Goal: Task Accomplishment & Management: Use online tool/utility

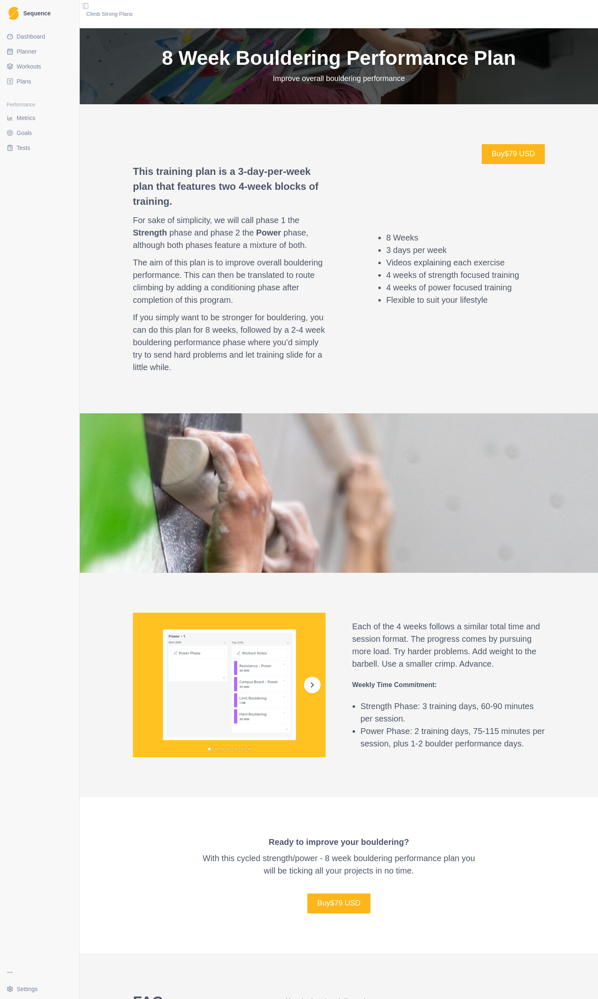
click at [30, 53] on span "Planner" at bounding box center [27, 51] width 20 height 8
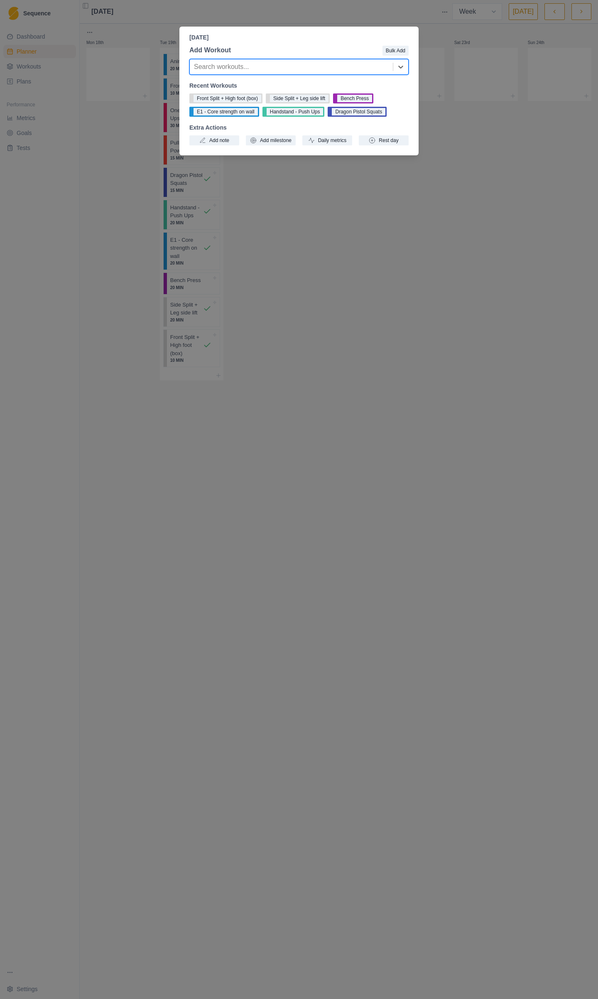
click at [246, 62] on div at bounding box center [291, 67] width 195 height 12
type input "Upper"
click at [248, 101] on div "Upper body warm up" at bounding box center [298, 100] width 219 height 17
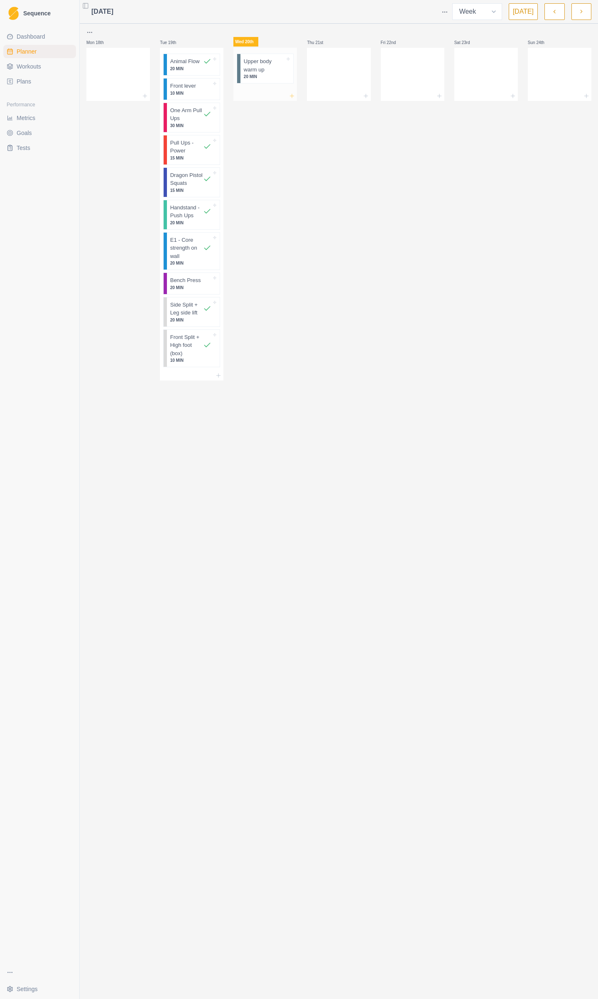
click at [294, 98] on icon at bounding box center [292, 96] width 7 height 7
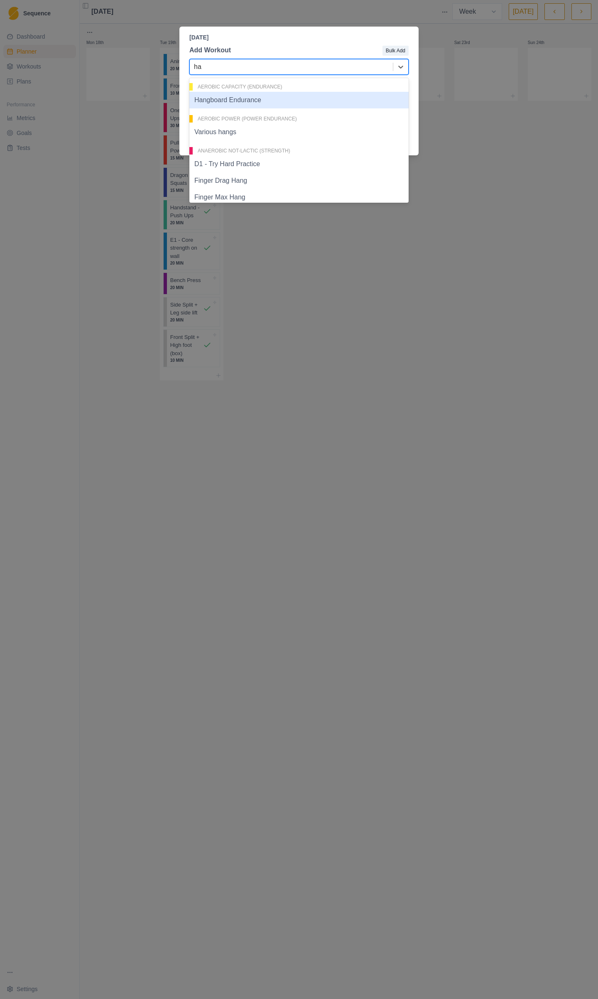
type input "h"
type input "Warm"
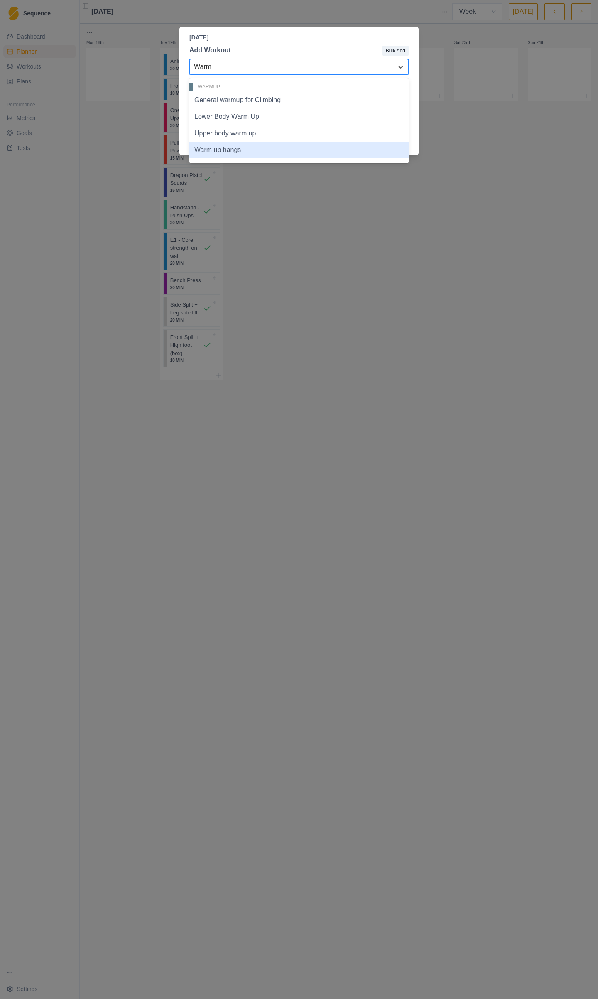
click at [230, 147] on div "Warm up hangs" at bounding box center [298, 150] width 219 height 17
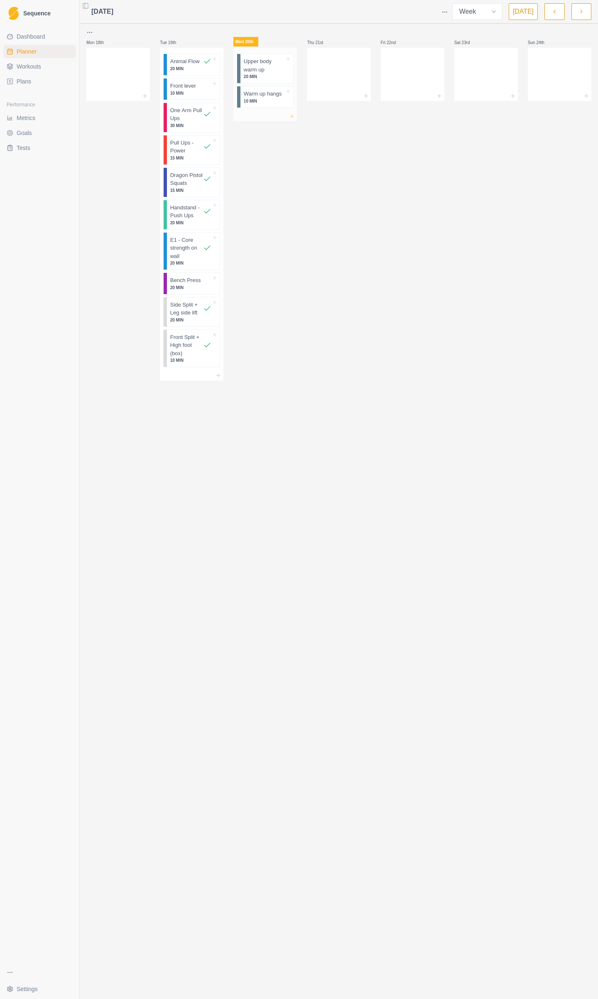
click at [292, 118] on icon at bounding box center [292, 116] width 7 height 7
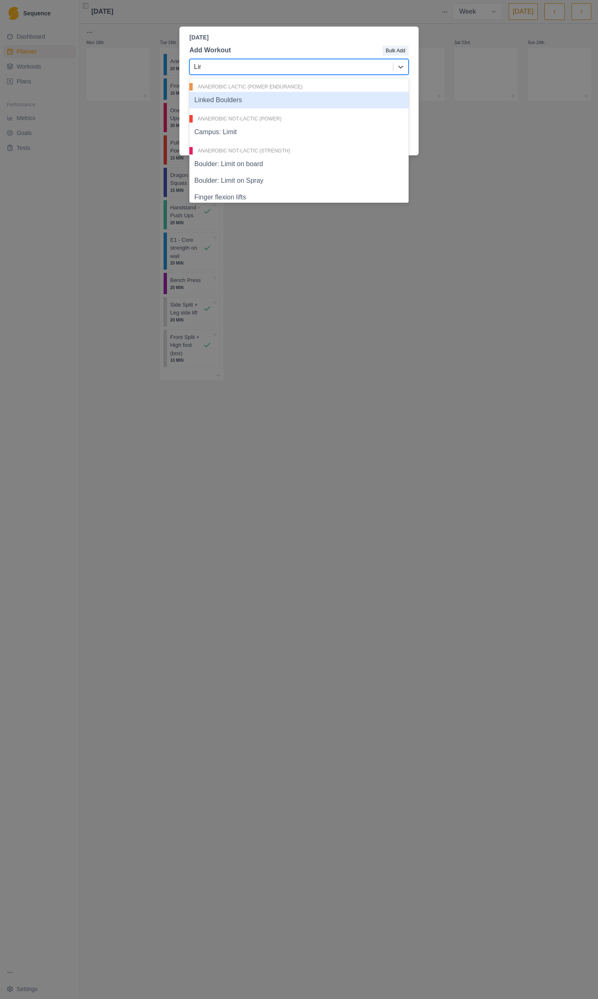
type input "Limi"
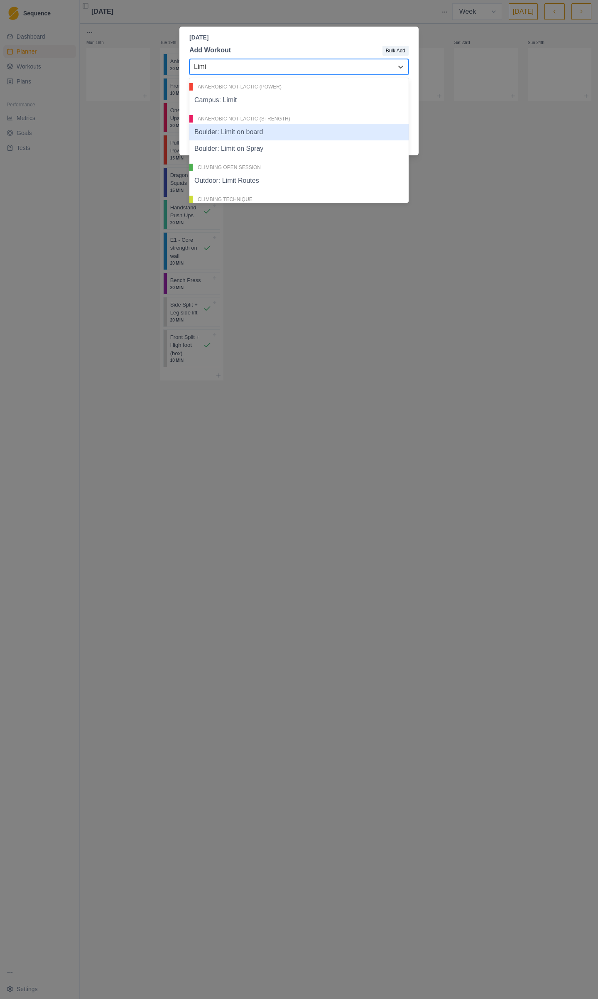
click at [275, 128] on div "Boulder: Limit on board" at bounding box center [298, 132] width 219 height 17
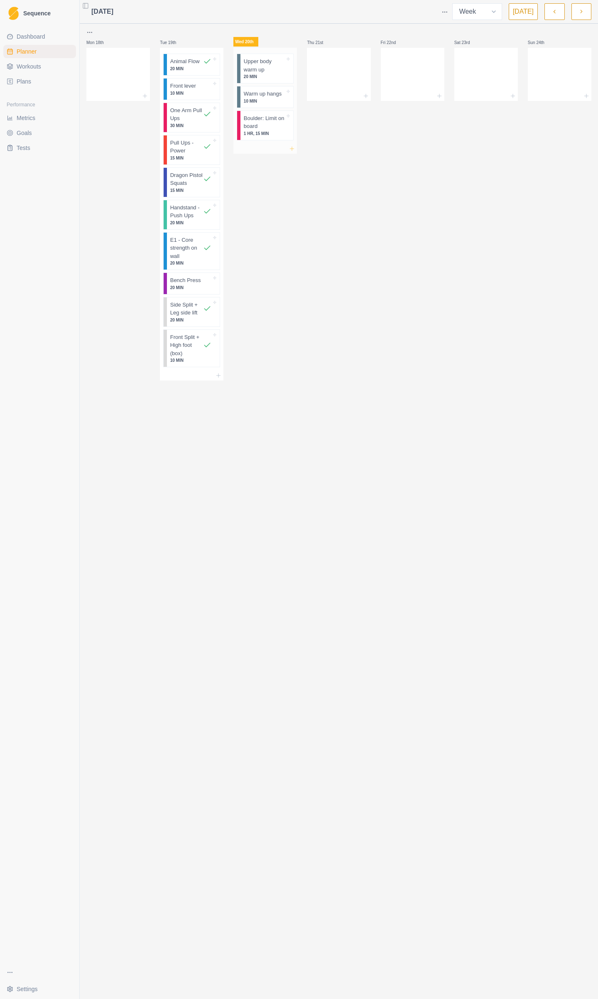
click at [293, 149] on line at bounding box center [292, 149] width 4 height 0
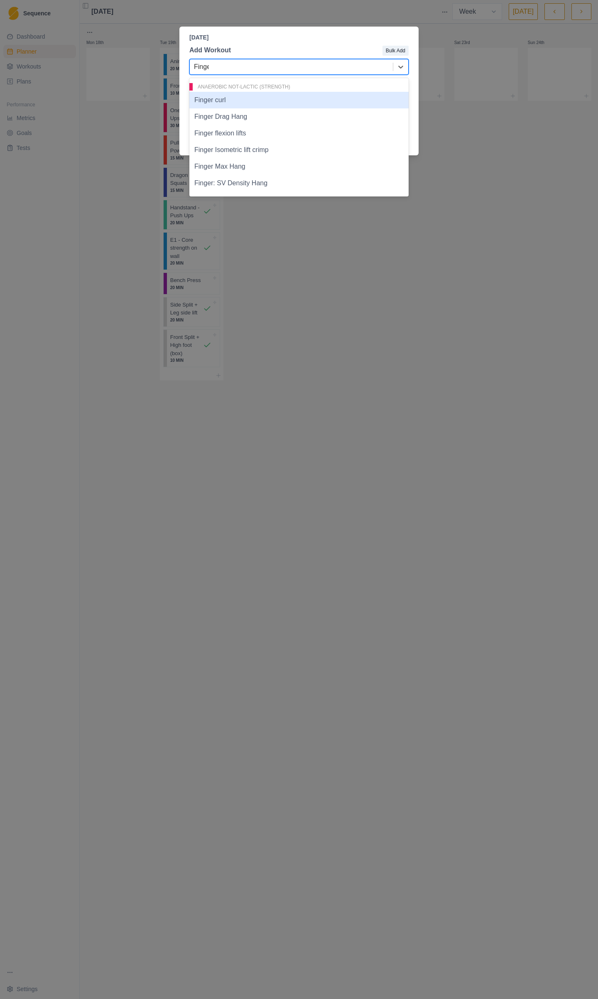
type input "Finger"
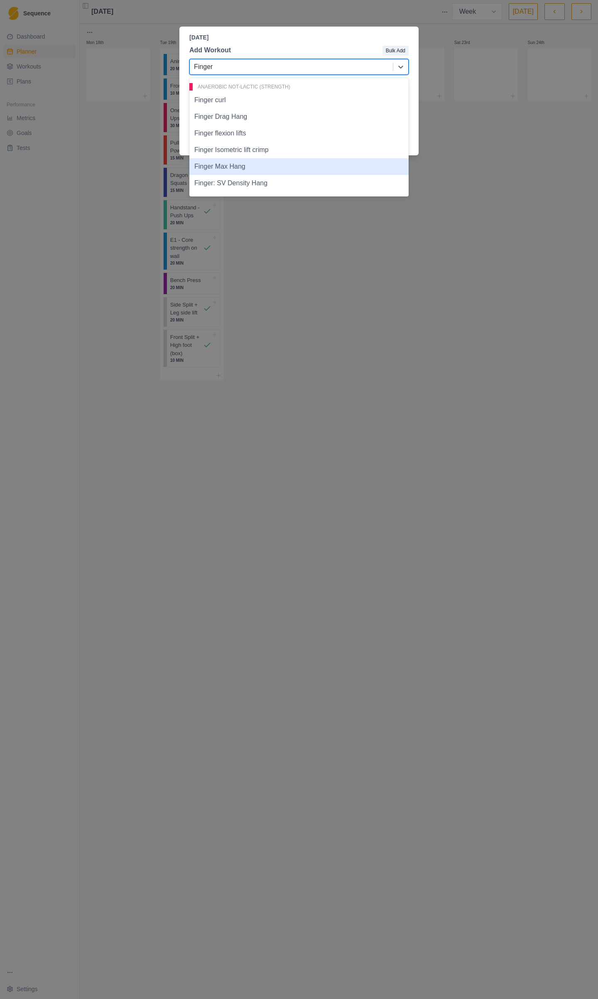
click at [264, 166] on div "Finger Max Hang" at bounding box center [298, 166] width 219 height 17
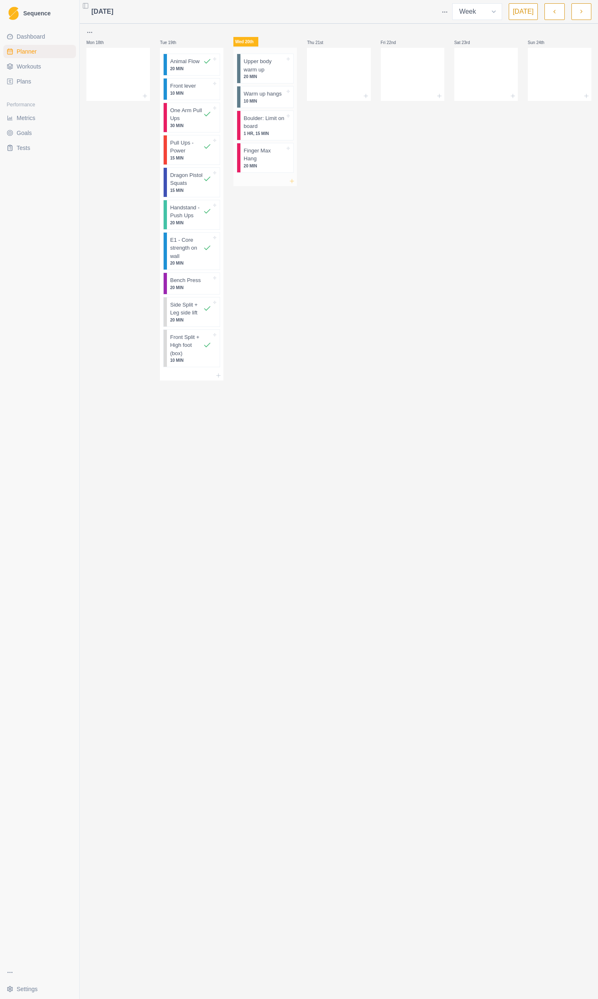
click at [292, 178] on icon at bounding box center [292, 181] width 7 height 7
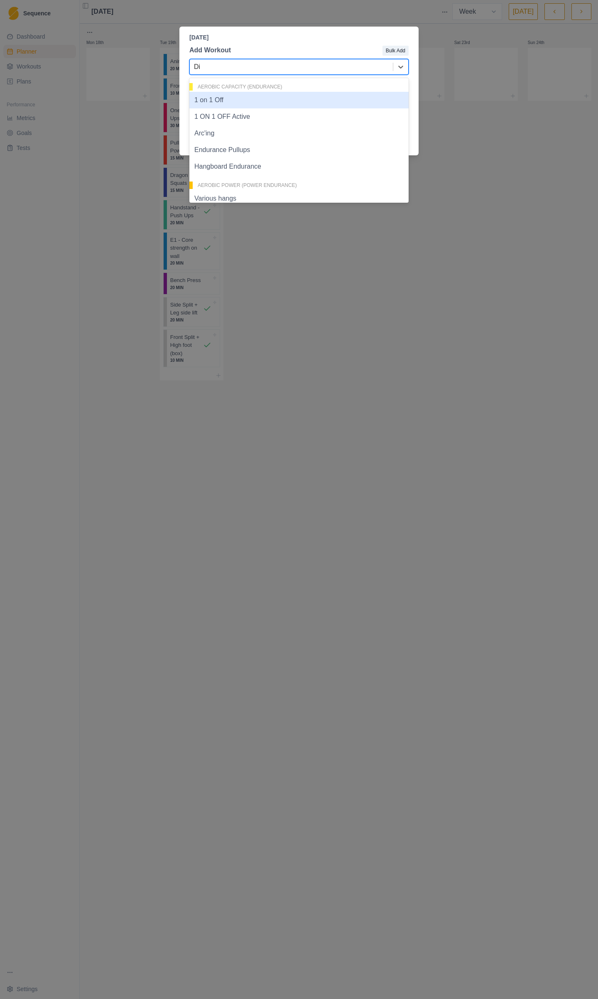
type input "Dips"
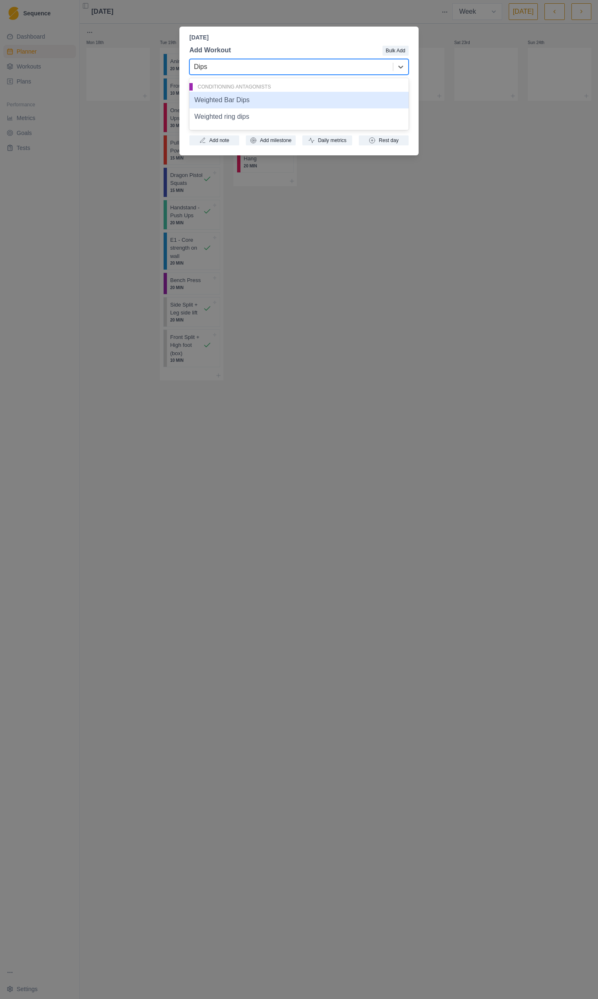
click at [256, 107] on div "Weighted Bar Dips" at bounding box center [298, 100] width 219 height 17
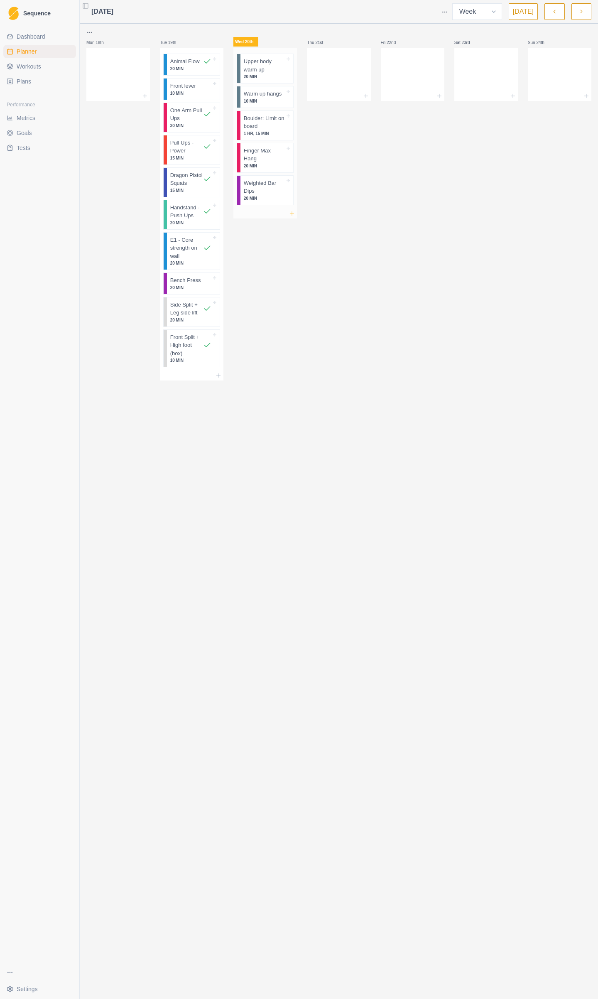
click at [292, 210] on icon at bounding box center [292, 213] width 7 height 7
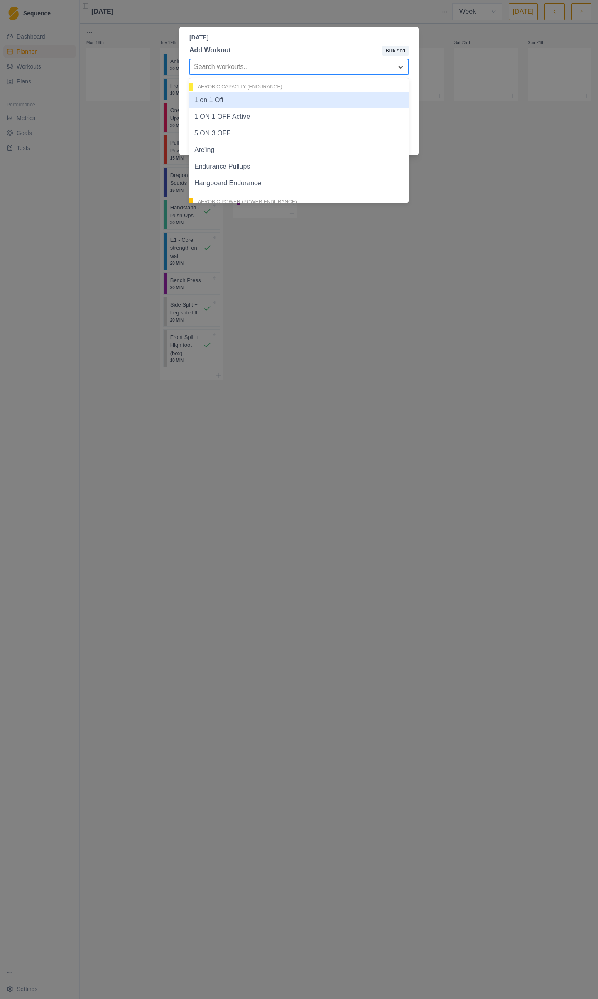
click at [243, 69] on div at bounding box center [291, 67] width 195 height 12
type input "F"
type input "Hand"
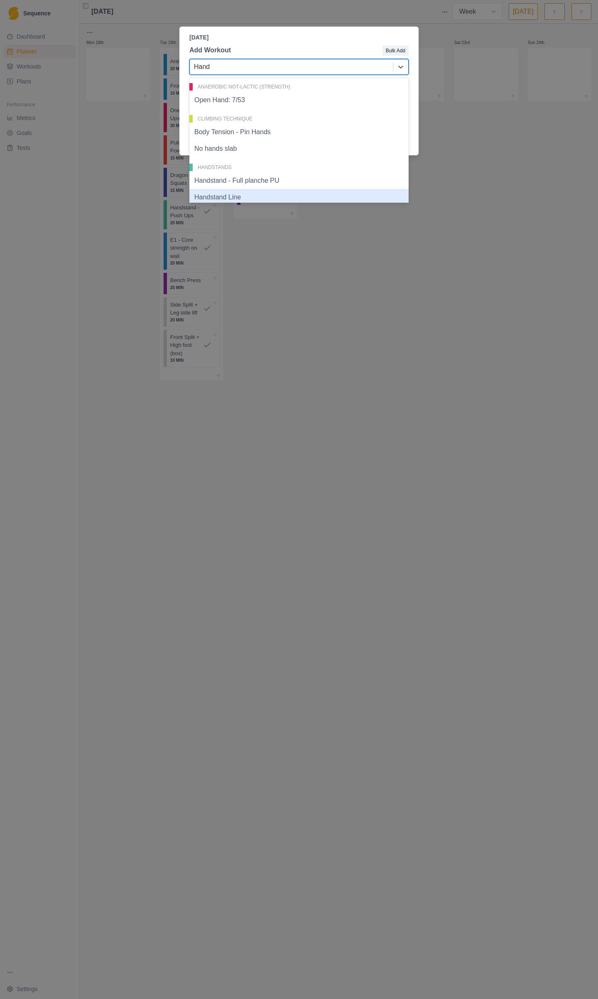
click at [244, 194] on div "Handstand Line" at bounding box center [298, 197] width 219 height 17
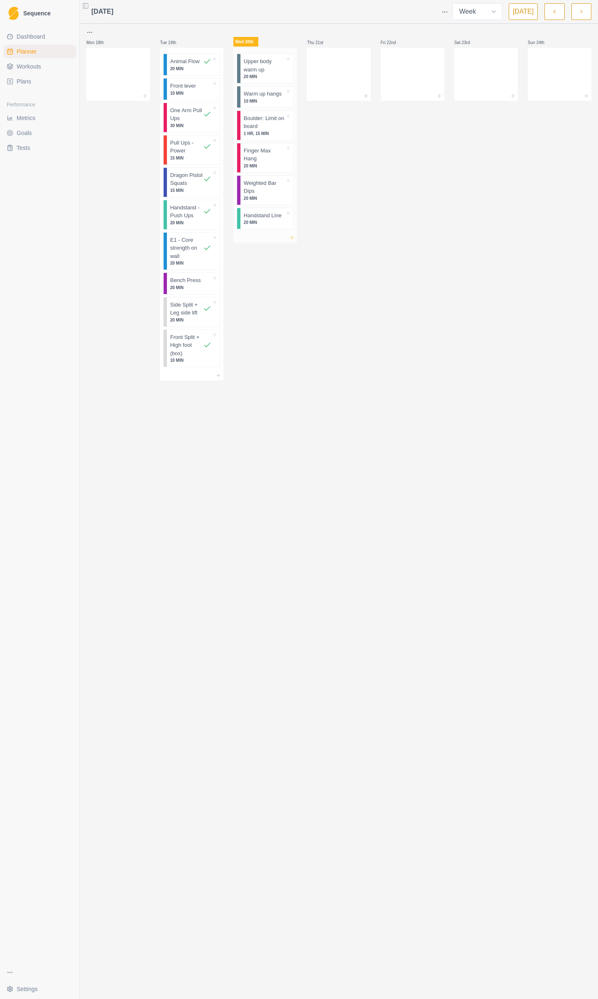
click at [294, 234] on icon at bounding box center [292, 237] width 7 height 7
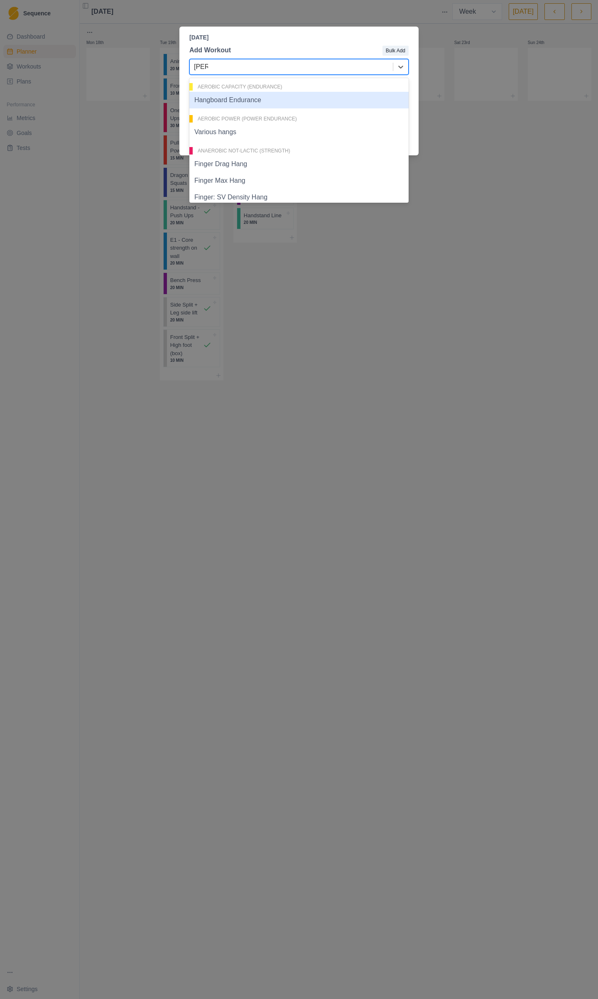
type input "Hand"
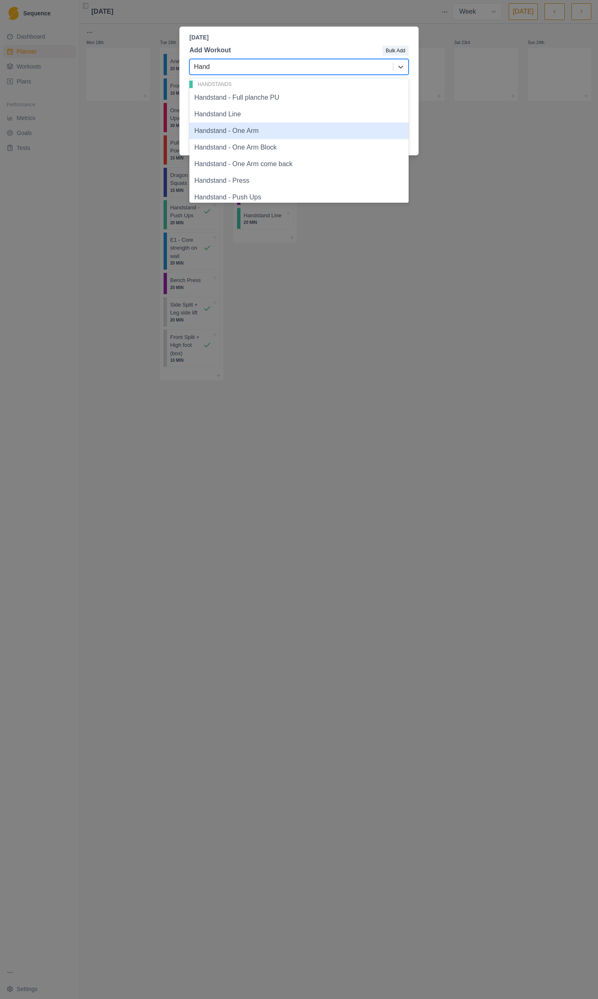
click at [257, 134] on div "Handstand - One Arm" at bounding box center [298, 131] width 219 height 17
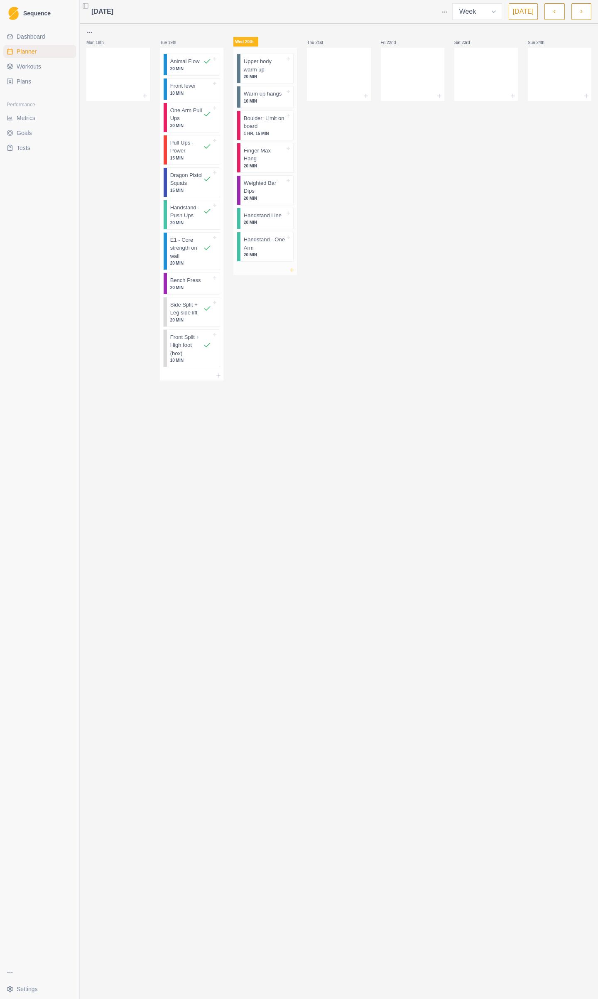
click at [292, 267] on icon at bounding box center [292, 270] width 7 height 7
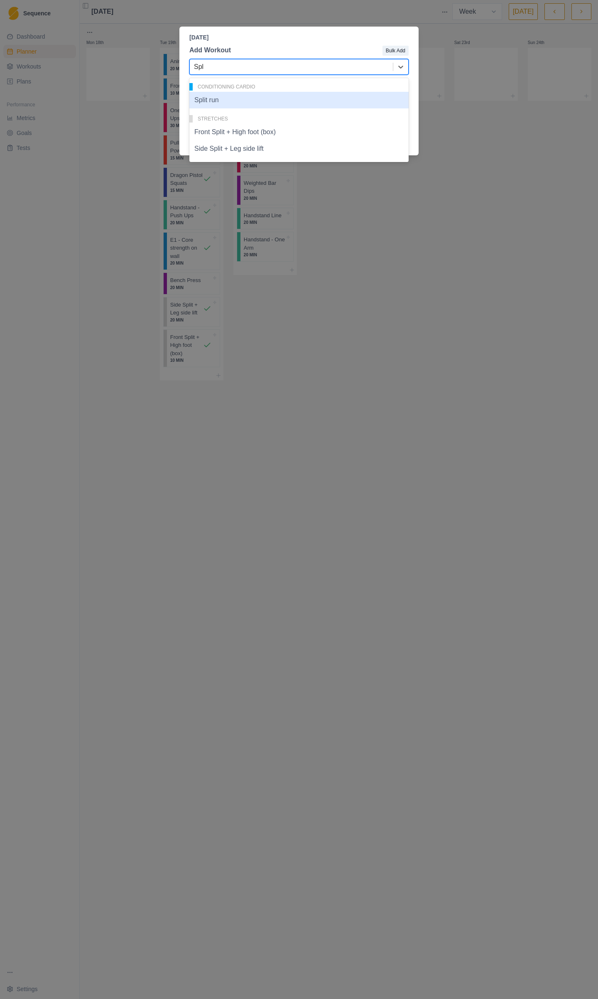
type input "Spli"
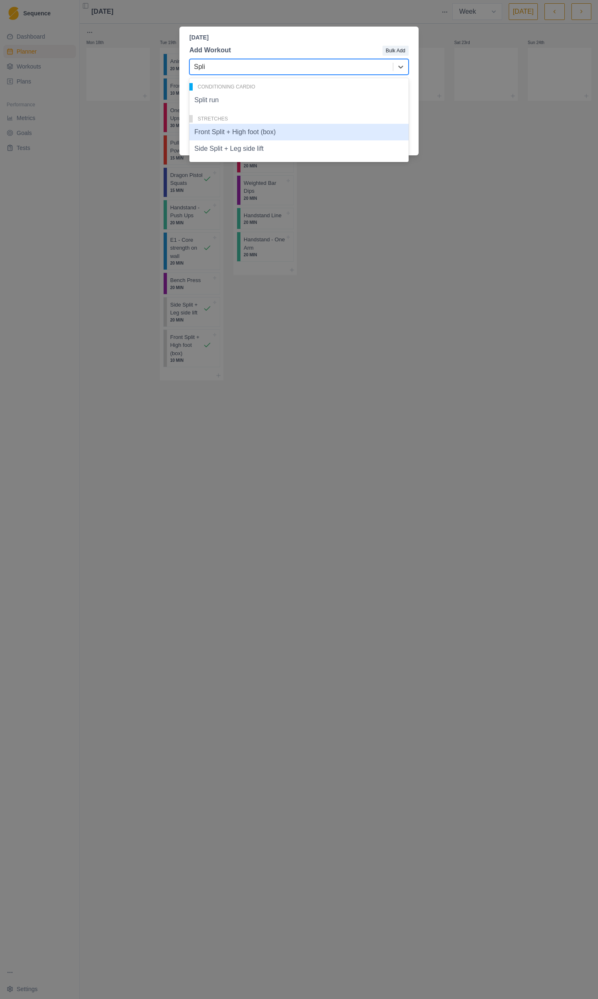
click at [276, 138] on div "Front Split + High foot (box)" at bounding box center [298, 132] width 219 height 17
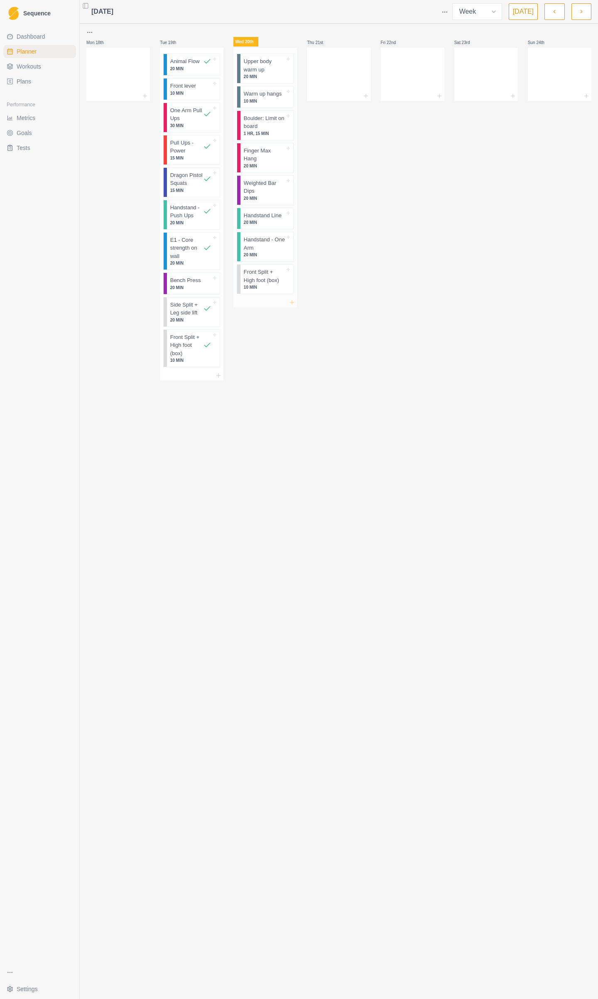
drag, startPoint x: 292, startPoint y: 288, endPoint x: 292, endPoint y: 292, distance: 4.6
click at [292, 297] on div at bounding box center [265, 302] width 64 height 10
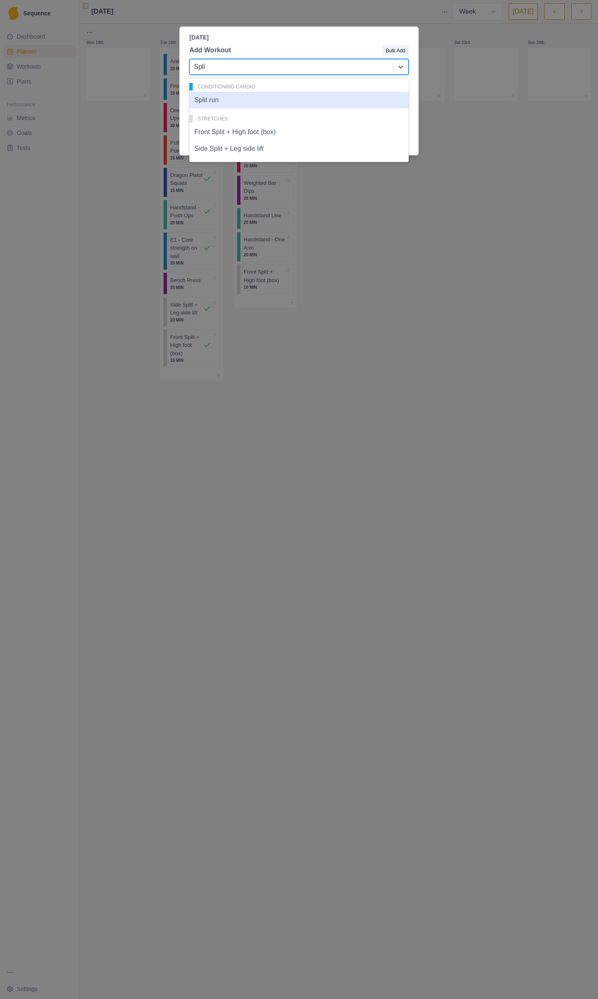
type input "Split"
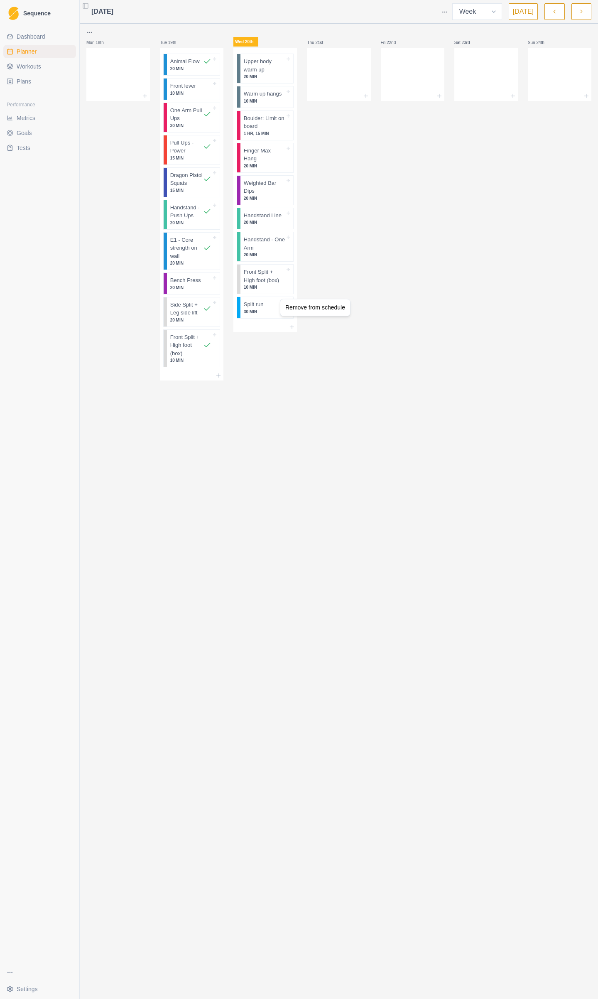
click at [264, 297] on html "Sequence Dashboard Planner Workouts Plans Performance Metrics Goals Tests Setti…" at bounding box center [299, 499] width 598 height 999
drag, startPoint x: 268, startPoint y: 299, endPoint x: 120, endPoint y: 65, distance: 276.7
click at [120, 65] on div "Mon 18th Tue 19th Animal Flow 20 MIN Front lever 10 MIN One Arm Pull Ups 30 MIN…" at bounding box center [338, 203] width 505 height 353
click at [293, 299] on icon at bounding box center [292, 302] width 7 height 7
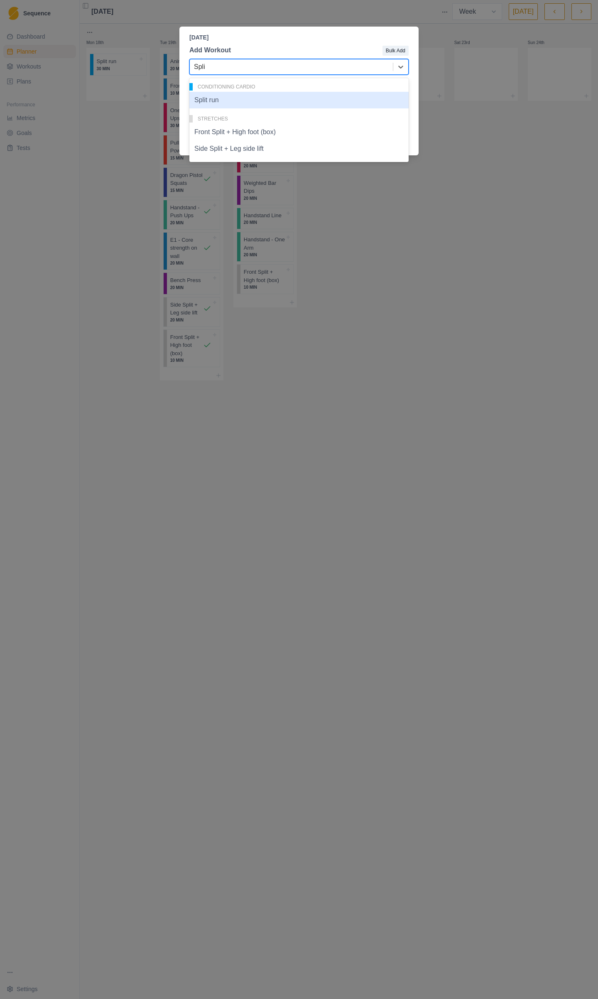
type input "Split"
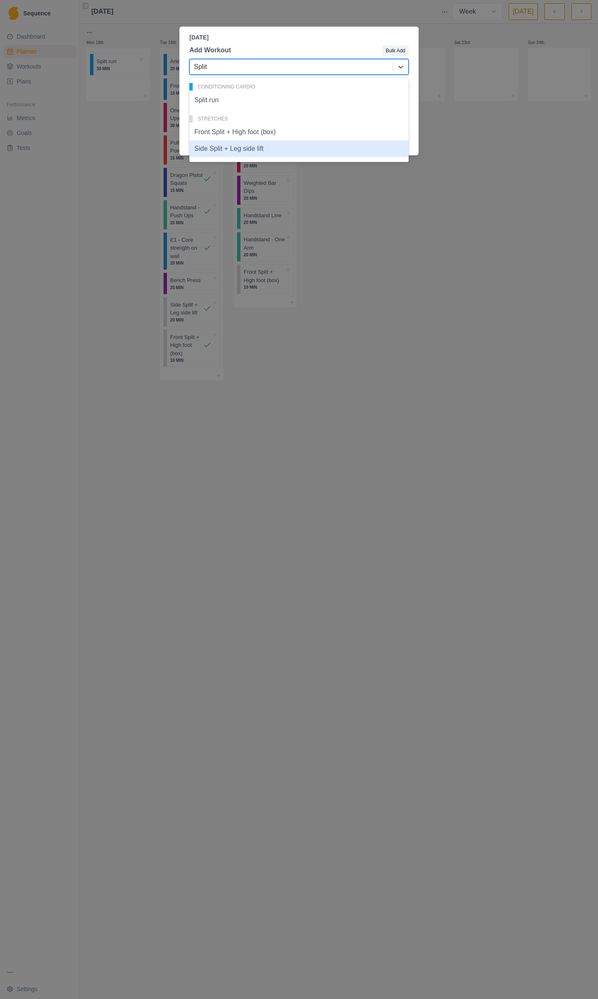
click at [233, 149] on div "Side Split + Leg side lift" at bounding box center [298, 148] width 219 height 17
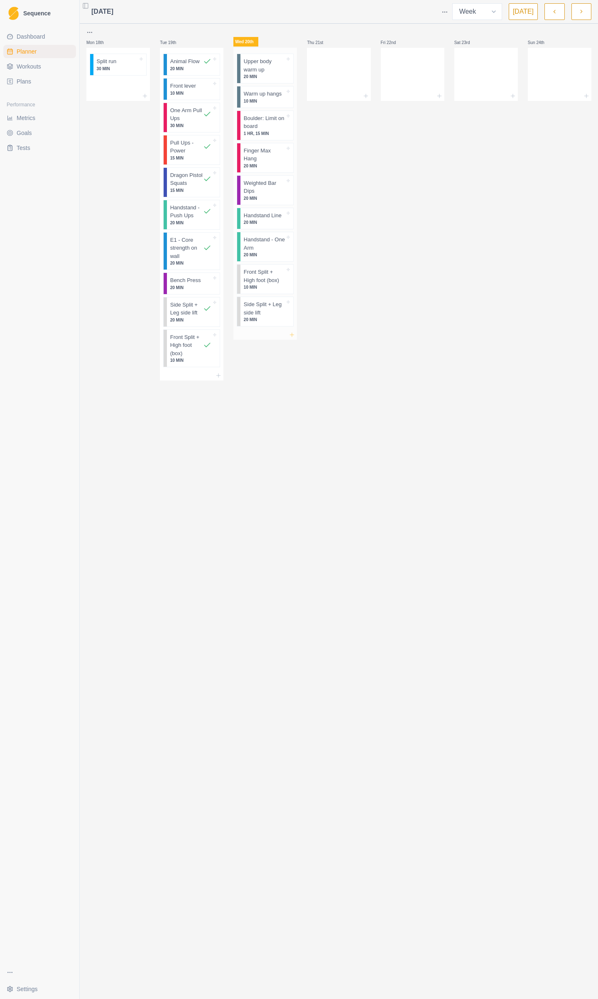
click at [294, 332] on icon at bounding box center [292, 335] width 7 height 7
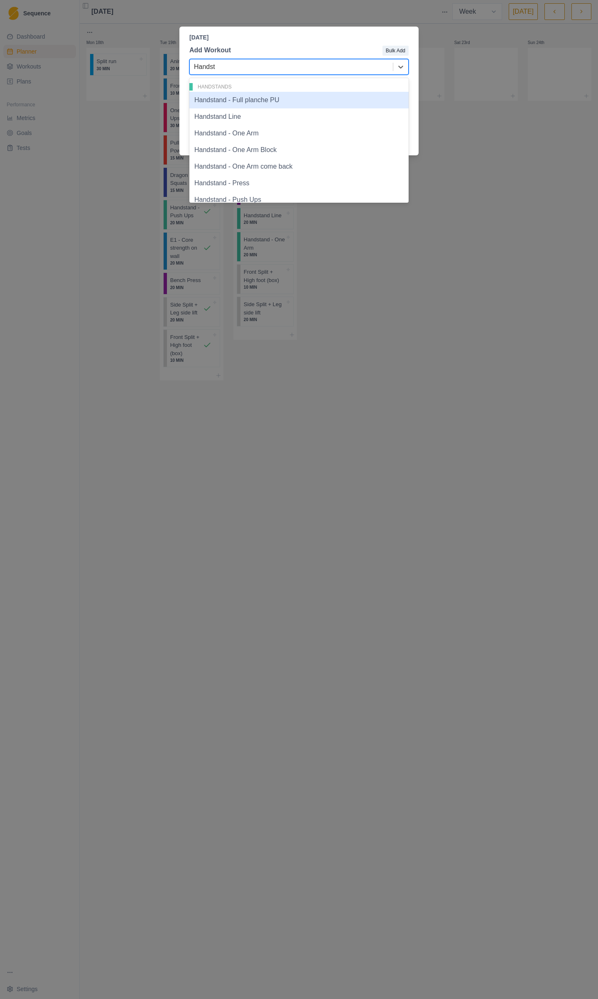
type input "Handsta"
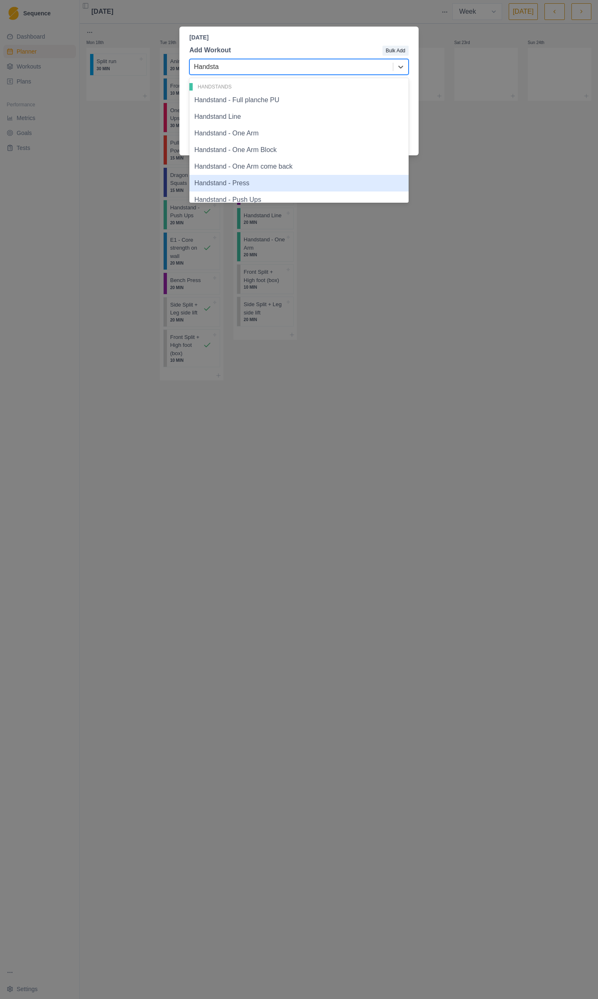
drag, startPoint x: 266, startPoint y: 182, endPoint x: 261, endPoint y: 183, distance: 5.3
click at [265, 182] on div "Handstand - Press" at bounding box center [298, 183] width 219 height 17
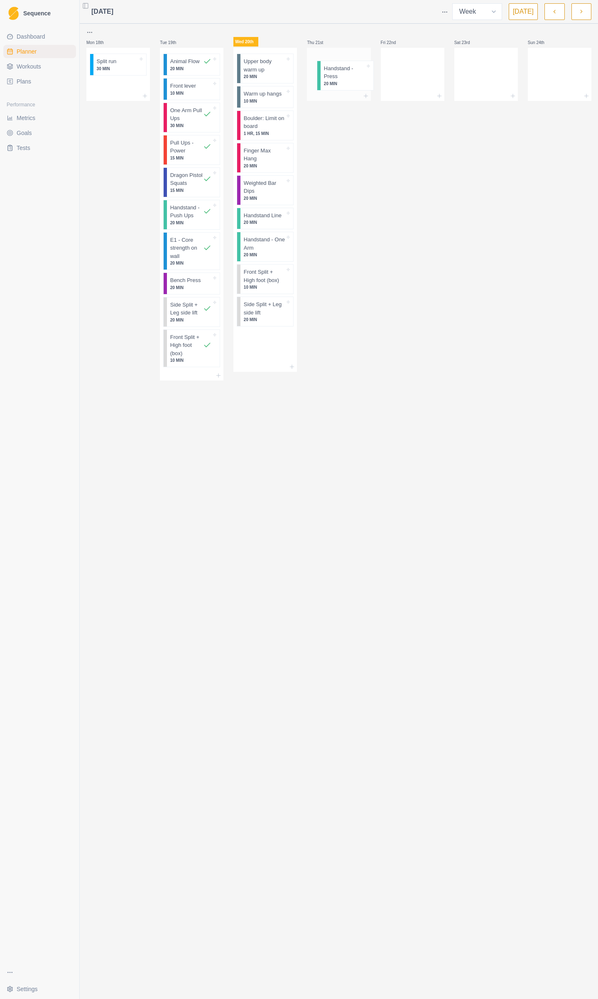
drag, startPoint x: 272, startPoint y: 334, endPoint x: 357, endPoint y: 74, distance: 273.7
click at [357, 74] on div "Mon 18th Split run 30 MIN Tue 19th Animal Flow 20 MIN Front lever 10 MIN One Ar…" at bounding box center [338, 203] width 505 height 353
click at [366, 98] on icon at bounding box center [366, 96] width 7 height 7
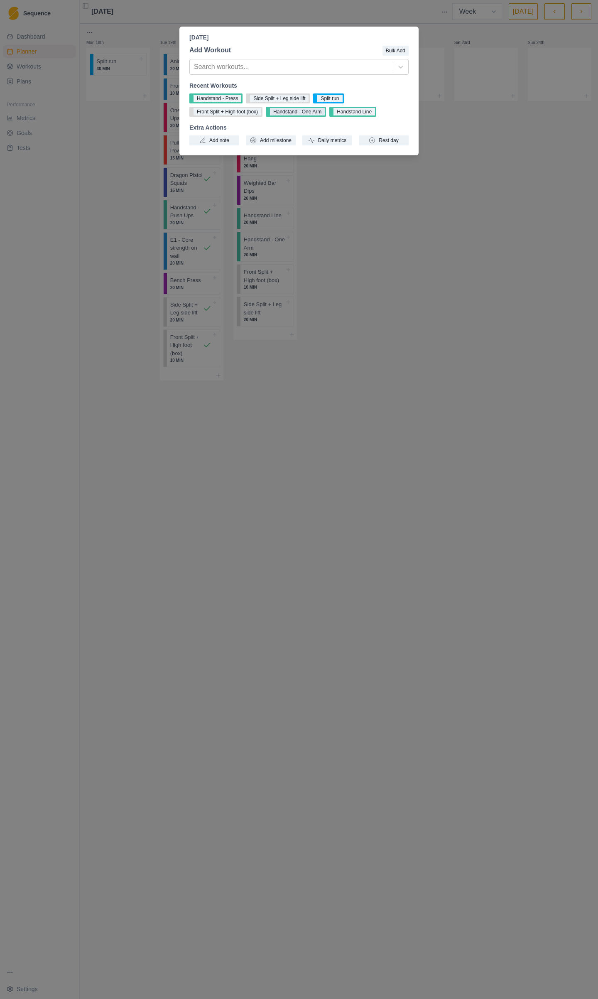
click at [307, 114] on button "Handstand - One Arm" at bounding box center [296, 112] width 60 height 10
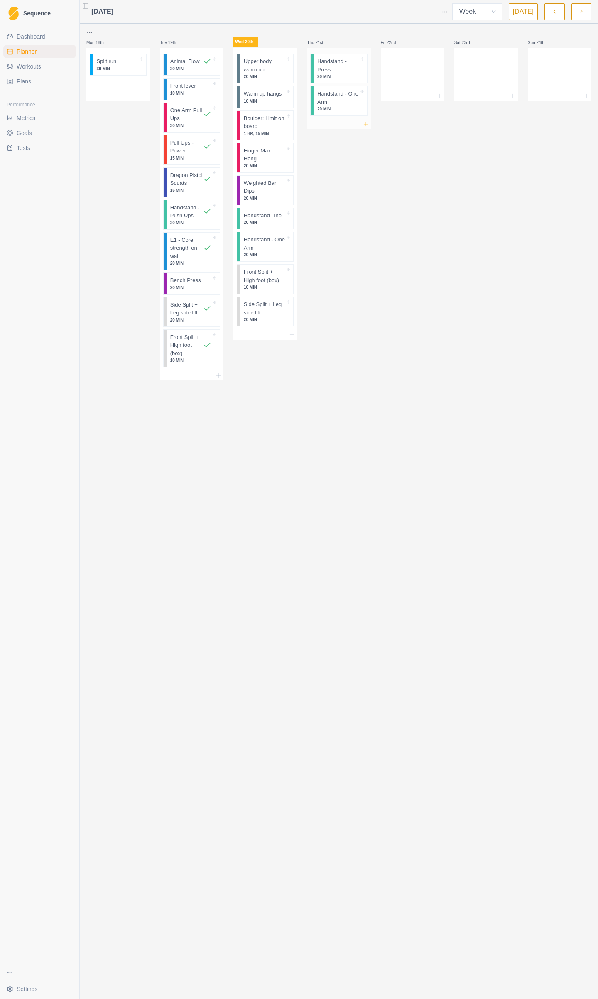
click at [366, 123] on icon at bounding box center [366, 124] width 7 height 7
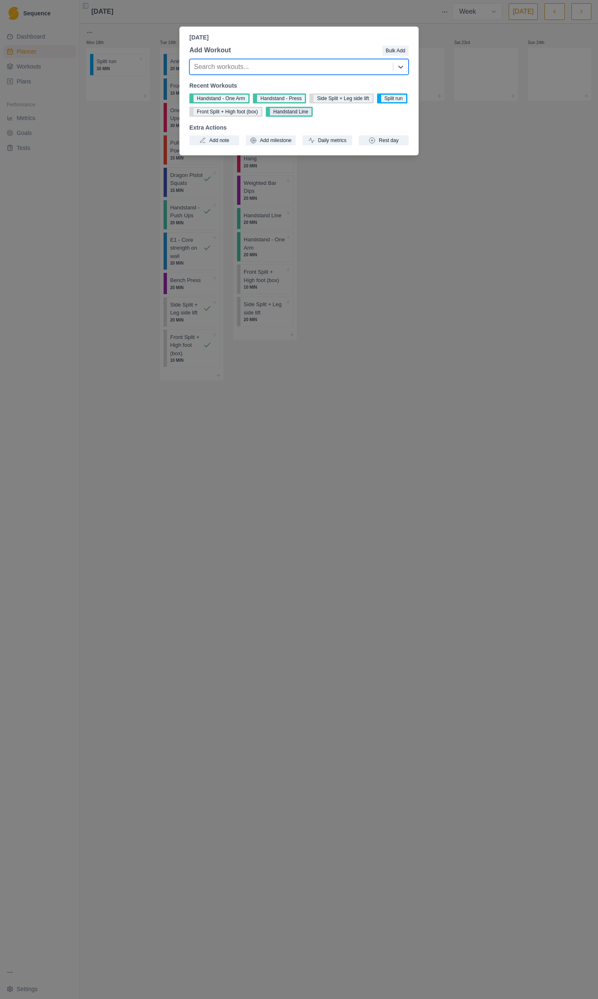
click at [292, 114] on button "Handstand Line" at bounding box center [289, 112] width 47 height 10
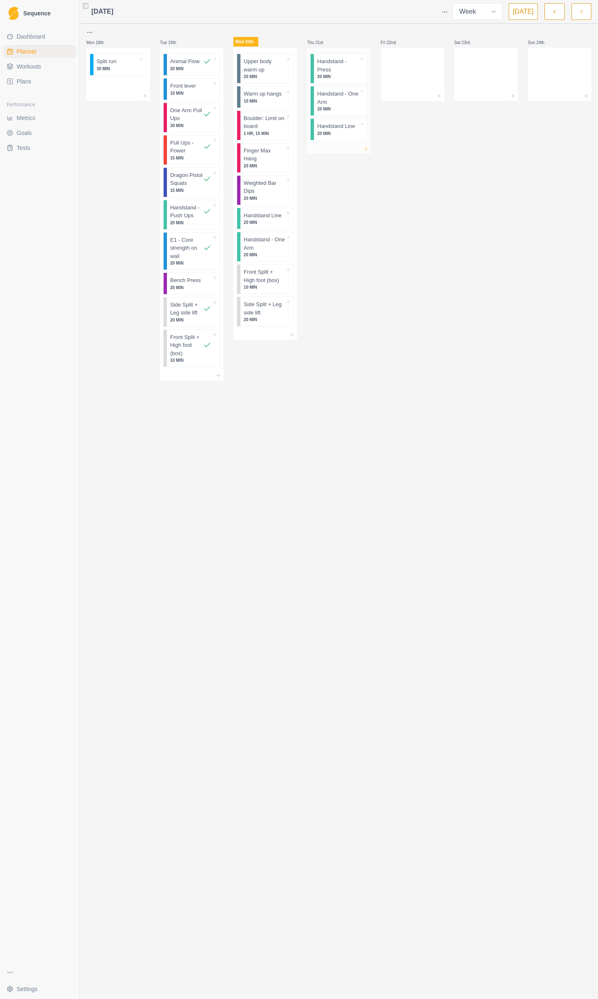
click at [367, 149] on line at bounding box center [366, 149] width 4 height 0
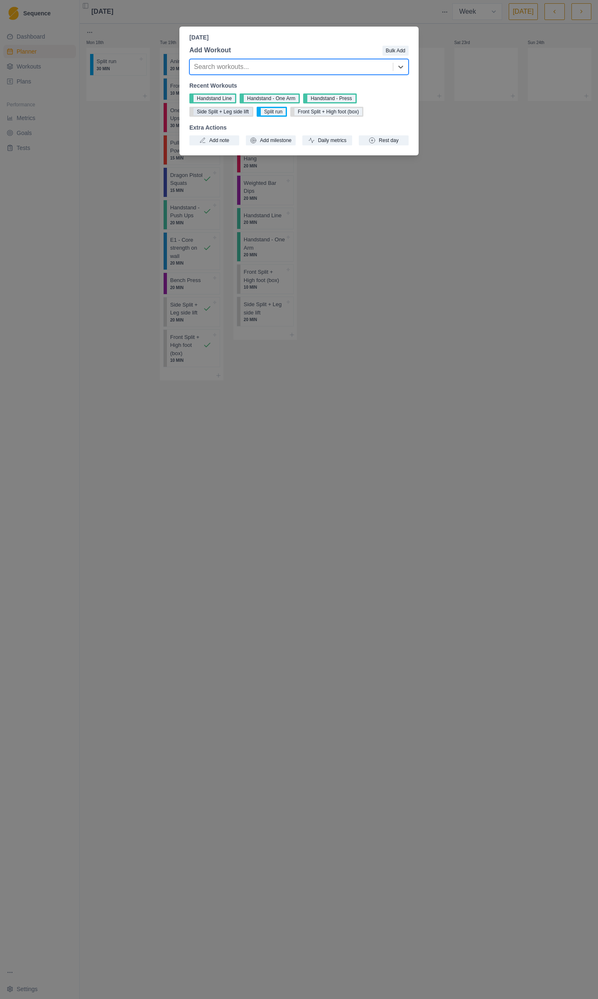
click at [229, 113] on button "Side Split + Leg side lift" at bounding box center [221, 112] width 64 height 10
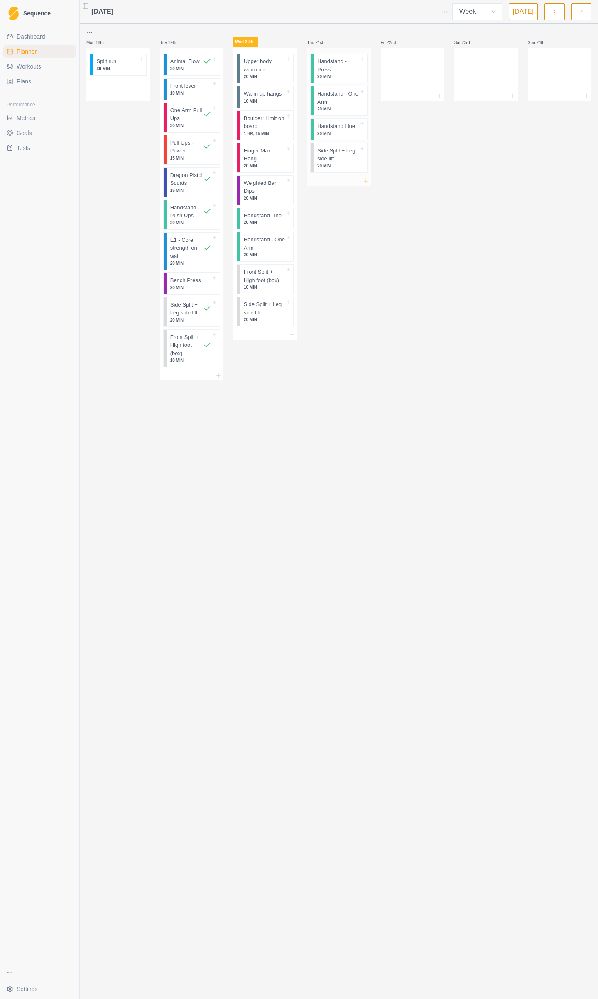
click at [367, 179] on icon at bounding box center [366, 181] width 7 height 7
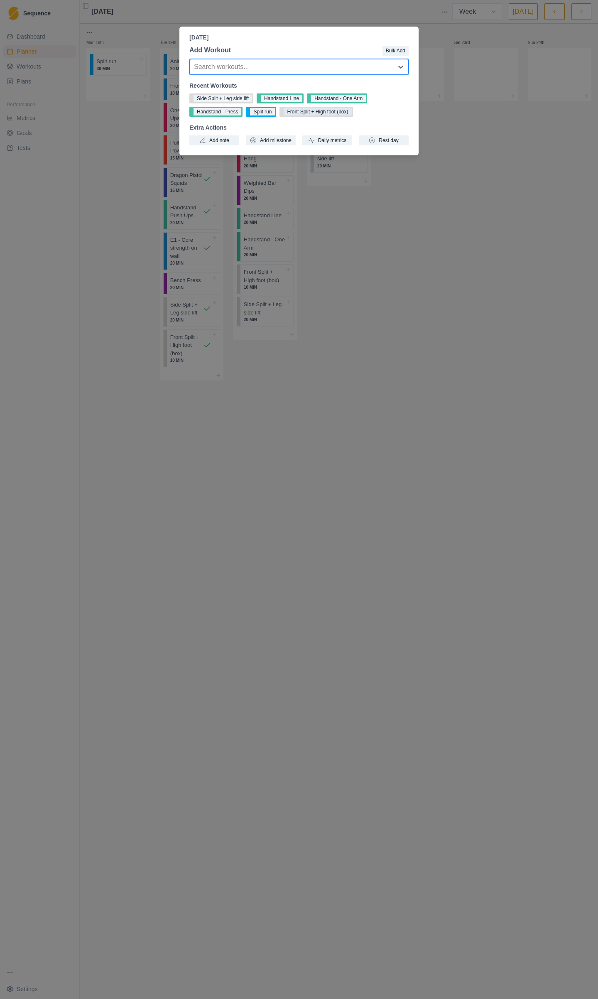
click at [332, 111] on button "Front Split + High foot (box)" at bounding box center [316, 112] width 73 height 10
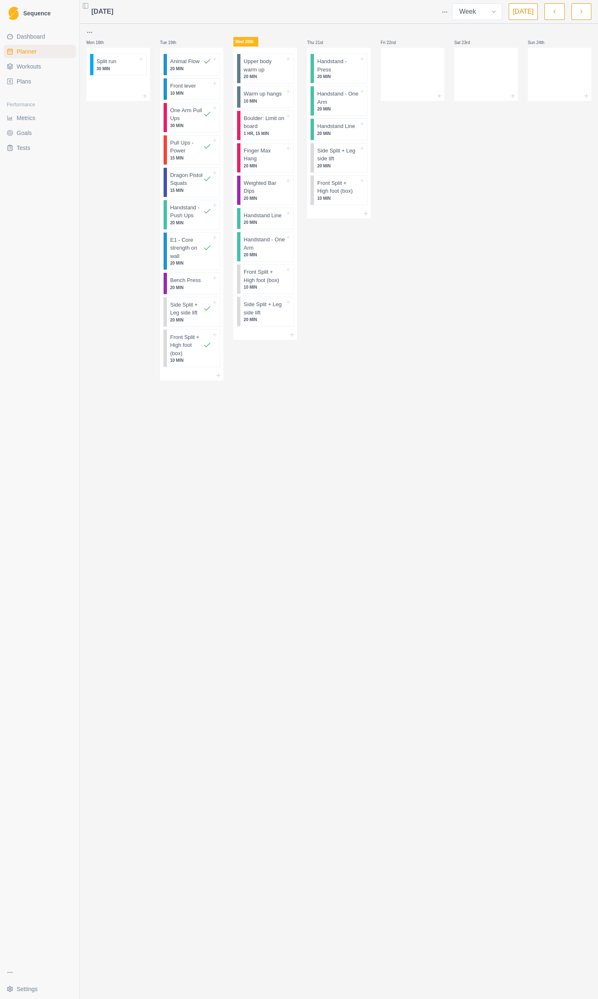
click at [440, 98] on icon at bounding box center [439, 96] width 7 height 7
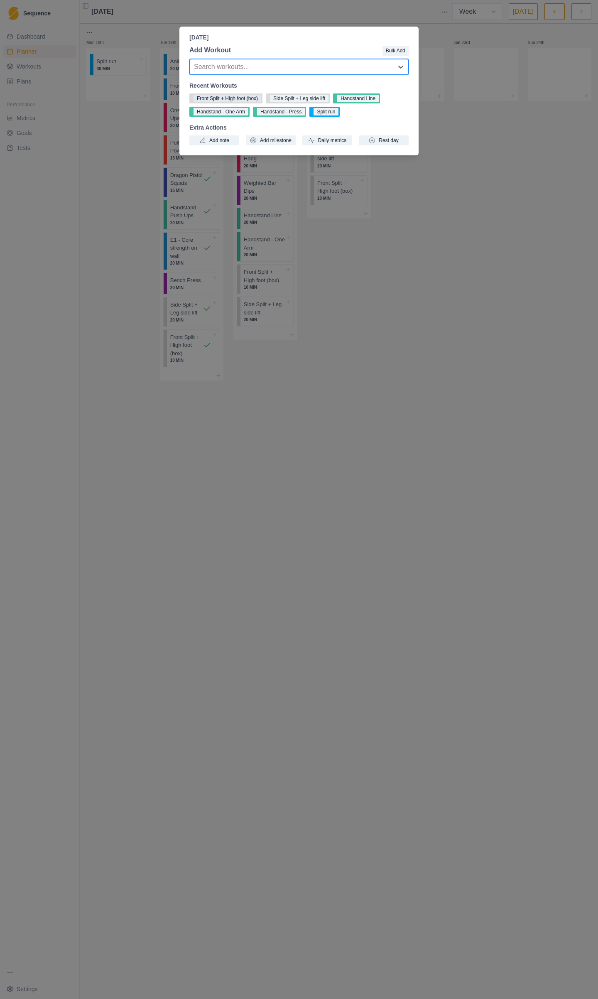
click at [247, 100] on button "Front Split + High foot (box)" at bounding box center [225, 98] width 73 height 10
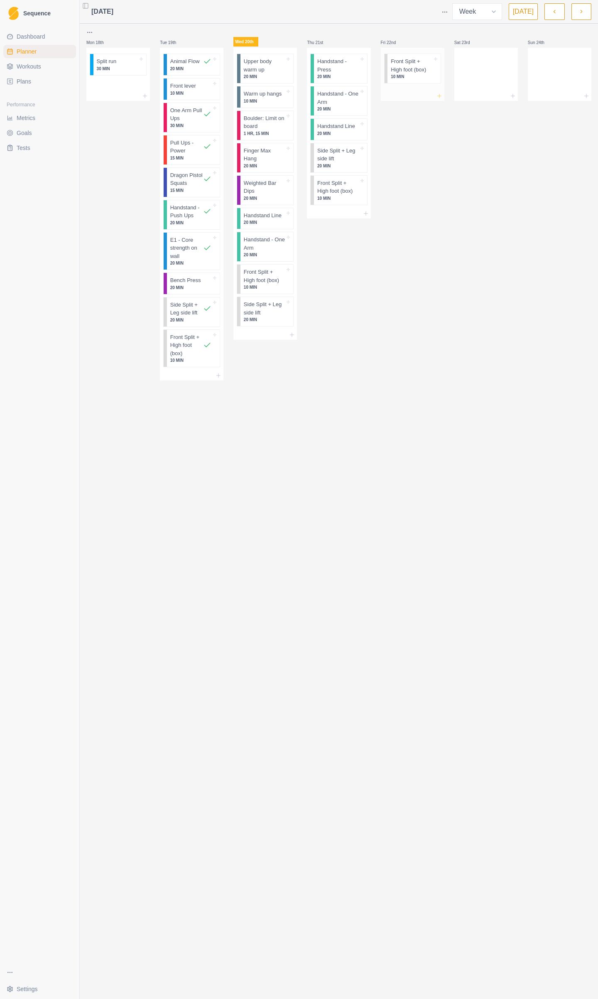
click at [440, 94] on line at bounding box center [440, 96] width 0 height 4
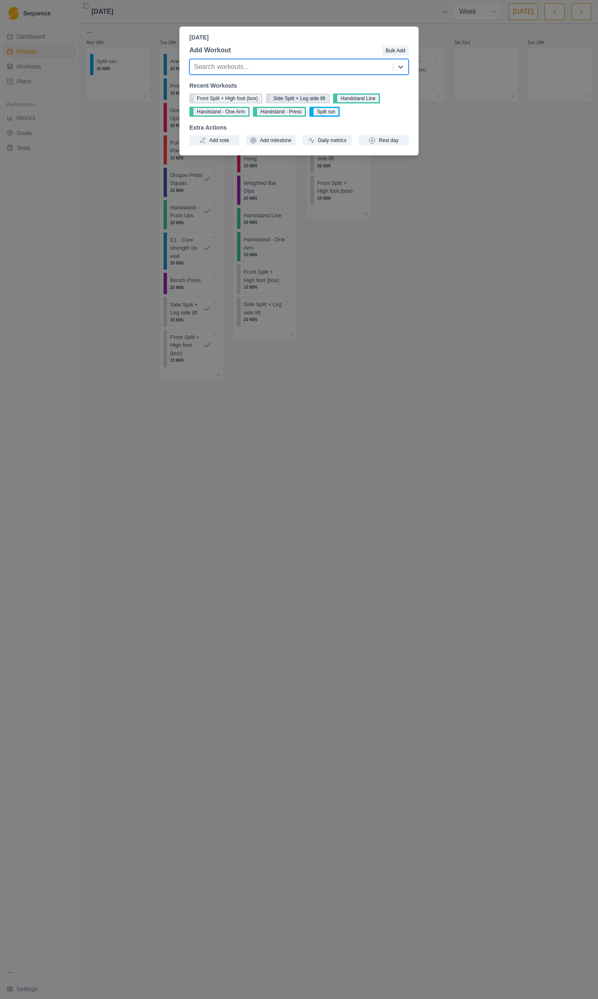
click at [297, 101] on button "Side Split + Leg side lift" at bounding box center [298, 98] width 64 height 10
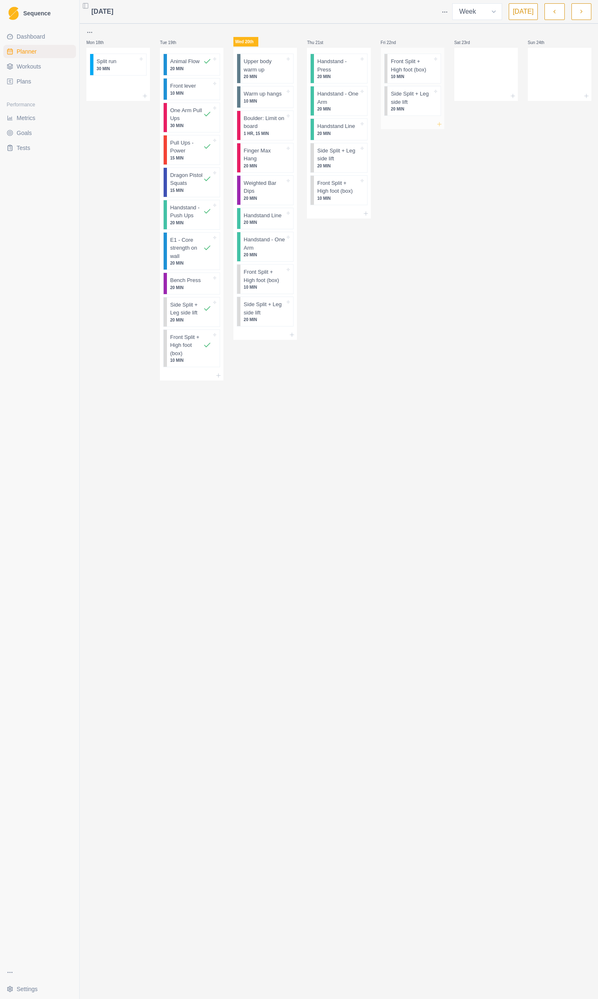
click at [439, 124] on icon at bounding box center [439, 124] width 7 height 7
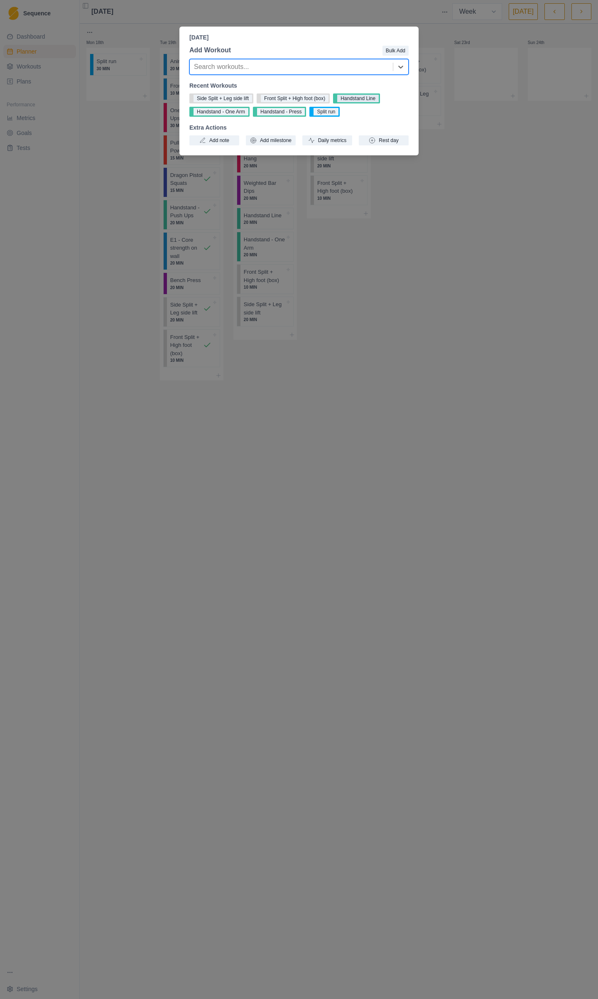
click at [366, 98] on button "Handstand Line" at bounding box center [356, 98] width 47 height 10
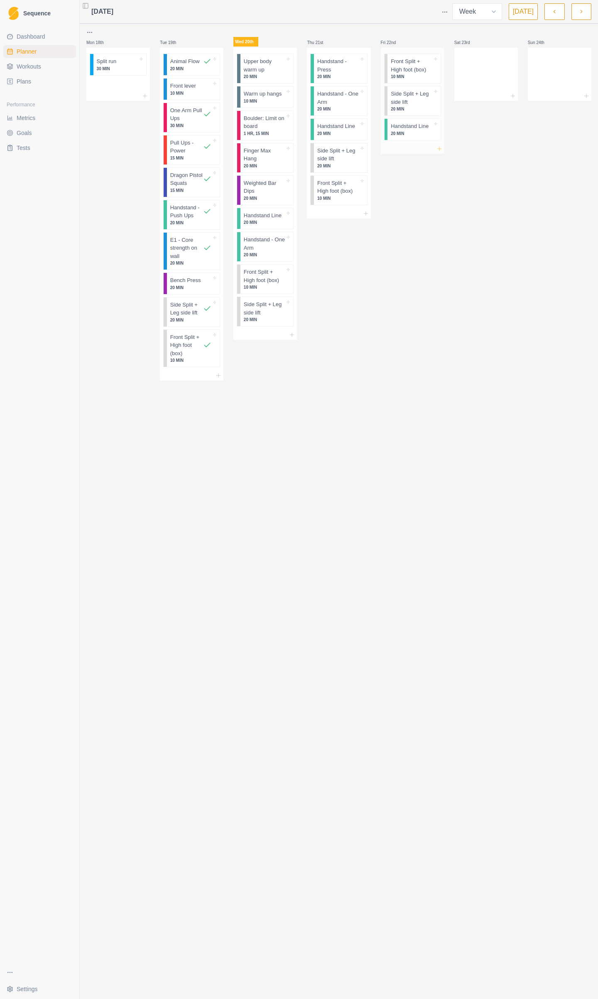
click at [441, 149] on icon at bounding box center [439, 148] width 7 height 7
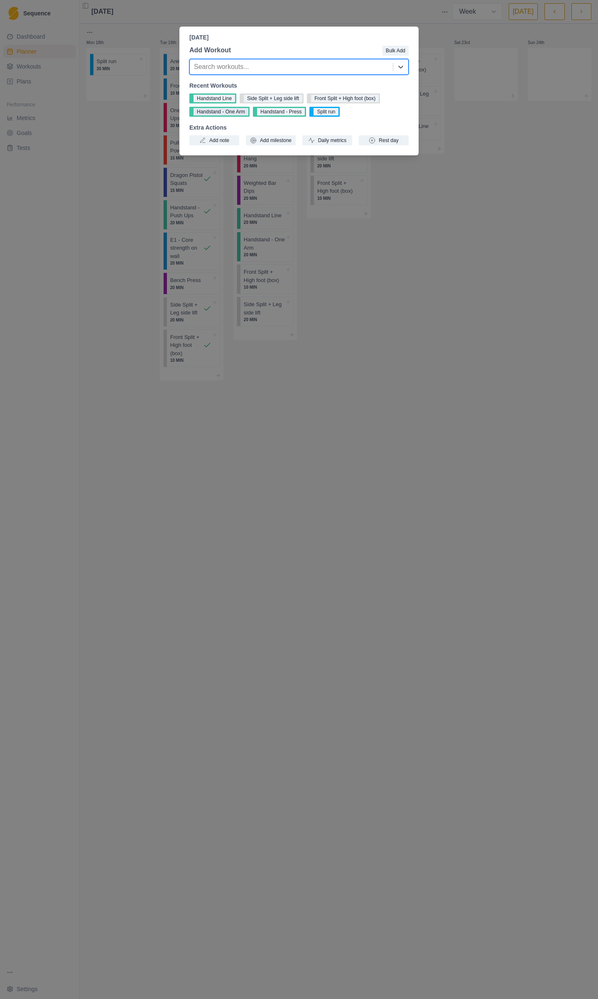
click at [224, 113] on button "Handstand - One Arm" at bounding box center [219, 112] width 60 height 10
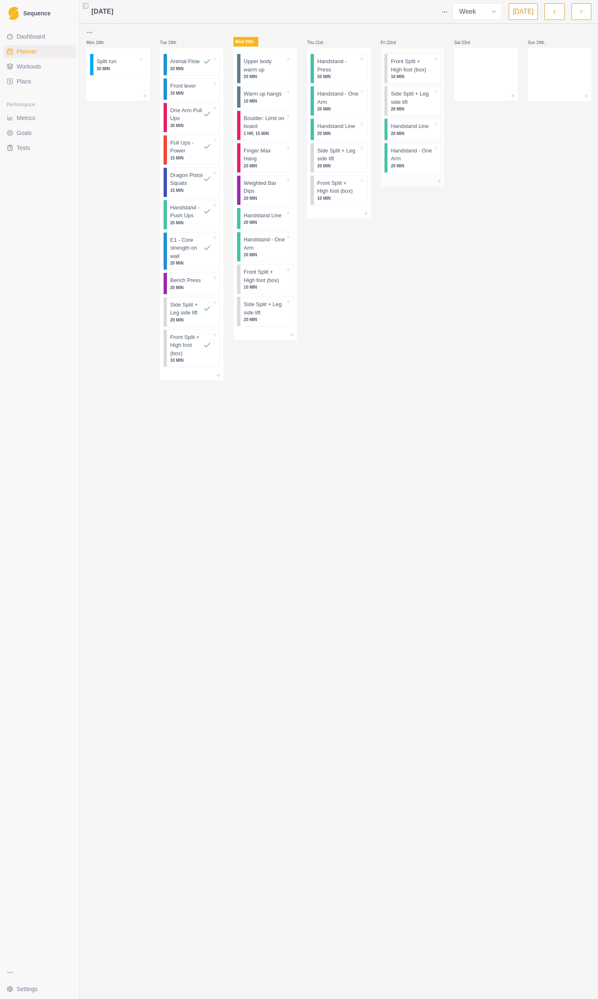
click at [441, 180] on icon at bounding box center [439, 181] width 7 height 7
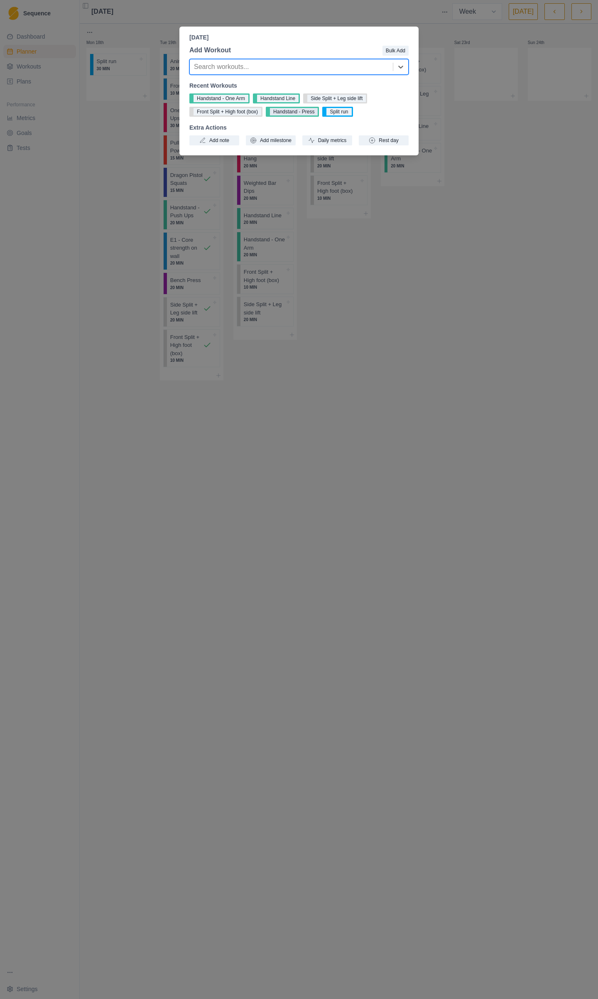
click at [292, 115] on button "Handstand - Press" at bounding box center [292, 112] width 53 height 10
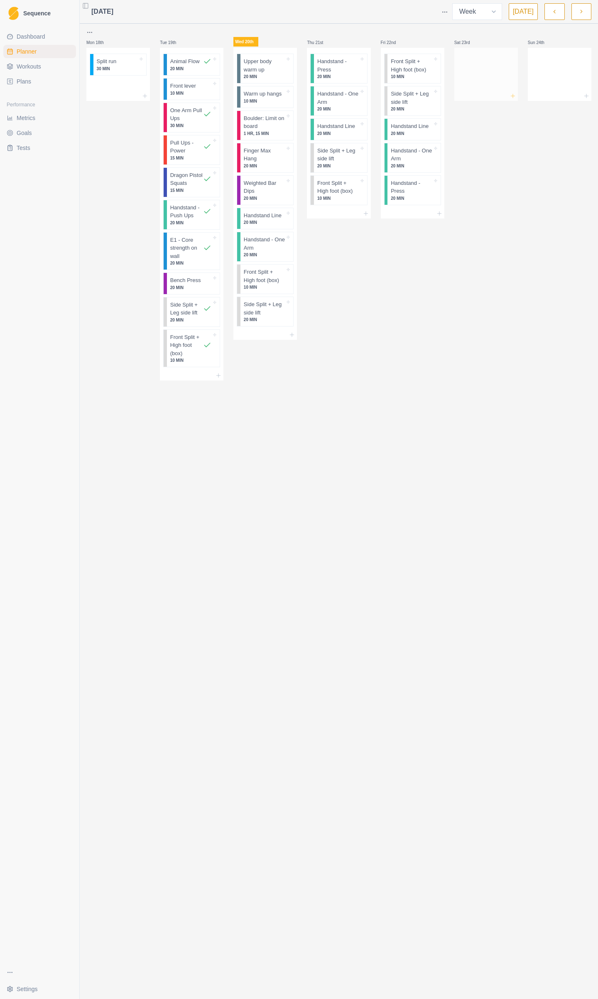
click at [510, 97] on icon at bounding box center [513, 96] width 7 height 7
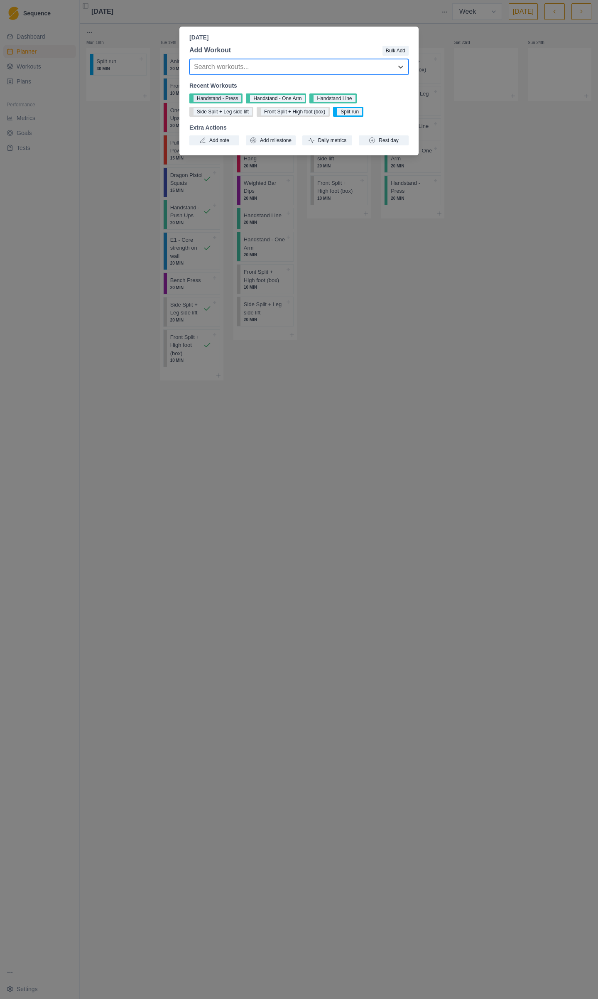
click at [228, 98] on button "Handstand - Press" at bounding box center [215, 98] width 53 height 10
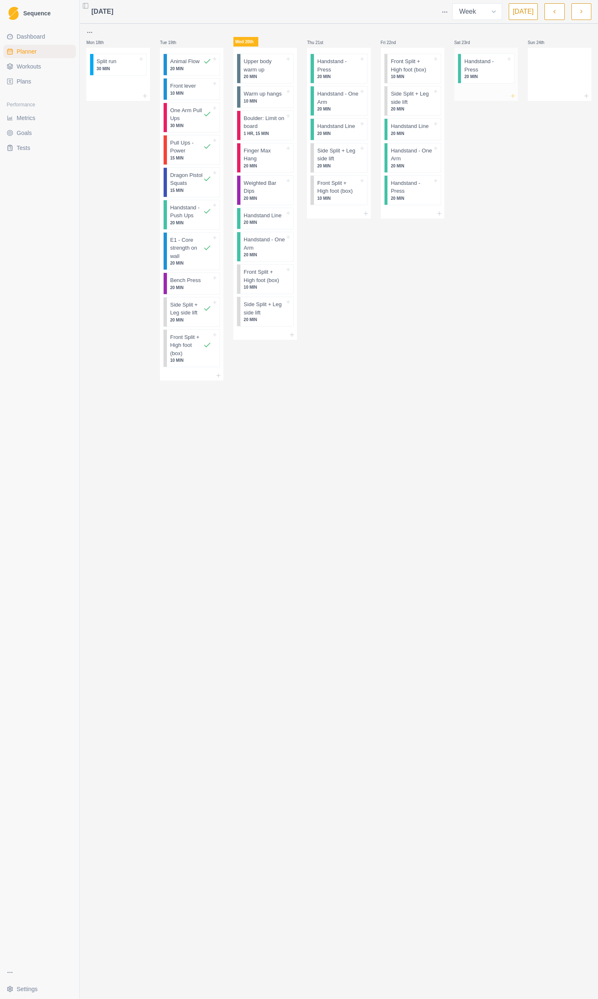
click at [514, 99] on icon at bounding box center [513, 96] width 7 height 7
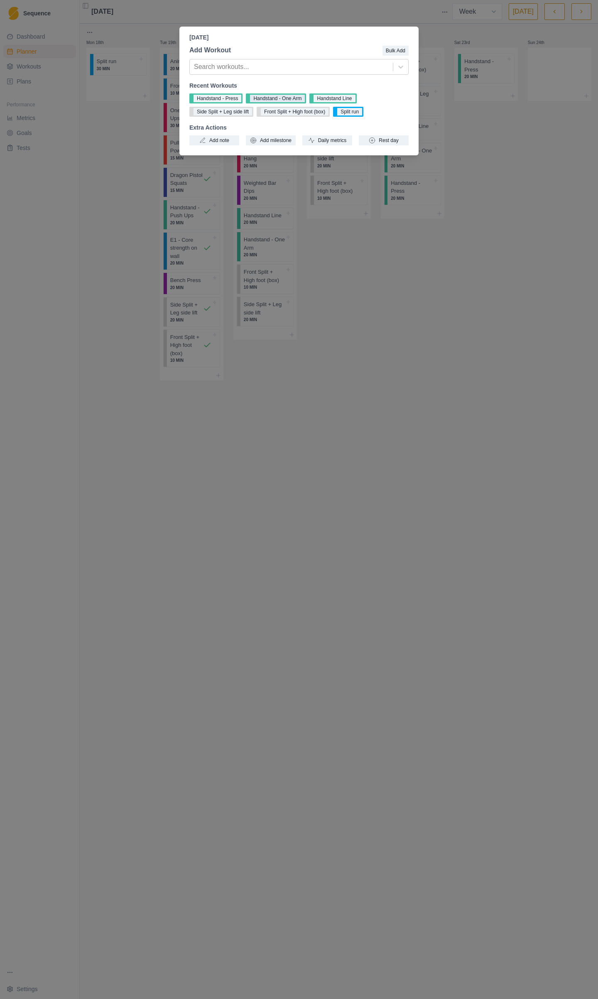
click at [281, 97] on button "Handstand - One Arm" at bounding box center [276, 98] width 60 height 10
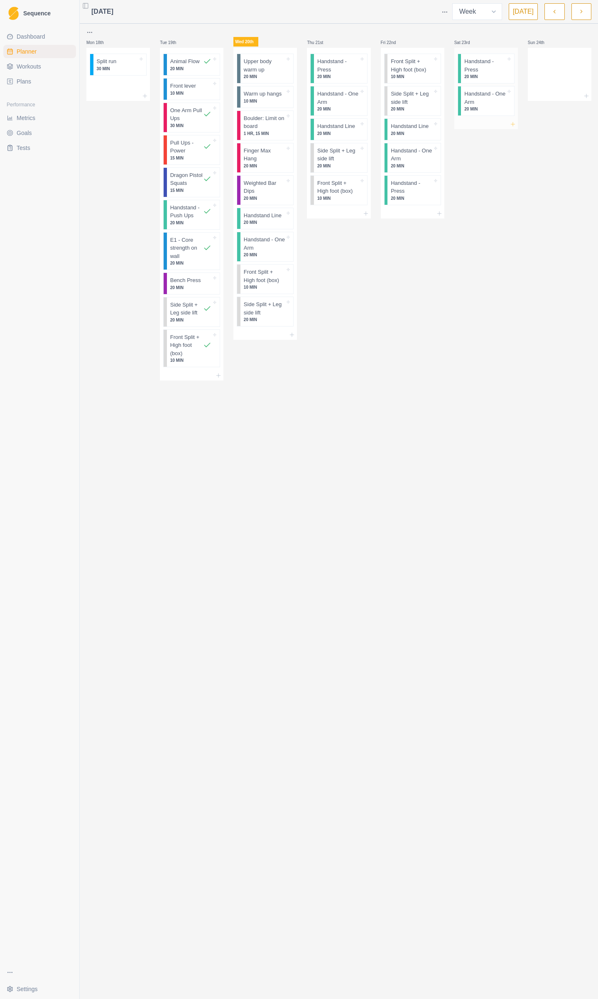
click at [514, 122] on icon at bounding box center [513, 124] width 7 height 7
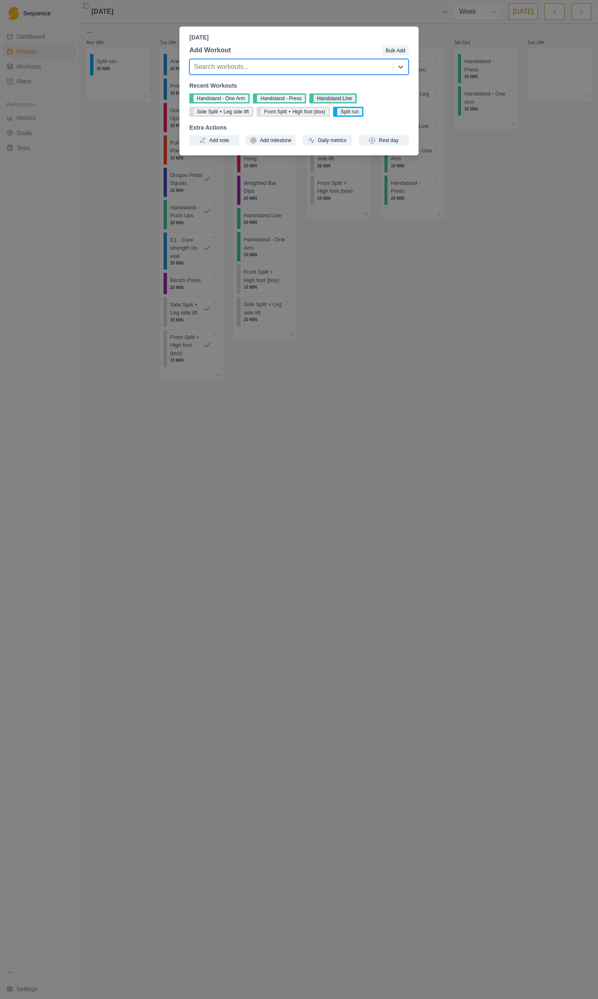
click at [337, 95] on button "Handstand Line" at bounding box center [333, 98] width 47 height 10
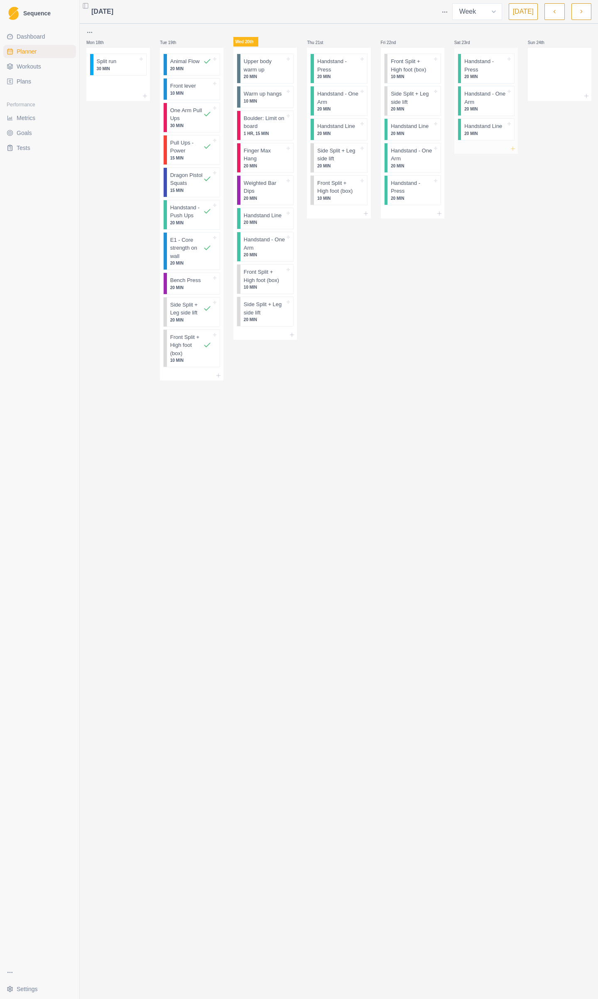
click at [510, 146] on icon at bounding box center [513, 148] width 7 height 7
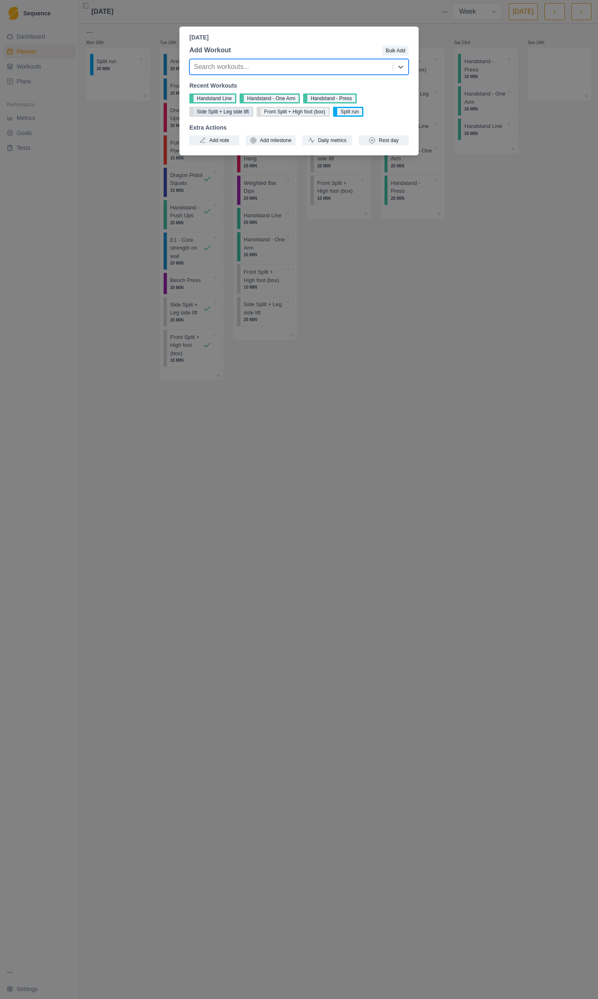
click at [239, 112] on button "Side Split + Leg side lift" at bounding box center [221, 112] width 64 height 10
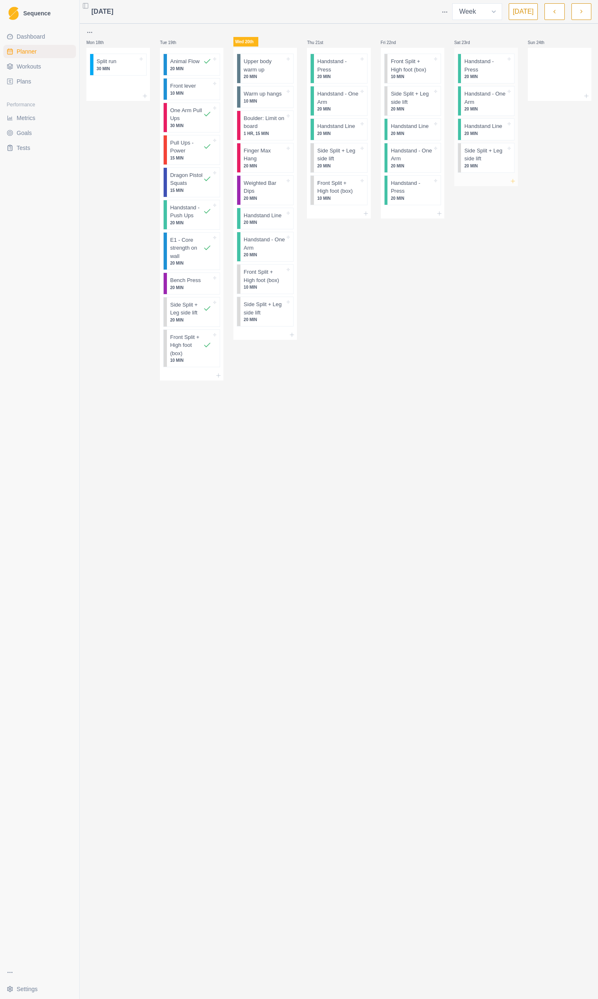
click at [512, 178] on icon at bounding box center [513, 181] width 7 height 7
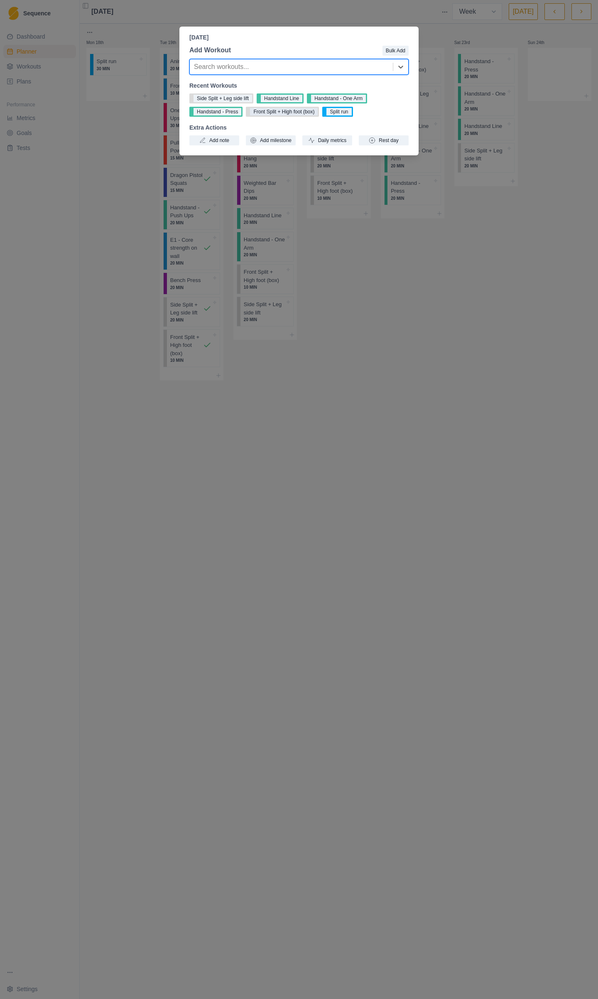
click at [307, 115] on button "Front Split + High foot (box)" at bounding box center [282, 112] width 73 height 10
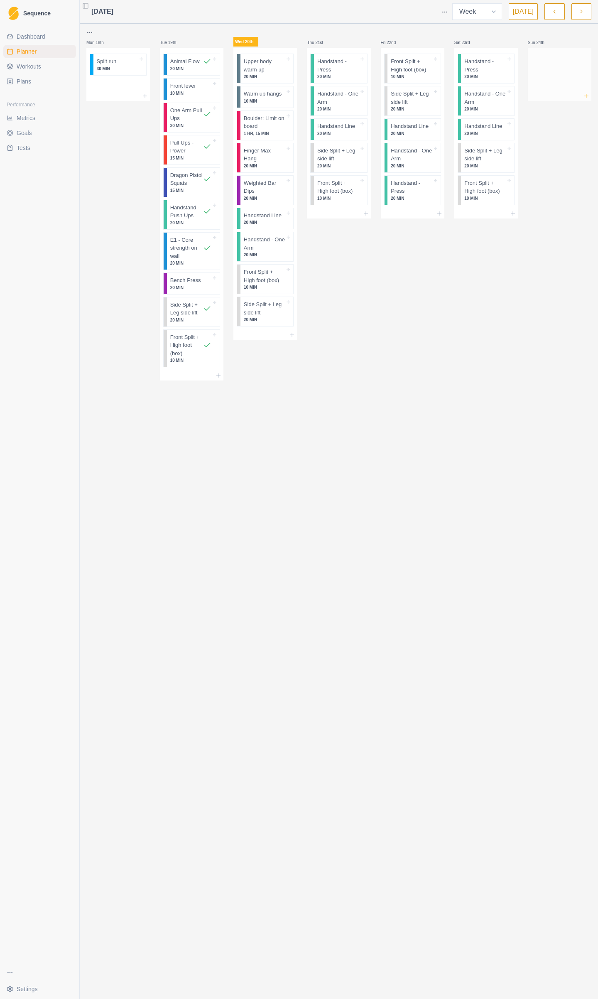
drag, startPoint x: 307, startPoint y: 115, endPoint x: 583, endPoint y: 99, distance: 276.8
click at [583, 99] on icon at bounding box center [586, 96] width 7 height 7
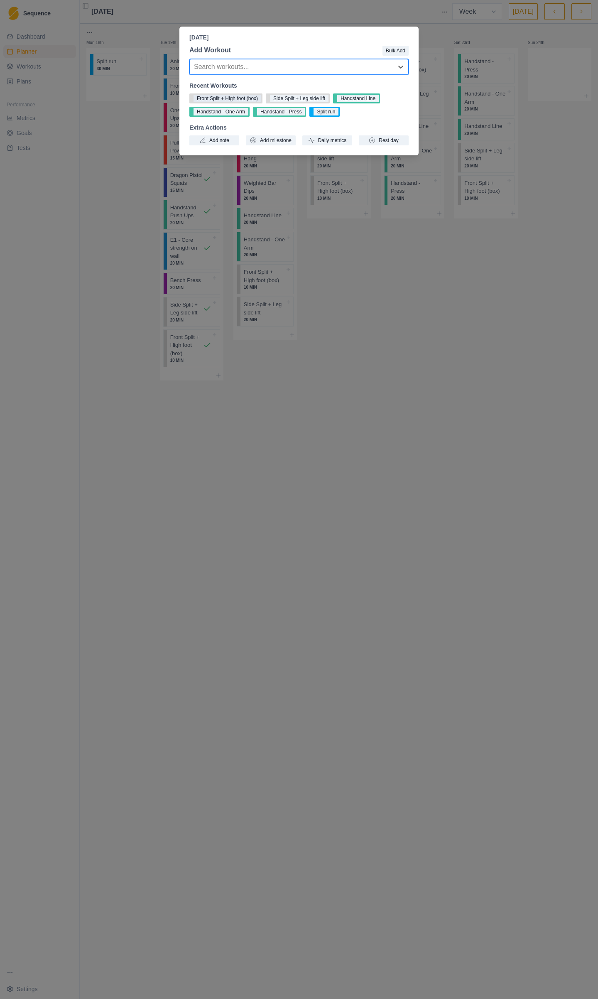
click at [229, 97] on button "Front Split + High foot (box)" at bounding box center [225, 98] width 73 height 10
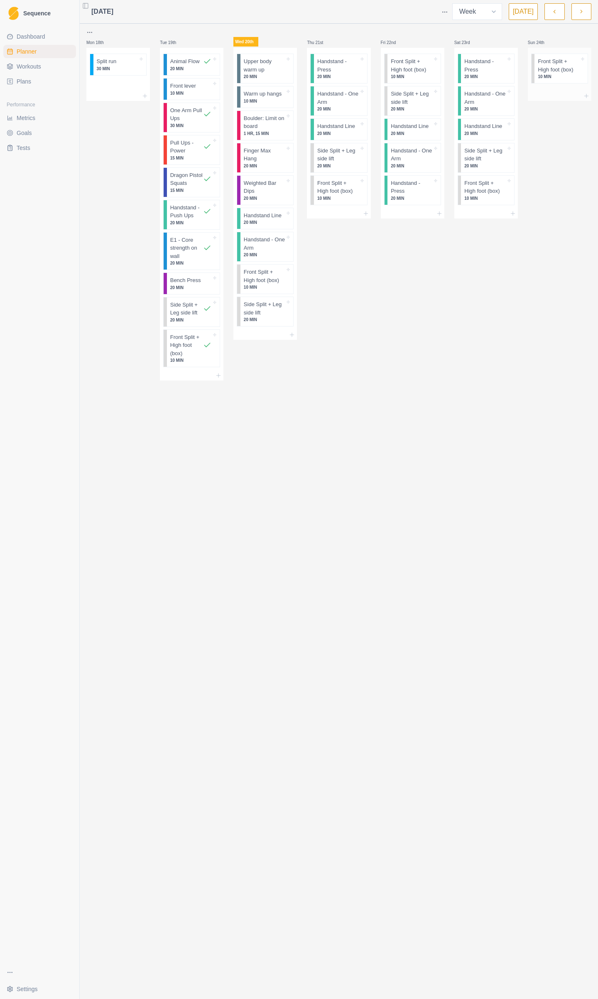
click at [583, 99] on div at bounding box center [560, 96] width 64 height 10
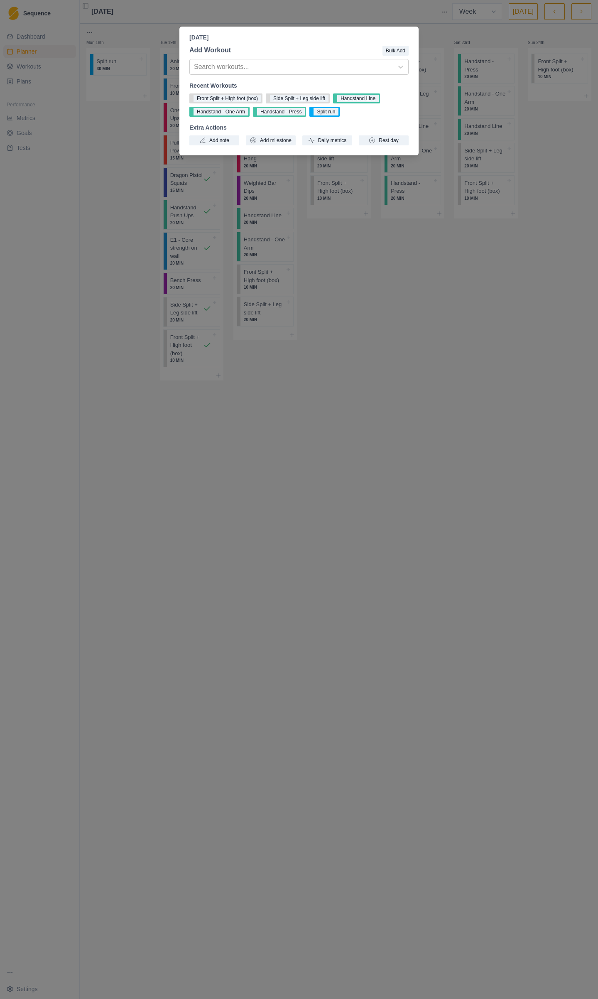
drag, startPoint x: 329, startPoint y: 90, endPoint x: 329, endPoint y: 31, distance: 59.0
click at [329, 31] on header "[DATE]" at bounding box center [298, 34] width 239 height 15
click at [385, 318] on div "[DATE] Add Workout Bulk Add Search workouts... Recent Workouts Front Split + Hi…" at bounding box center [299, 499] width 598 height 999
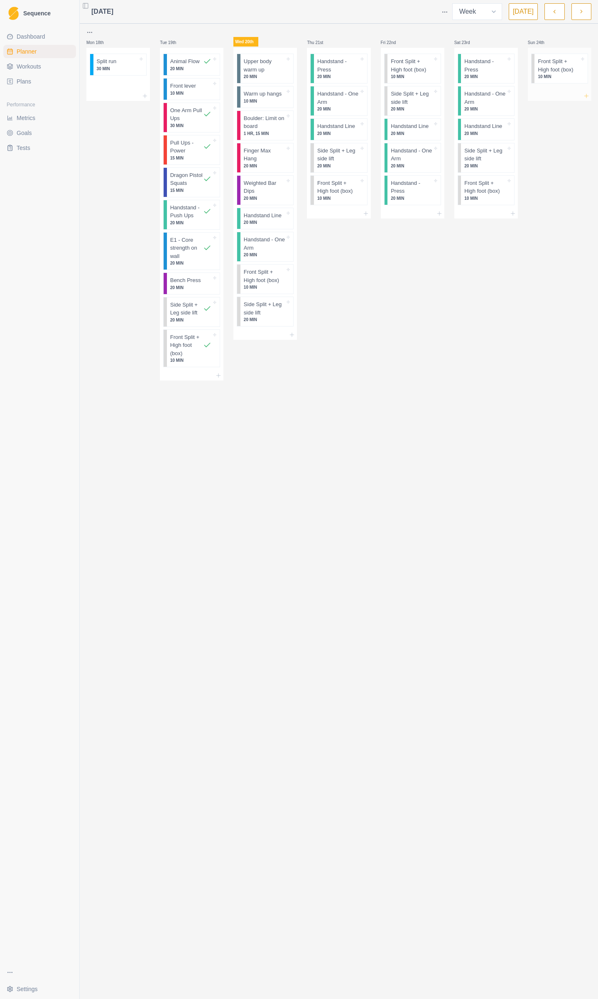
click at [586, 95] on icon at bounding box center [586, 96] width 7 height 7
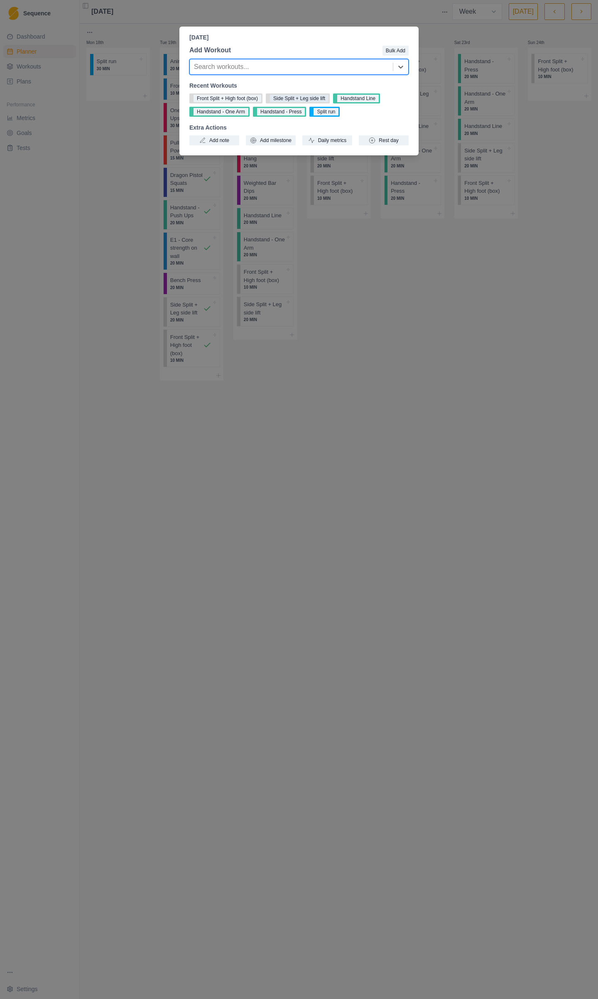
click at [302, 101] on button "Side Split + Leg side lift" at bounding box center [298, 98] width 64 height 10
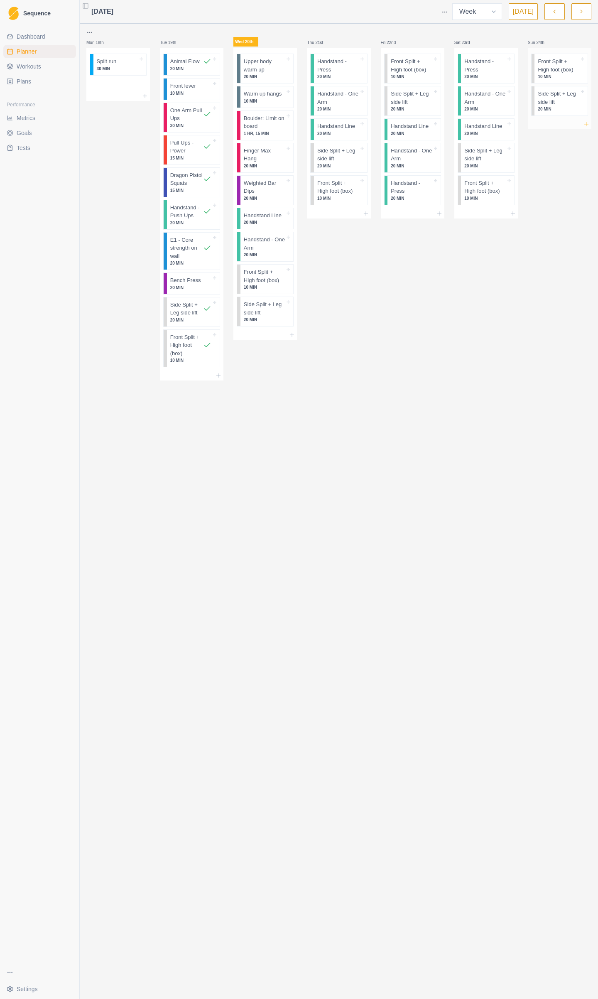
click at [585, 124] on icon at bounding box center [586, 124] width 7 height 7
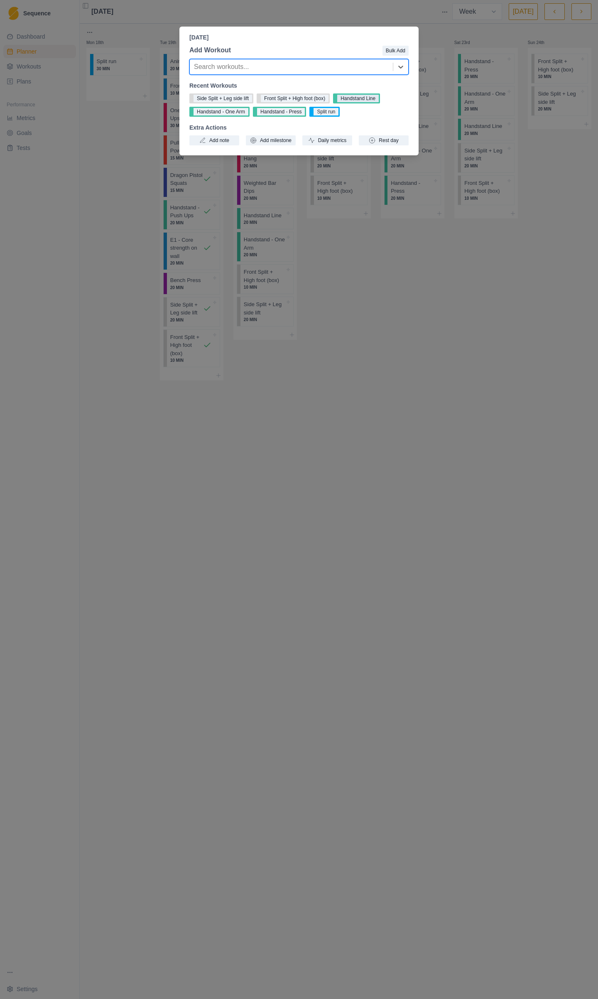
click at [365, 97] on button "Handstand Line" at bounding box center [356, 98] width 47 height 10
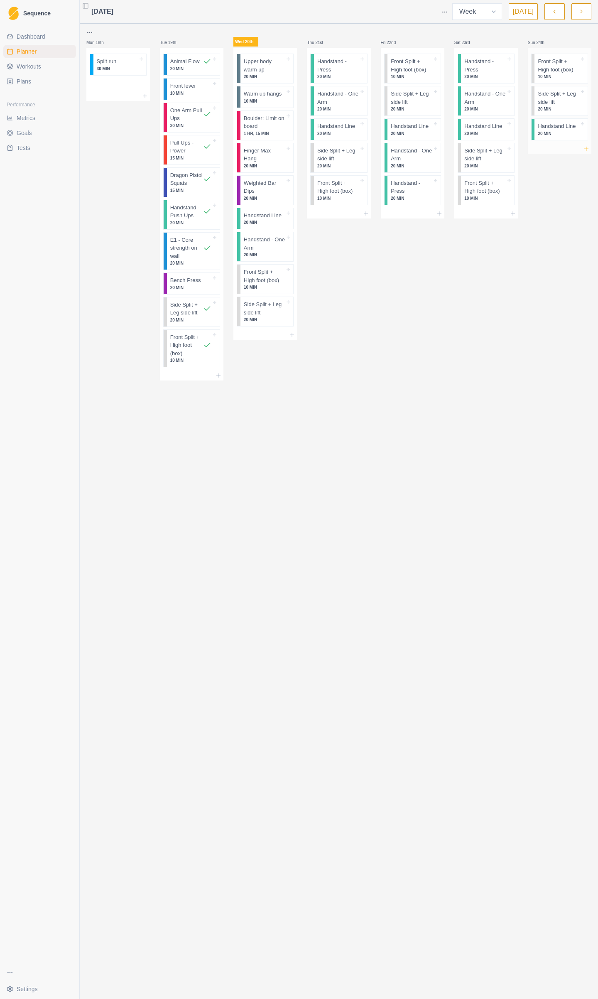
click at [588, 147] on icon at bounding box center [586, 148] width 7 height 7
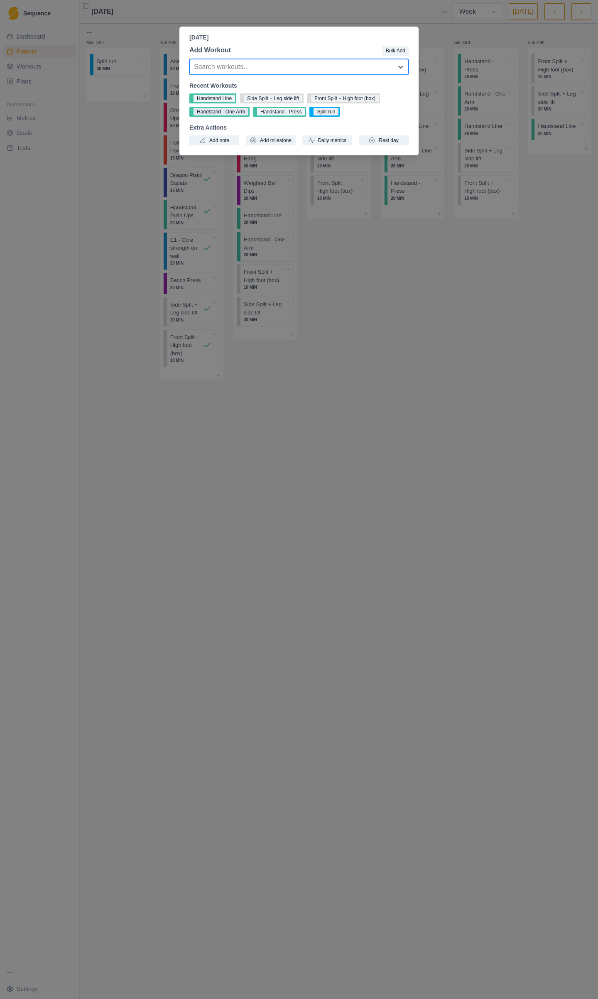
click at [218, 113] on button "Handstand - One Arm" at bounding box center [219, 112] width 60 height 10
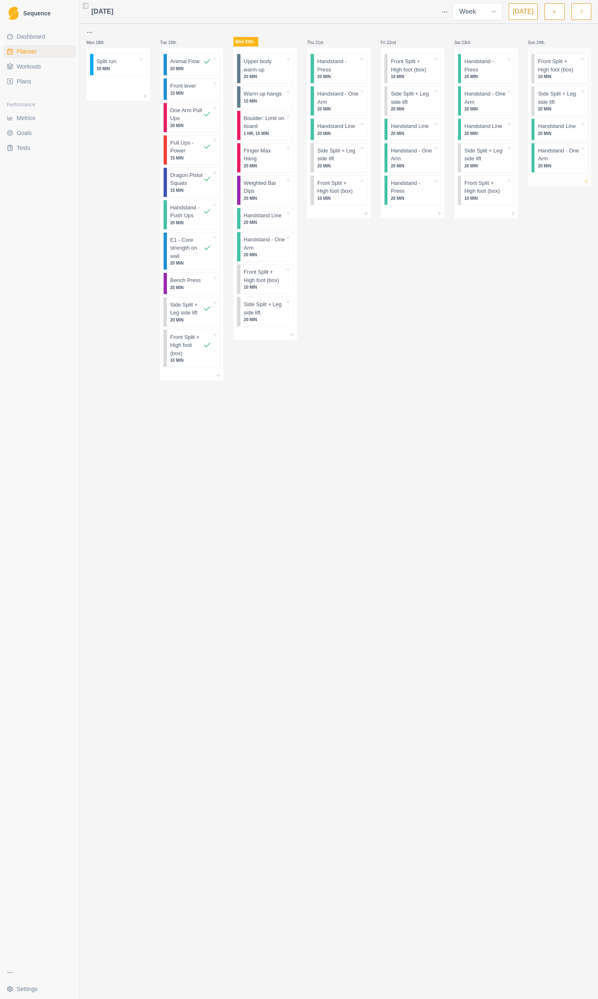
click at [587, 182] on icon at bounding box center [586, 181] width 7 height 7
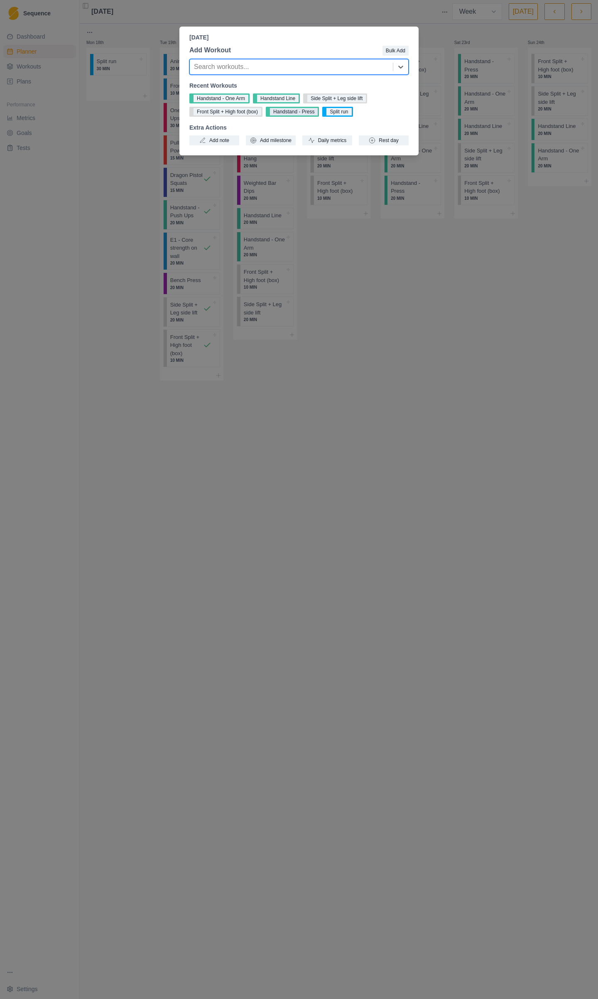
click at [291, 115] on button "Handstand - Press" at bounding box center [292, 112] width 53 height 10
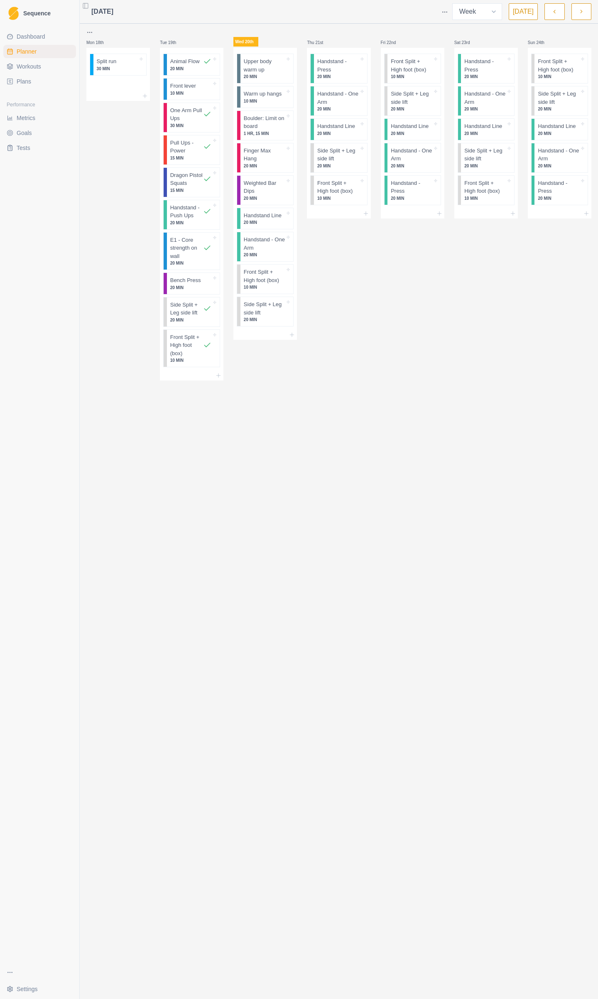
click at [366, 216] on div at bounding box center [339, 214] width 64 height 10
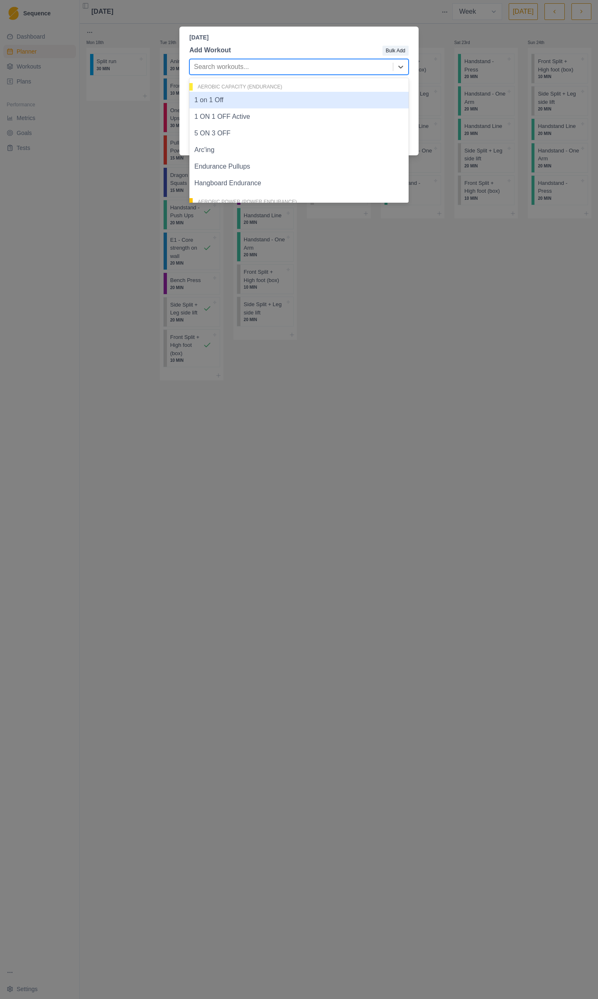
click at [252, 65] on div at bounding box center [291, 67] width 195 height 12
type input "Warm"
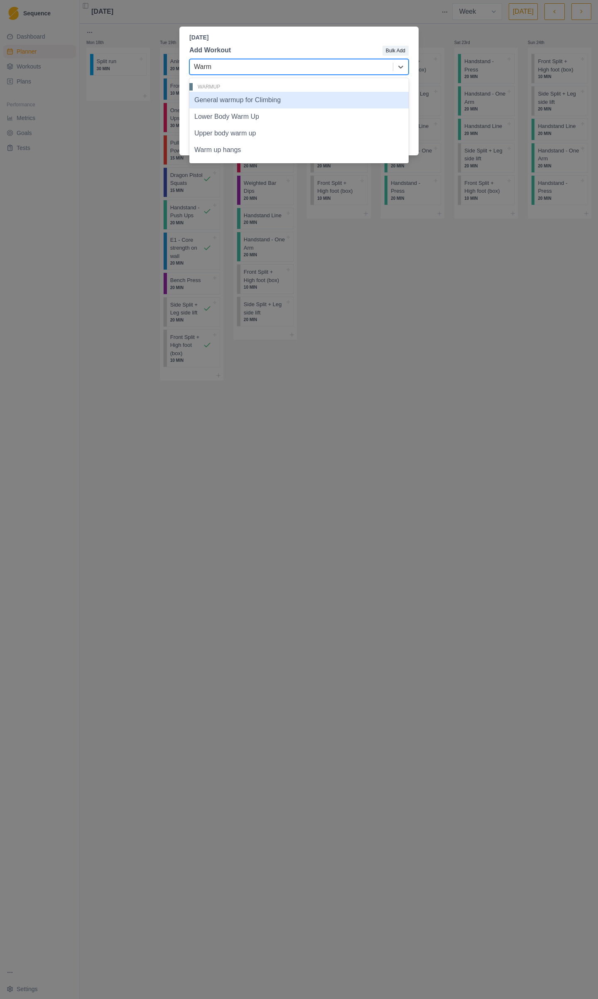
click at [261, 99] on div "General warmup for Climbing" at bounding box center [298, 100] width 219 height 17
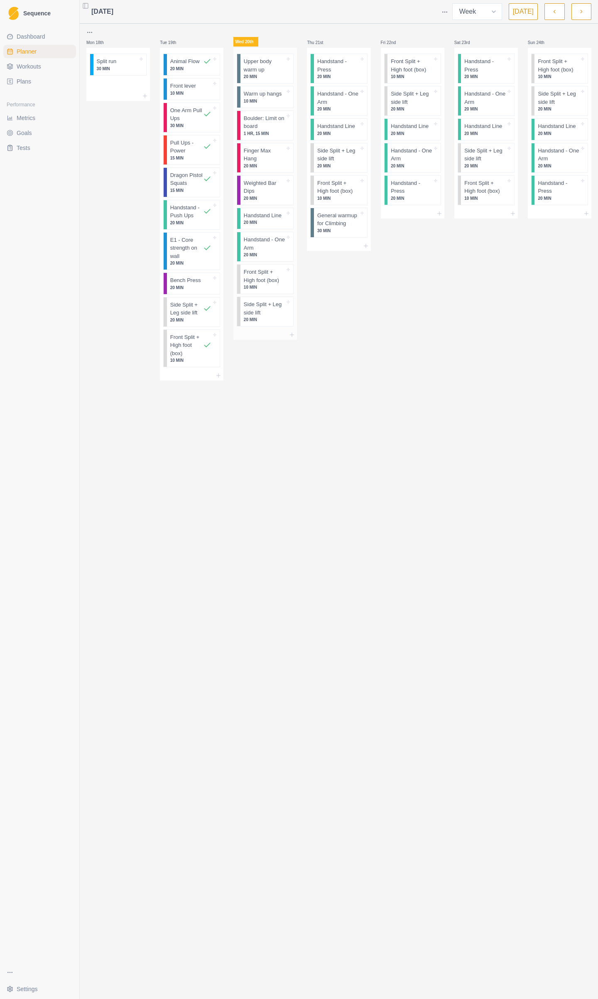
click at [272, 67] on p "Upper body warm up" at bounding box center [265, 65] width 42 height 16
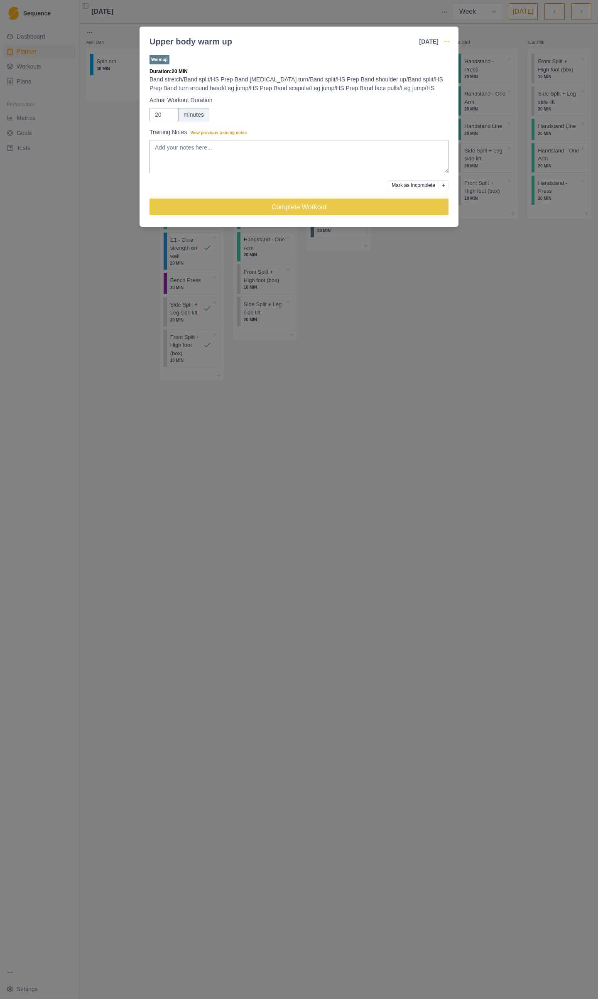
click at [449, 39] on icon "button" at bounding box center [447, 41] width 7 height 7
click at [474, 125] on p "Remove From Schedule" at bounding box center [485, 122] width 86 height 9
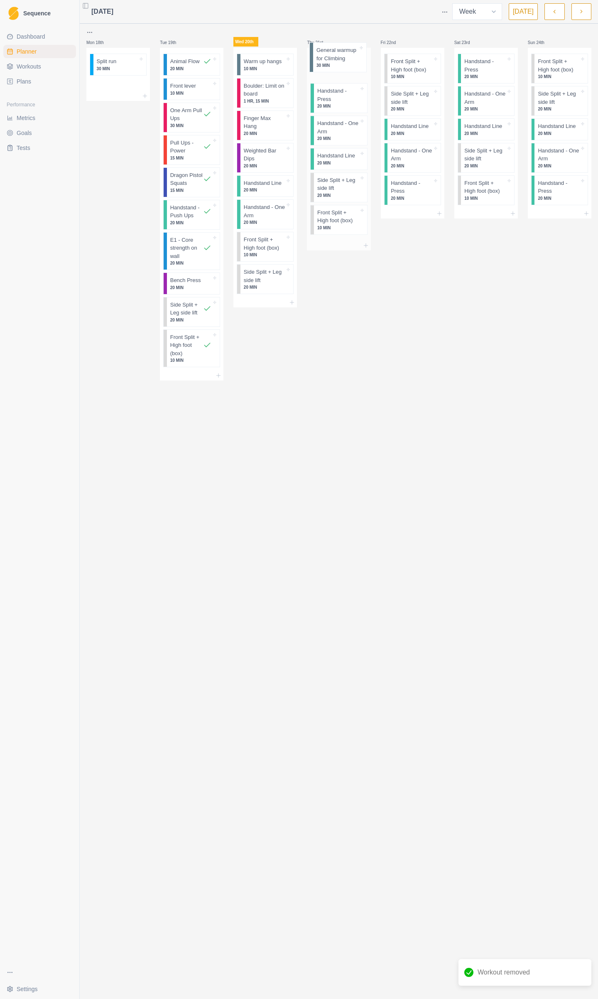
drag, startPoint x: 336, startPoint y: 223, endPoint x: 339, endPoint y: 61, distance: 161.6
click at [339, 61] on div "Handstand - Press 20 MIN Handstand - One Arm 20 MIN Handstand Line 20 MIN Side …" at bounding box center [339, 144] width 64 height 193
click at [363, 243] on icon at bounding box center [366, 246] width 7 height 7
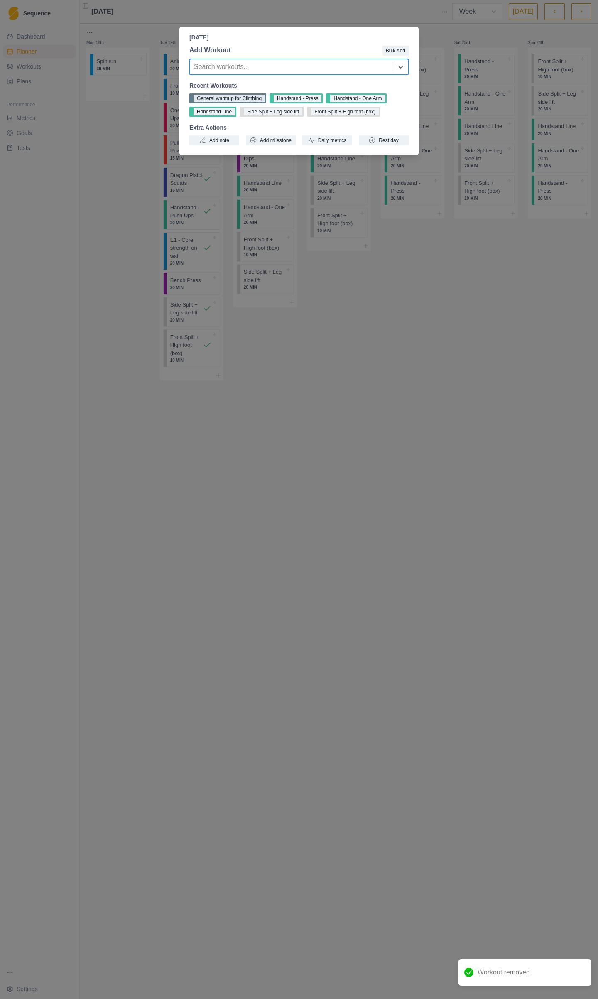
click at [229, 98] on button "General warmup for Climbing" at bounding box center [227, 98] width 77 height 10
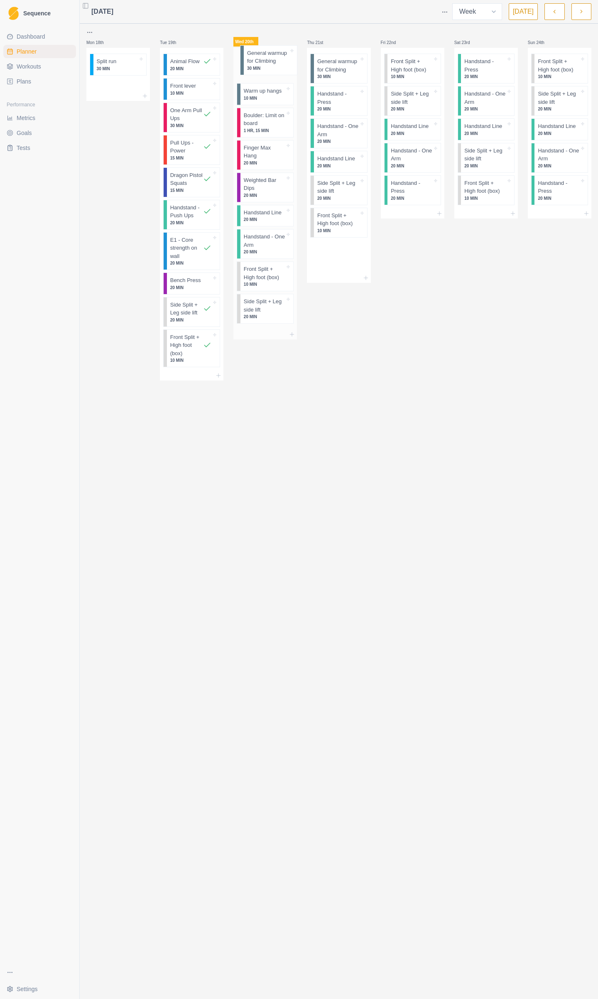
drag, startPoint x: 334, startPoint y: 226, endPoint x: 274, endPoint y: 61, distance: 174.7
click at [274, 61] on div "Mon 18th Split run 30 MIN Tue 19th Animal Flow 20 MIN Front lever 10 MIN One Ar…" at bounding box center [338, 203] width 505 height 353
click at [367, 244] on icon at bounding box center [366, 246] width 7 height 7
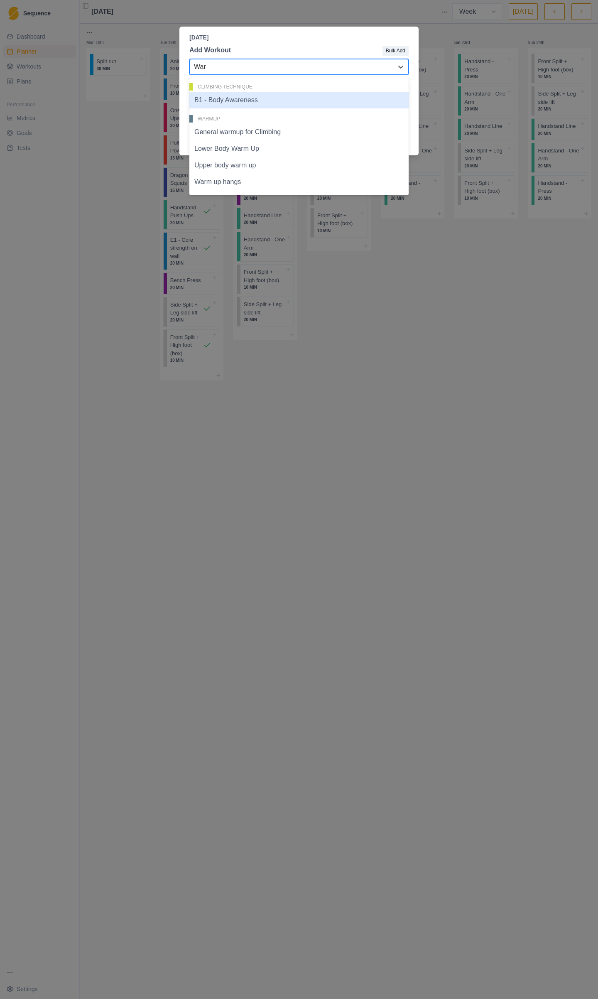
type input "Warm"
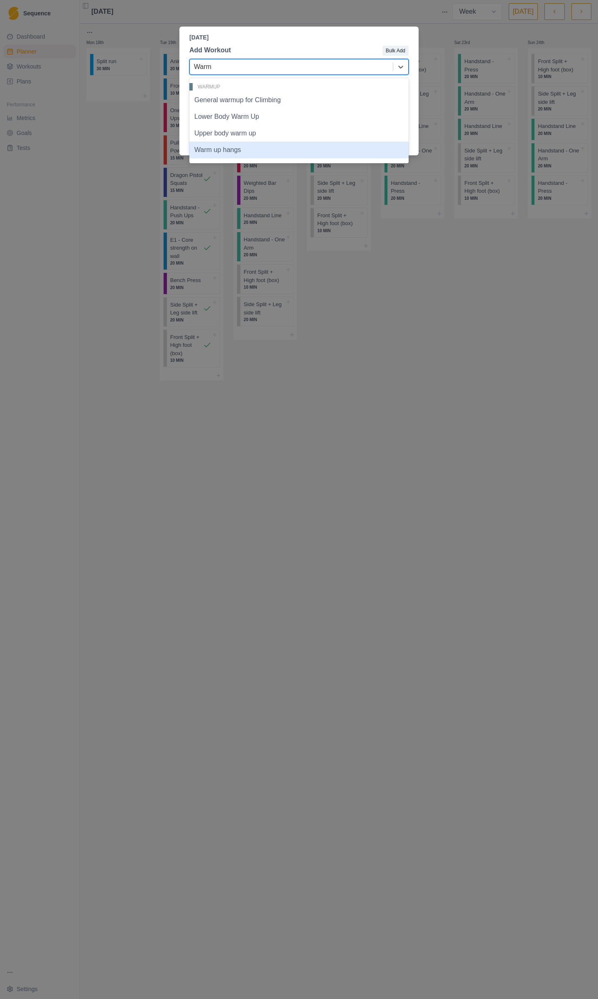
click at [229, 152] on div "Warm up hangs" at bounding box center [298, 150] width 219 height 17
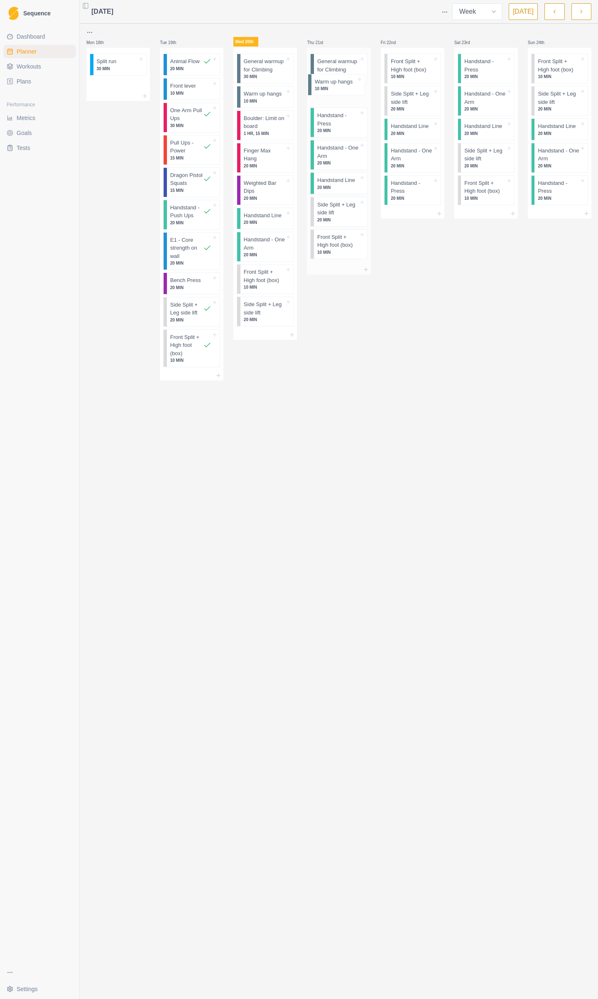
drag, startPoint x: 336, startPoint y: 253, endPoint x: 333, endPoint y: 93, distance: 160.4
click at [333, 93] on div "General warmup for Climbing 30 MIN Handstand - Press 20 MIN Handstand - One Arm…" at bounding box center [339, 156] width 64 height 217
click at [436, 212] on icon at bounding box center [439, 213] width 7 height 7
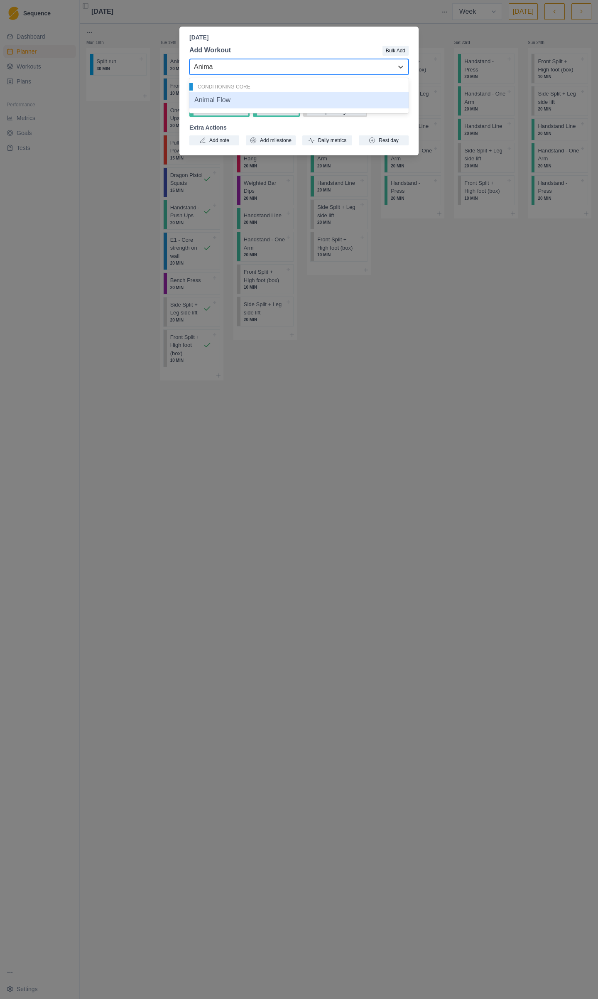
type input "Animal"
click at [322, 99] on div "Animal Flow" at bounding box center [298, 100] width 219 height 17
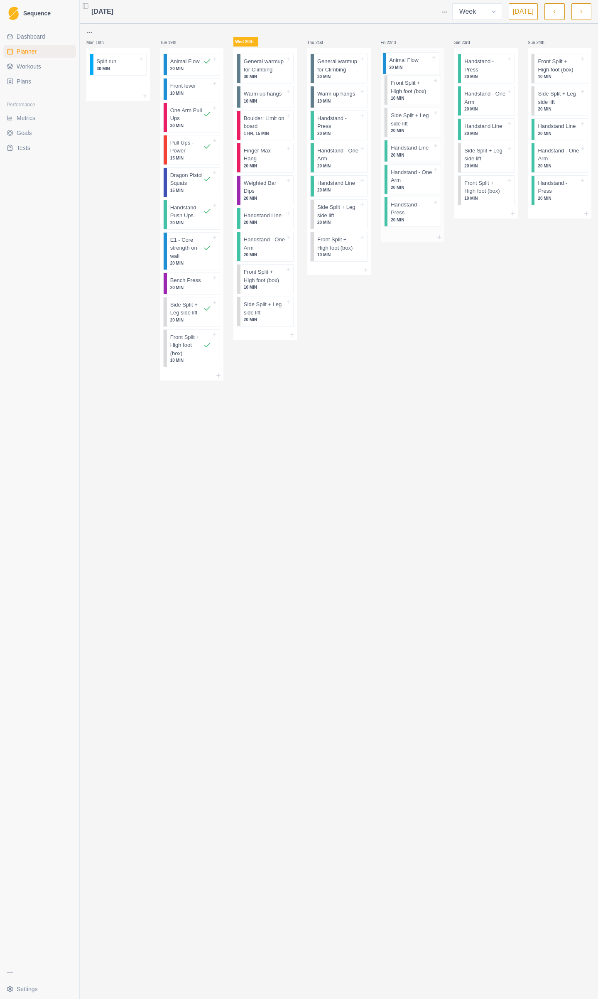
drag, startPoint x: 402, startPoint y: 217, endPoint x: 400, endPoint y: 59, distance: 158.7
click at [400, 59] on div "Front Split + High foot (box) 10 MIN Side Split + Leg side lift 20 MIN Handstan…" at bounding box center [413, 140] width 64 height 184
click at [441, 236] on icon at bounding box center [439, 237] width 7 height 7
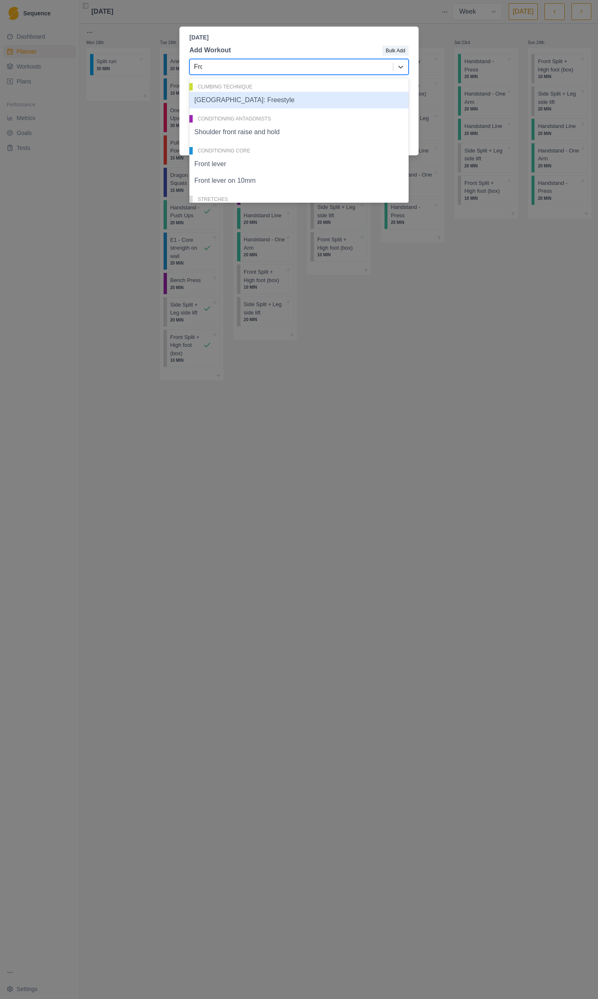
type input "Front"
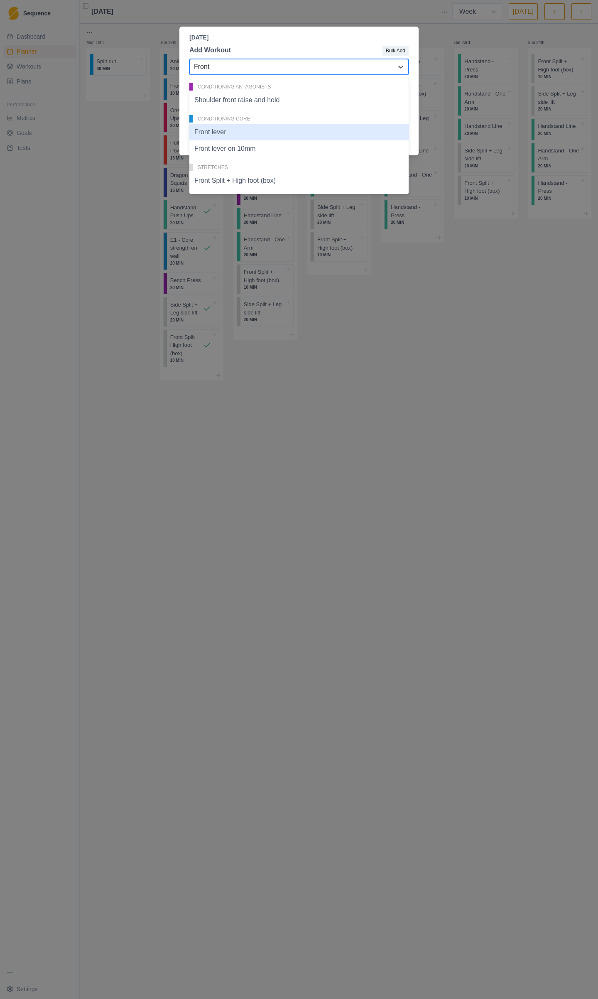
click at [234, 138] on div "Front lever" at bounding box center [298, 132] width 219 height 17
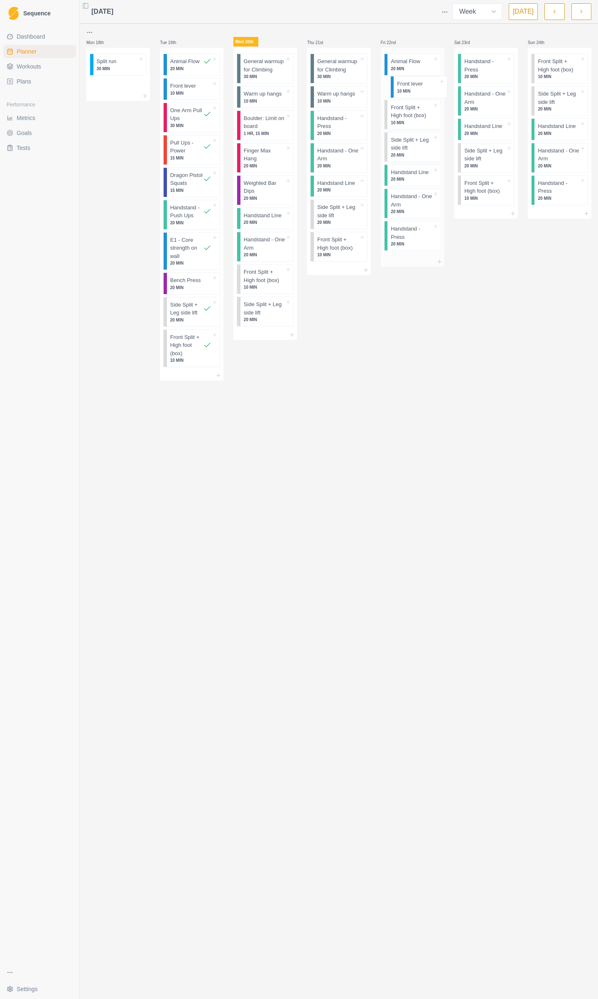
drag, startPoint x: 410, startPoint y: 241, endPoint x: 414, endPoint y: 82, distance: 159.2
click at [416, 83] on div "Animal Flow 20 MIN Front Split + High foot (box) 10 MIN Side Split + Leg side l…" at bounding box center [413, 152] width 64 height 209
click at [514, 211] on icon at bounding box center [513, 213] width 7 height 7
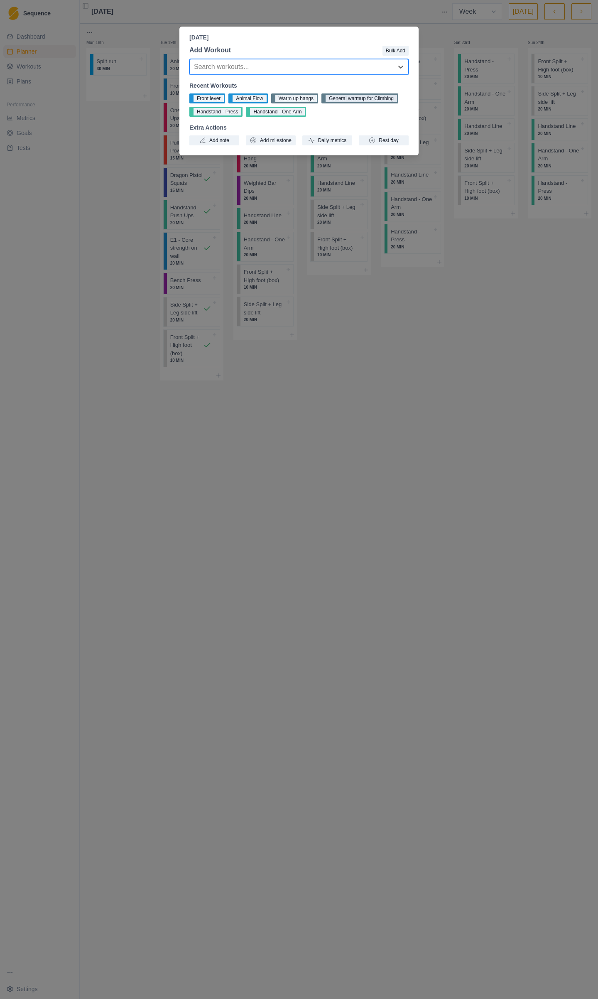
click at [351, 98] on button "General warmup for Climbing" at bounding box center [360, 98] width 77 height 10
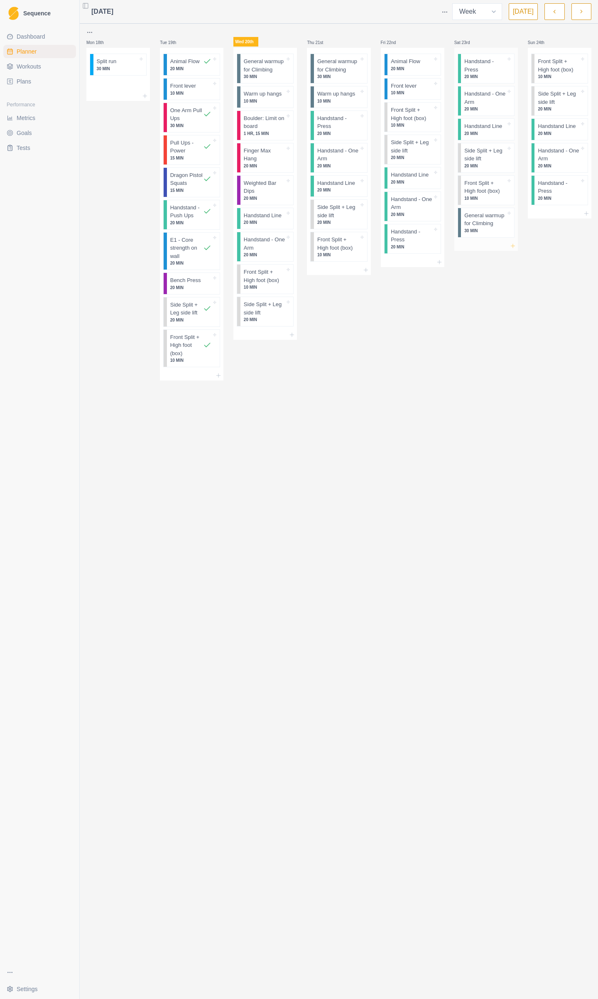
click at [516, 243] on icon at bounding box center [513, 246] width 7 height 7
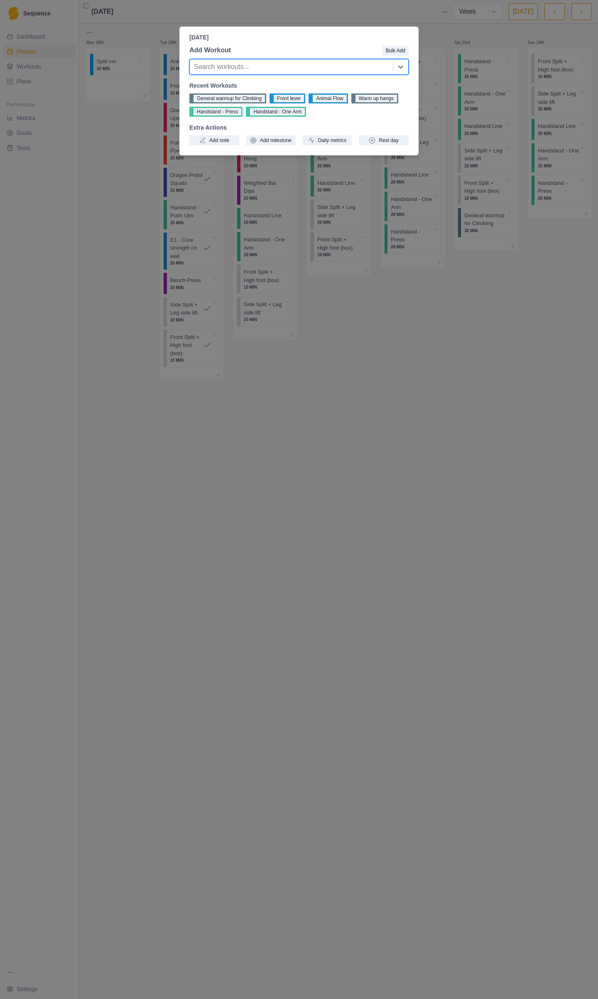
click at [383, 98] on button "Warm up hangs" at bounding box center [374, 98] width 47 height 10
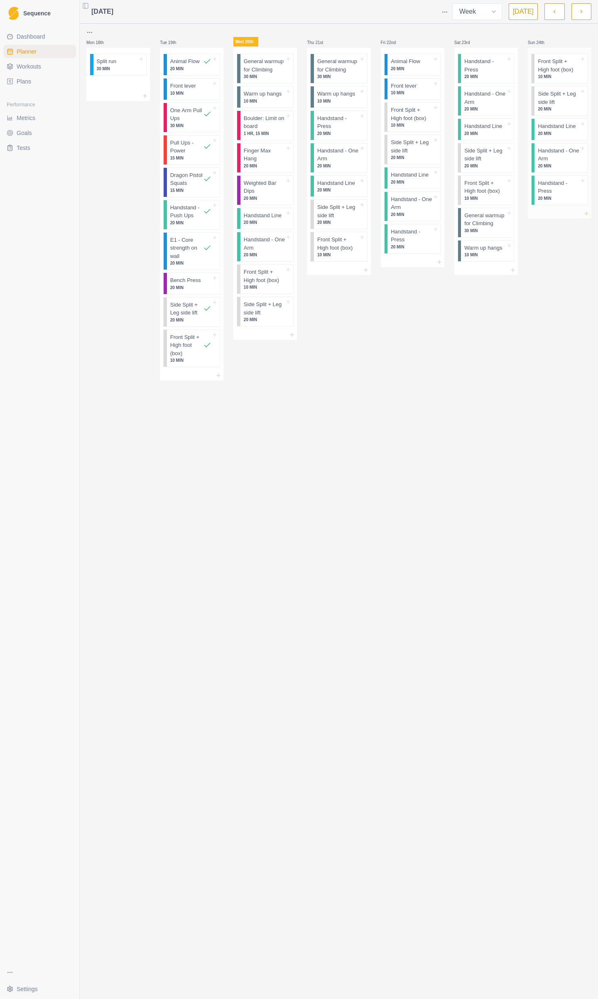
click at [586, 214] on icon at bounding box center [586, 213] width 7 height 7
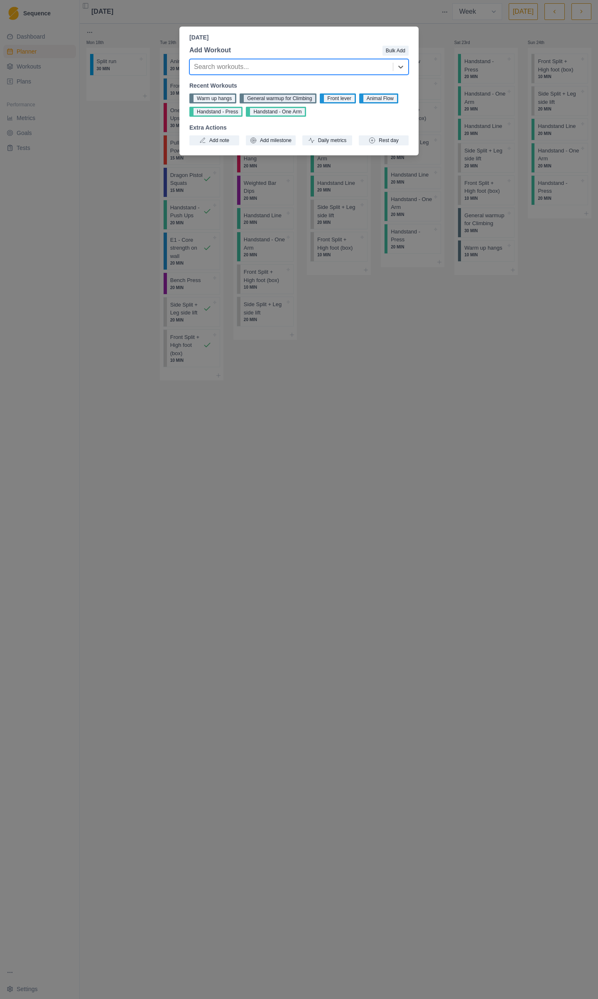
click at [272, 99] on button "General warmup for Climbing" at bounding box center [278, 98] width 77 height 10
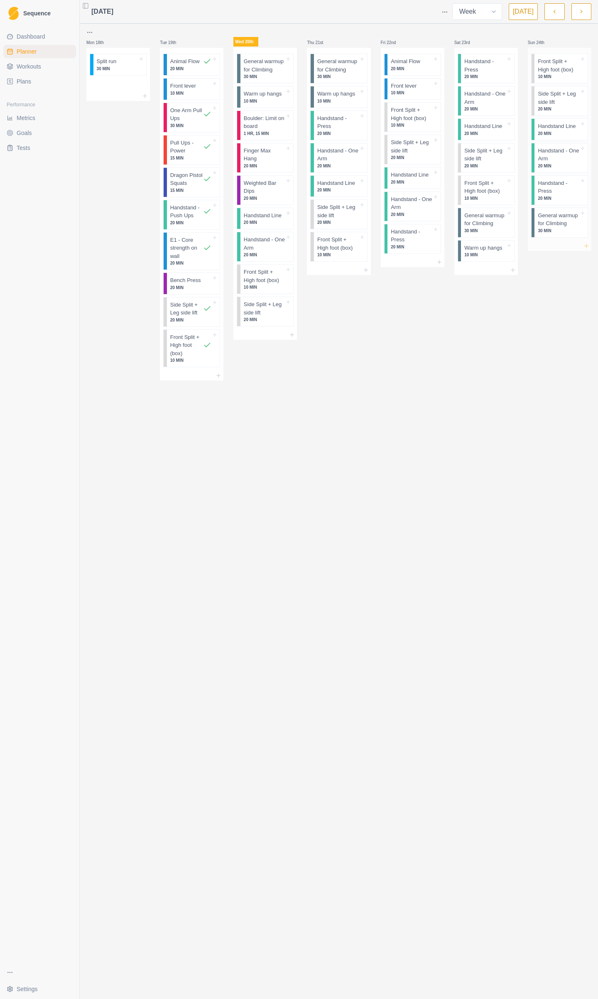
click at [587, 246] on icon at bounding box center [586, 246] width 7 height 7
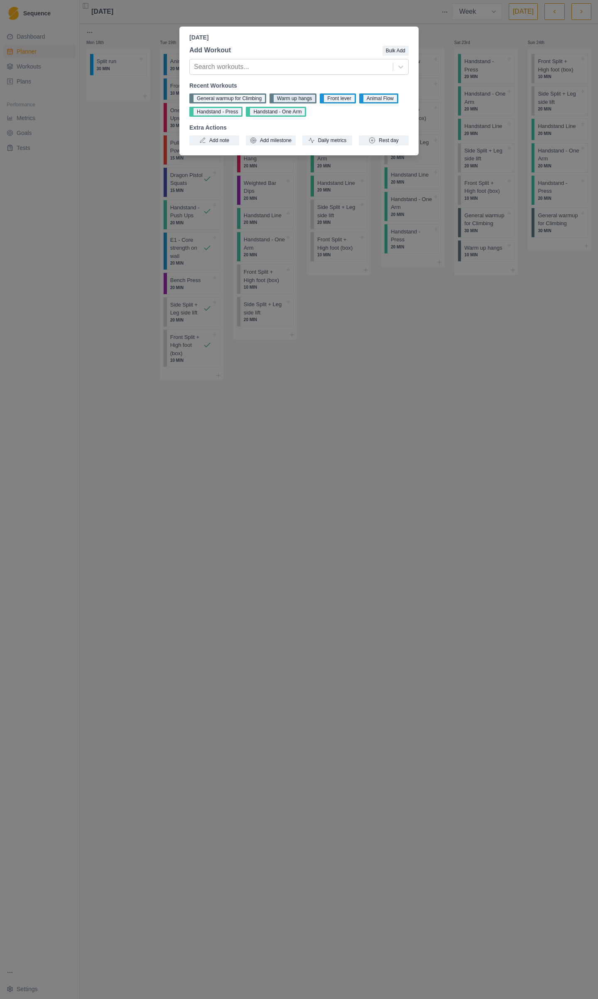
click at [296, 98] on button "Warm up hangs" at bounding box center [293, 98] width 47 height 10
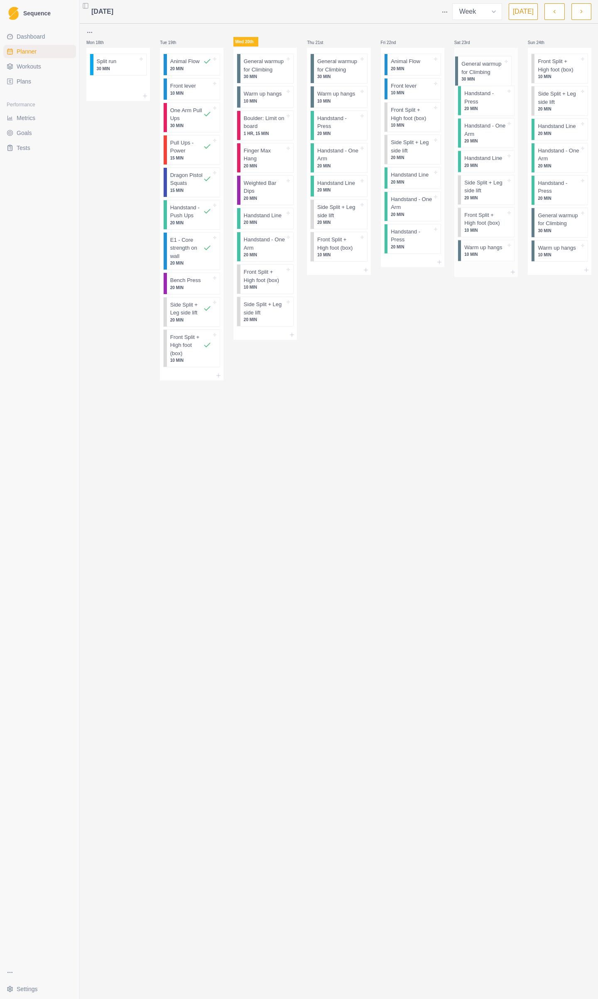
drag, startPoint x: 484, startPoint y: 229, endPoint x: 483, endPoint y: 68, distance: 161.6
click at [483, 68] on div "Handstand - Press 20 MIN Handstand - One Arm 20 MIN Handstand Line 20 MIN Side …" at bounding box center [487, 157] width 64 height 219
drag, startPoint x: 552, startPoint y: 208, endPoint x: 551, endPoint y: 67, distance: 140.8
click at [551, 67] on div "Front Split + High foot (box) 10 MIN Side Split + Leg side lift 20 MIN Handstan…" at bounding box center [560, 157] width 64 height 219
drag, startPoint x: 553, startPoint y: 256, endPoint x: 554, endPoint y: 94, distance: 161.2
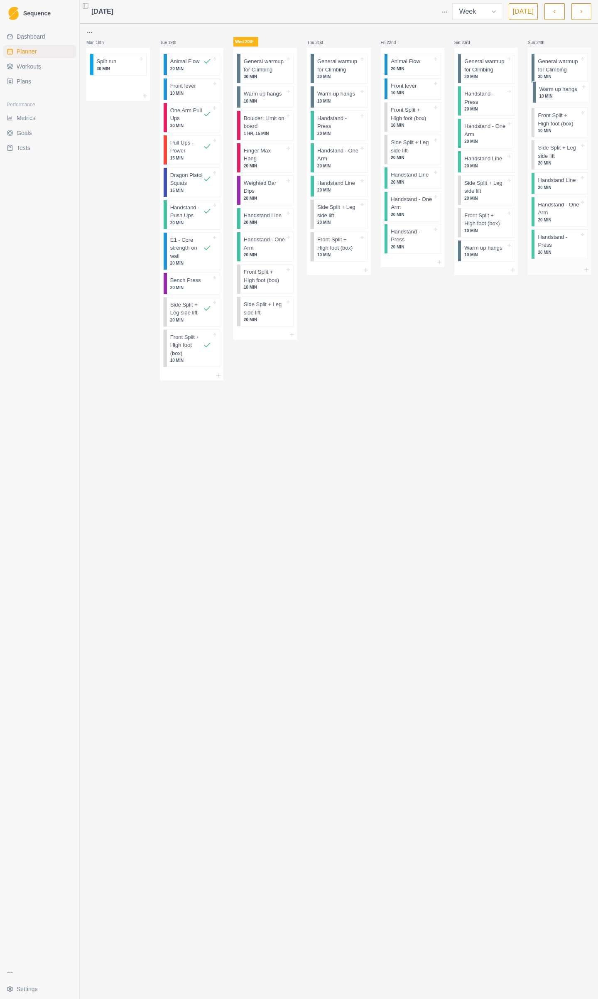
click at [554, 94] on div "General warmup for Climbing 30 MIN Front Split + High foot (box) 10 MIN Side Sp…" at bounding box center [560, 156] width 64 height 217
drag, startPoint x: 482, startPoint y: 245, endPoint x: 483, endPoint y: 83, distance: 162.0
click at [484, 84] on div "General warmup for Climbing 30 MIN Handstand - Press 20 MIN Handstand - One Arm…" at bounding box center [487, 156] width 64 height 217
click at [366, 269] on icon at bounding box center [366, 270] width 7 height 7
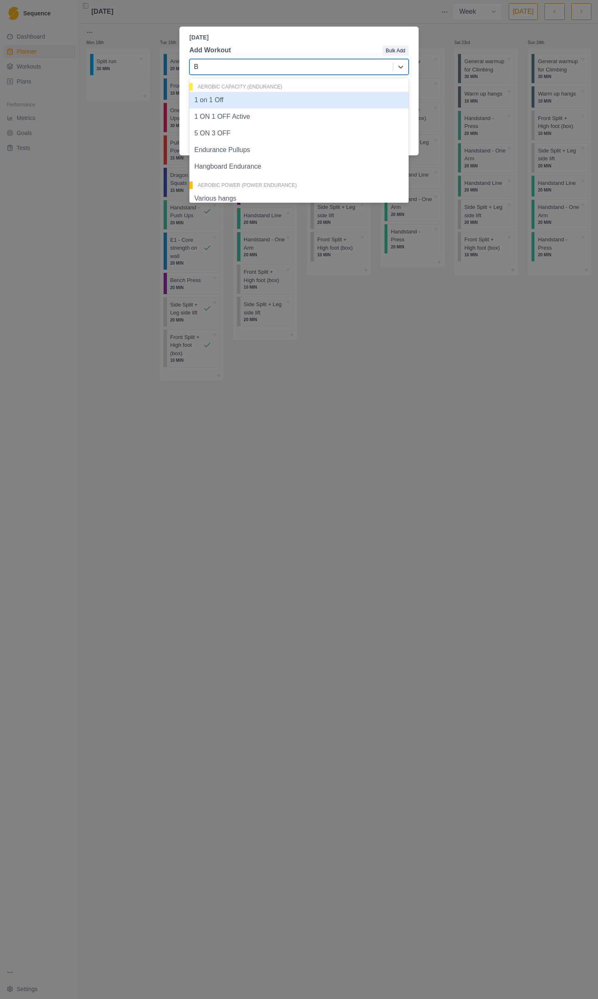
type input "B7"
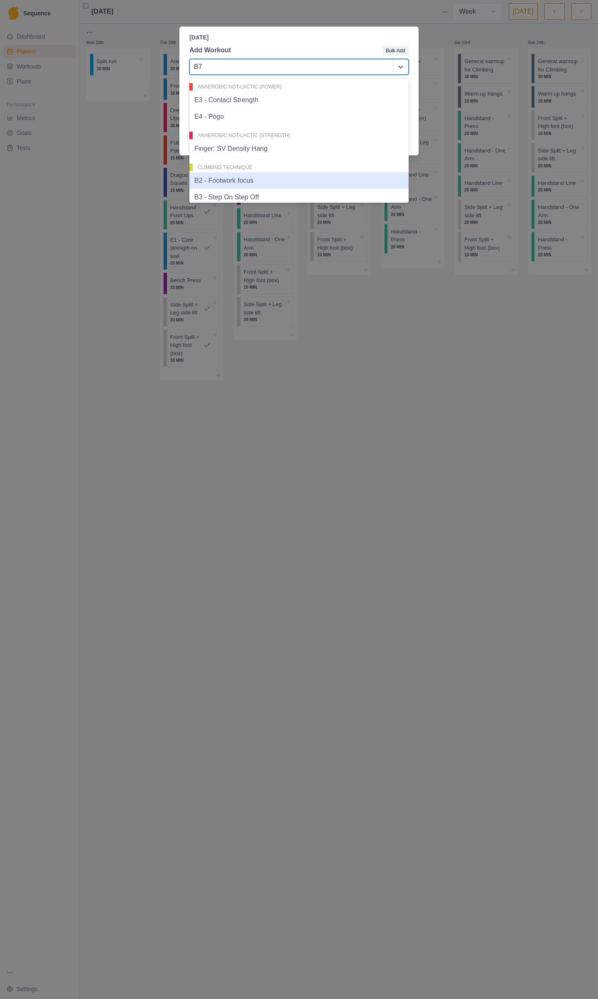
scroll to position [42, 0]
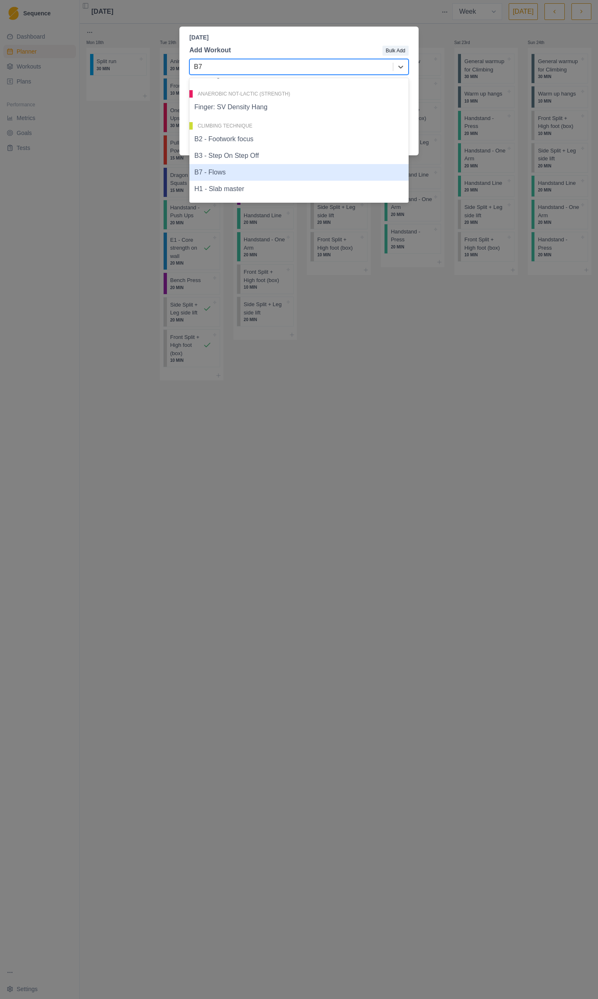
click at [241, 174] on div "B7 - Flows" at bounding box center [298, 172] width 219 height 17
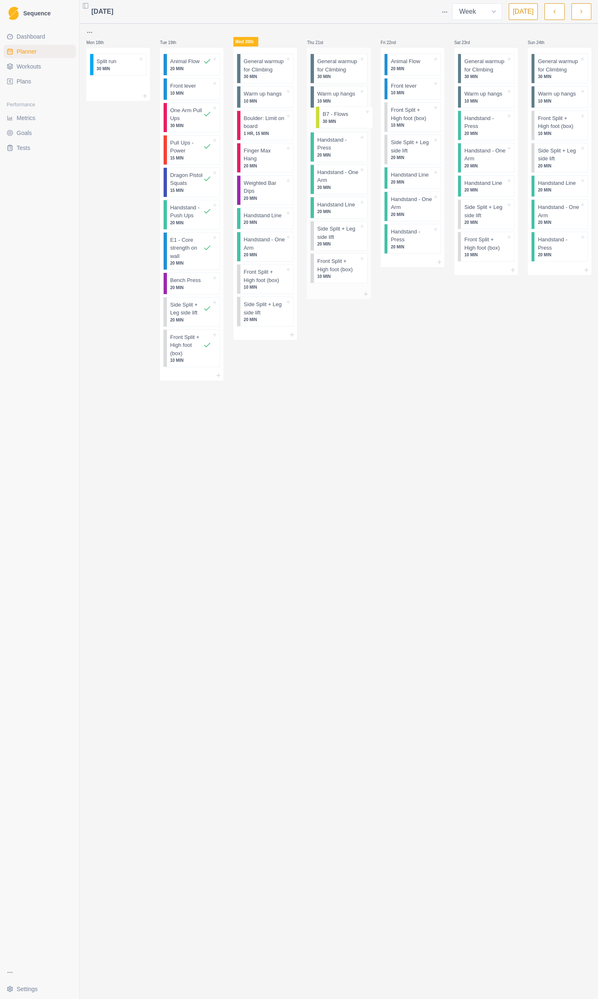
drag, startPoint x: 322, startPoint y: 276, endPoint x: 329, endPoint y: 119, distance: 157.2
click at [329, 119] on div "General warmup for Climbing 30 MIN Warm up hangs 10 MIN Handstand - Press 20 MI…" at bounding box center [339, 168] width 64 height 241
click at [367, 295] on line at bounding box center [366, 295] width 4 height 0
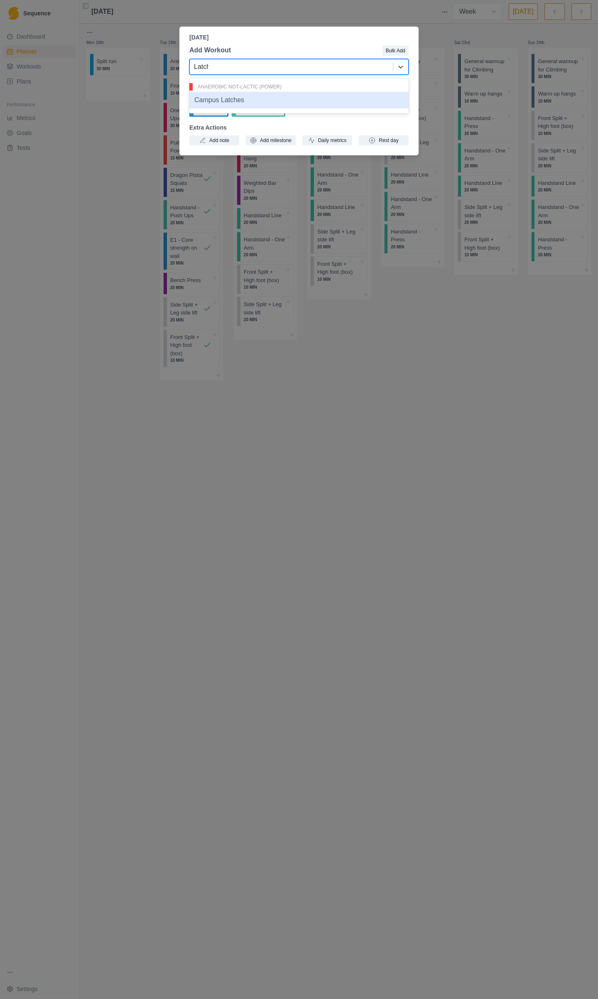
type input "Latche"
click at [270, 98] on div "Campus Latches" at bounding box center [298, 100] width 219 height 17
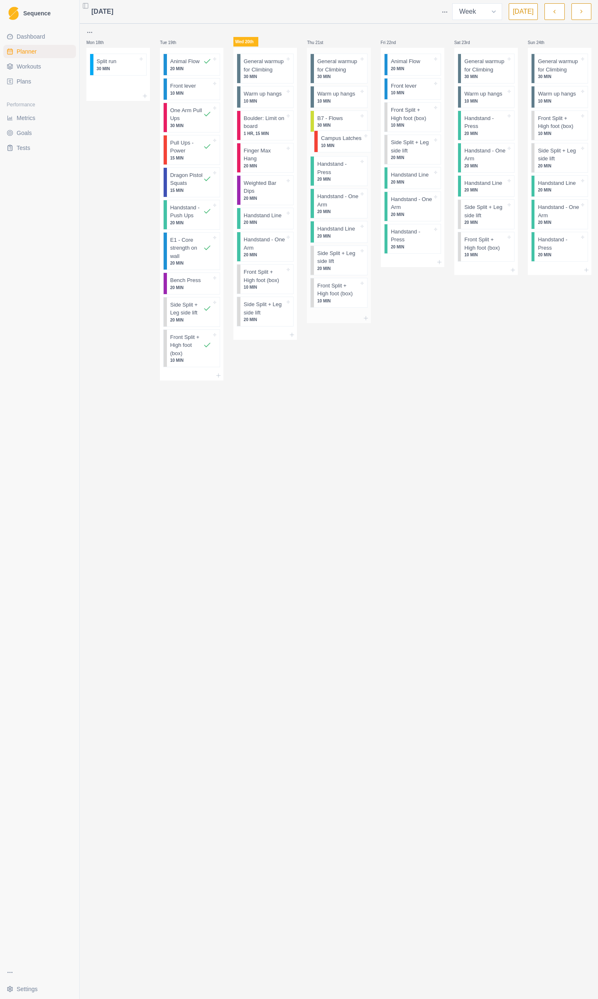
drag, startPoint x: 334, startPoint y: 302, endPoint x: 338, endPoint y: 143, distance: 159.6
click at [338, 143] on div "General warmup for Climbing 30 MIN Warm up hangs 10 MIN B7 - Flows 30 MIN Hands…" at bounding box center [339, 180] width 64 height 265
click at [367, 315] on icon at bounding box center [366, 318] width 7 height 7
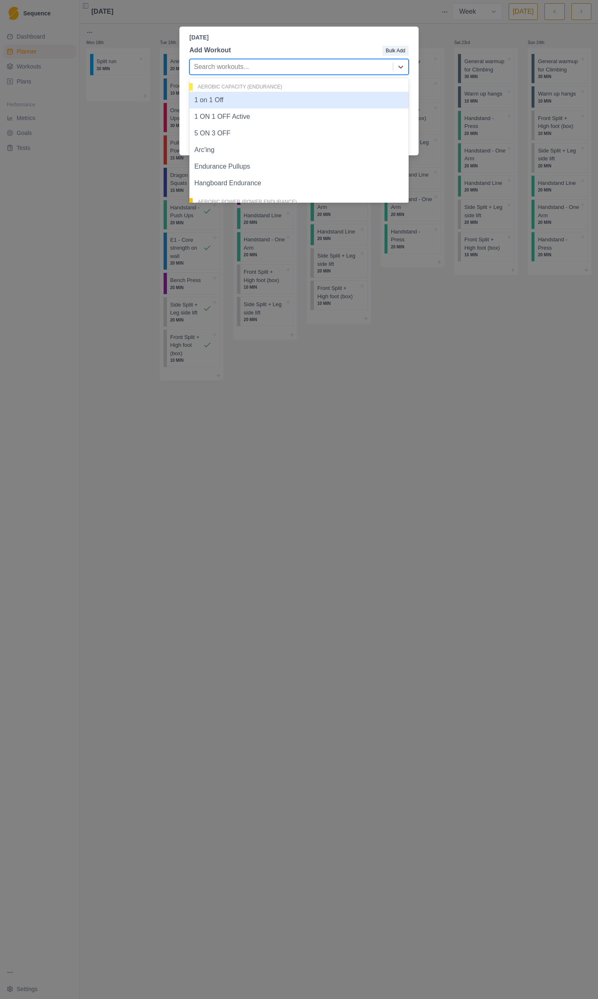
click at [233, 64] on div at bounding box center [291, 67] width 195 height 12
type input "Campus"
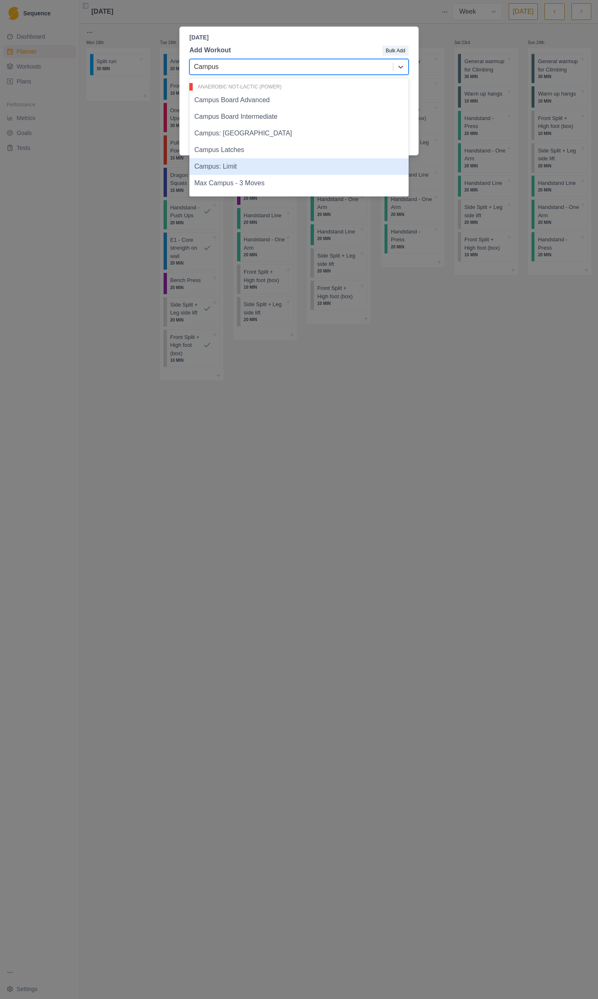
click at [241, 166] on div "Campus: Limit" at bounding box center [298, 166] width 219 height 17
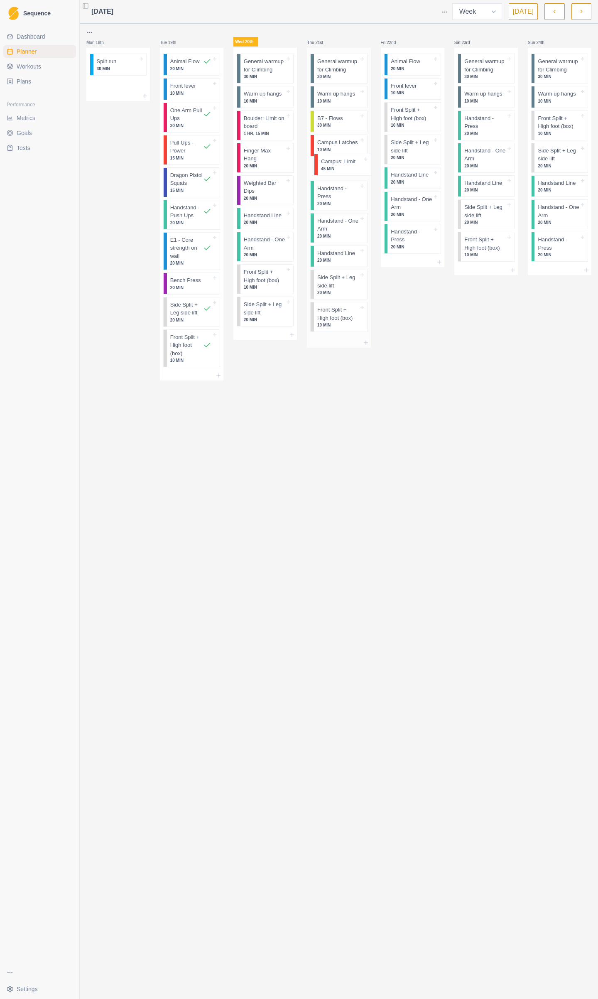
drag, startPoint x: 352, startPoint y: 318, endPoint x: 356, endPoint y: 155, distance: 163.3
click at [356, 155] on div "General warmup for Climbing 30 MIN Warm up hangs 10 MIN B7 - Flows 30 MIN Campu…" at bounding box center [339, 193] width 64 height 290
click at [364, 340] on icon at bounding box center [366, 343] width 7 height 7
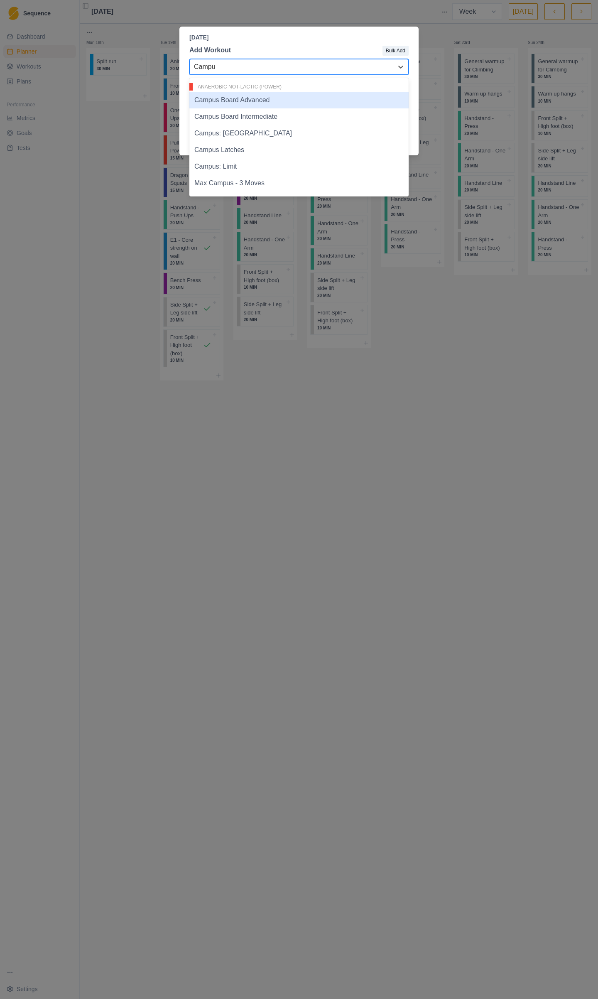
type input "Campus"
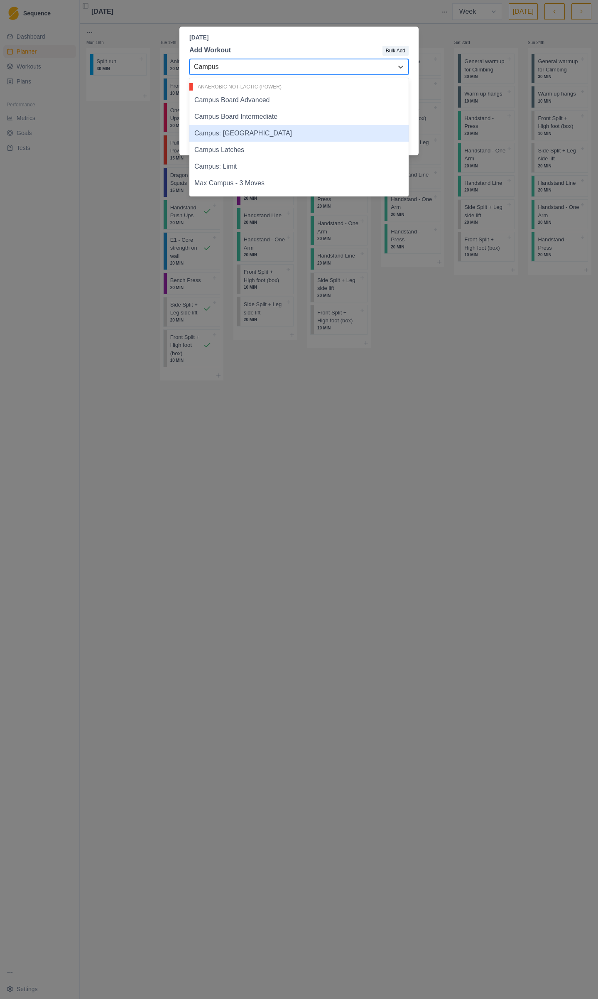
click at [243, 128] on div "Campus: [GEOGRAPHIC_DATA]" at bounding box center [298, 133] width 219 height 17
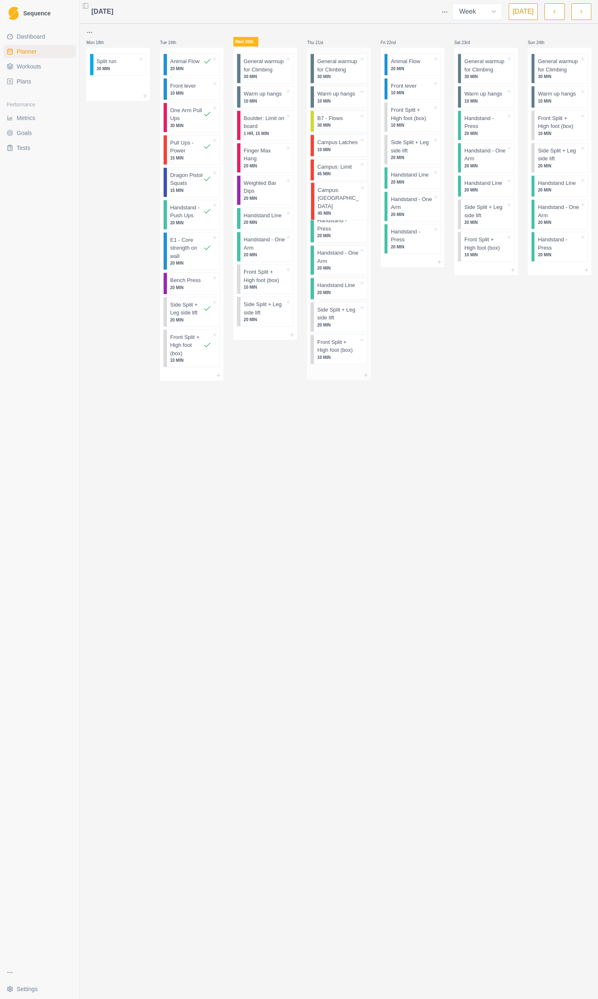
drag, startPoint x: 337, startPoint y: 351, endPoint x: 338, endPoint y: 196, distance: 155.0
click at [338, 196] on div "General warmup for Climbing 30 MIN Warm up hangs 10 MIN B7 - Flows 30 MIN Campu…" at bounding box center [339, 209] width 64 height 322
click at [366, 380] on icon at bounding box center [366, 383] width 7 height 7
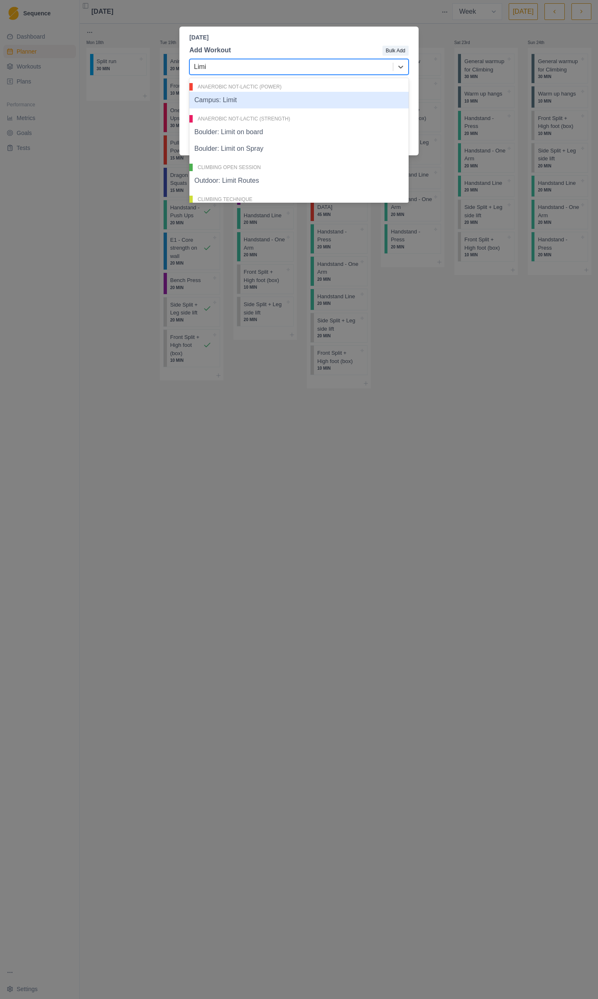
type input "Limit"
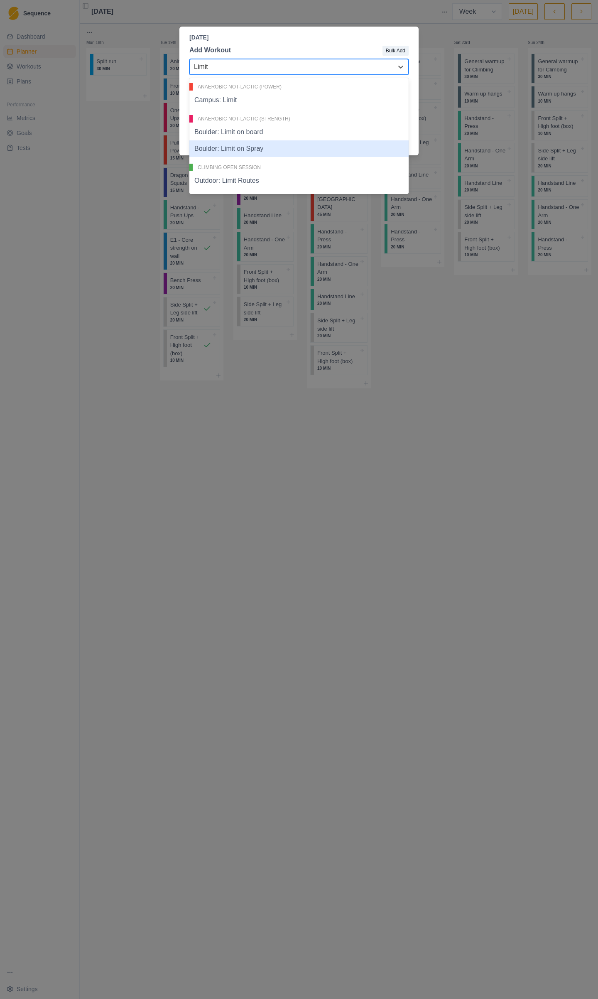
click at [249, 155] on div "Boulder: Limit on Spray" at bounding box center [298, 148] width 219 height 17
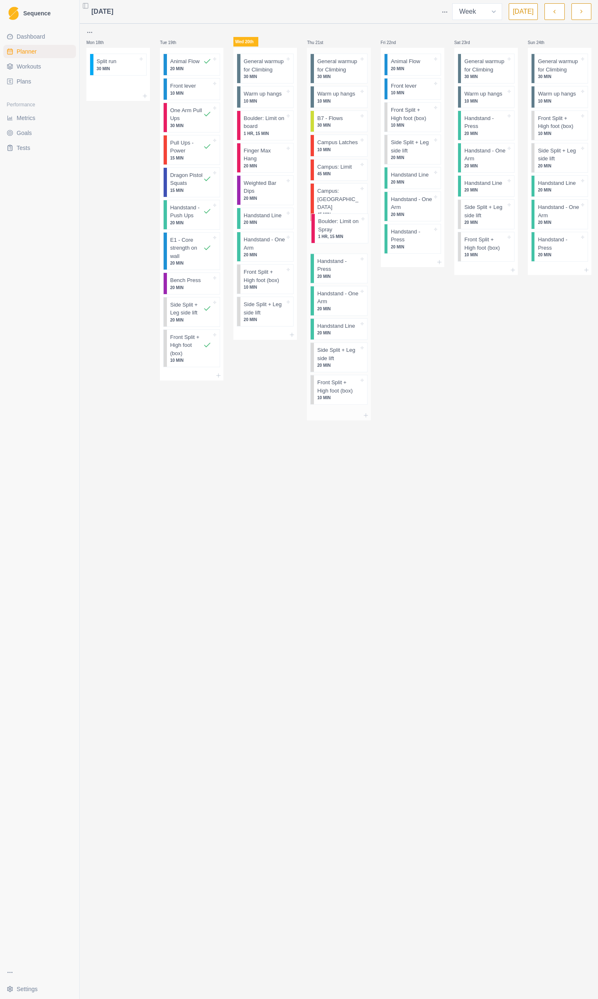
drag, startPoint x: 333, startPoint y: 386, endPoint x: 332, endPoint y: 231, distance: 154.6
click at [332, 231] on div "General warmup for Climbing 30 MIN Warm up hangs 10 MIN B7 - Flows 30 MIN Campu…" at bounding box center [339, 229] width 64 height 363
click at [347, 276] on p "20 MIN" at bounding box center [338, 279] width 42 height 6
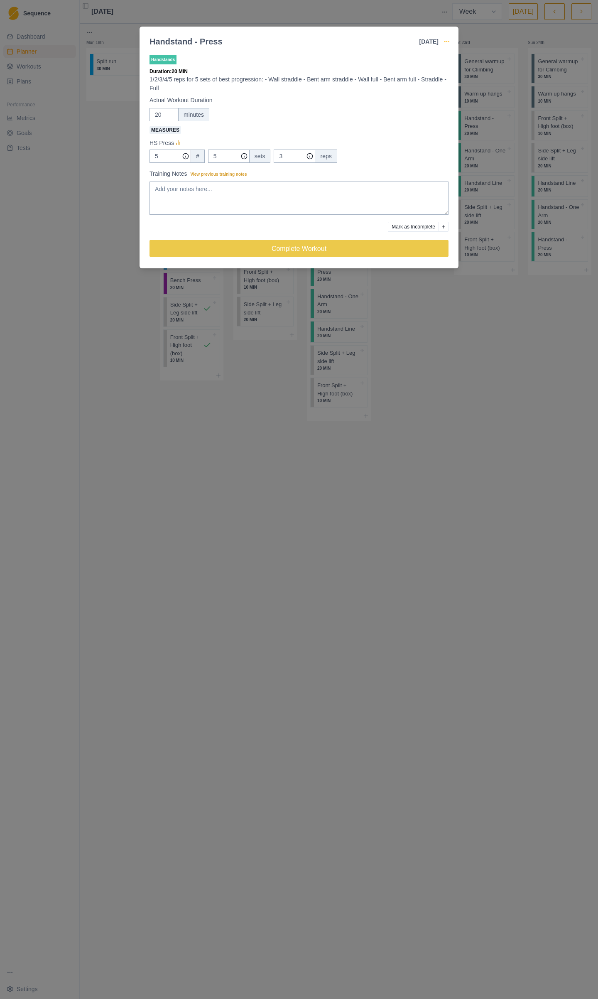
click at [444, 39] on icon "button" at bounding box center [447, 41] width 7 height 7
click at [462, 125] on p "Remove From Schedule" at bounding box center [485, 122] width 86 height 9
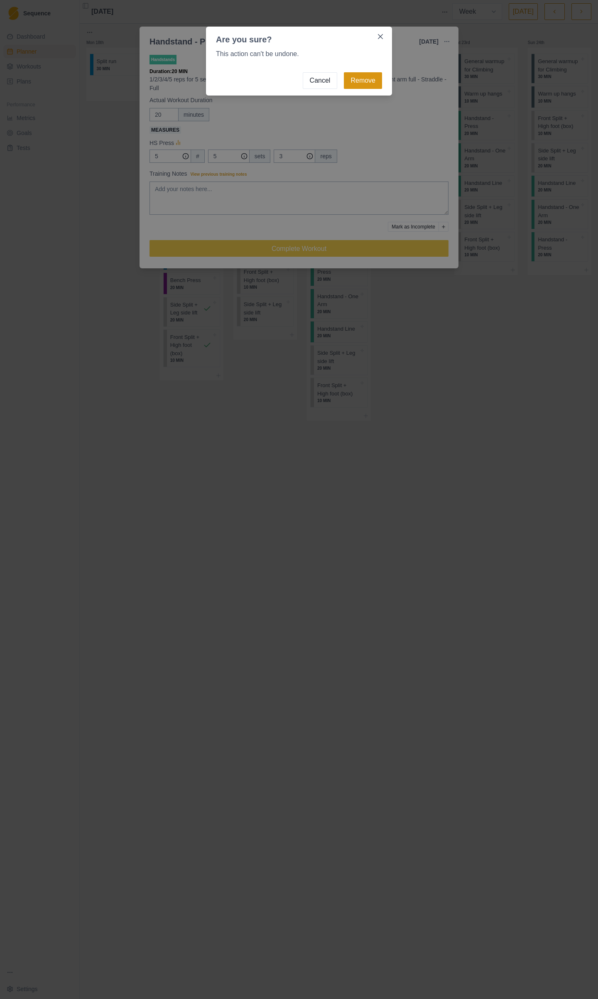
click at [372, 74] on button "Remove" at bounding box center [363, 80] width 38 height 17
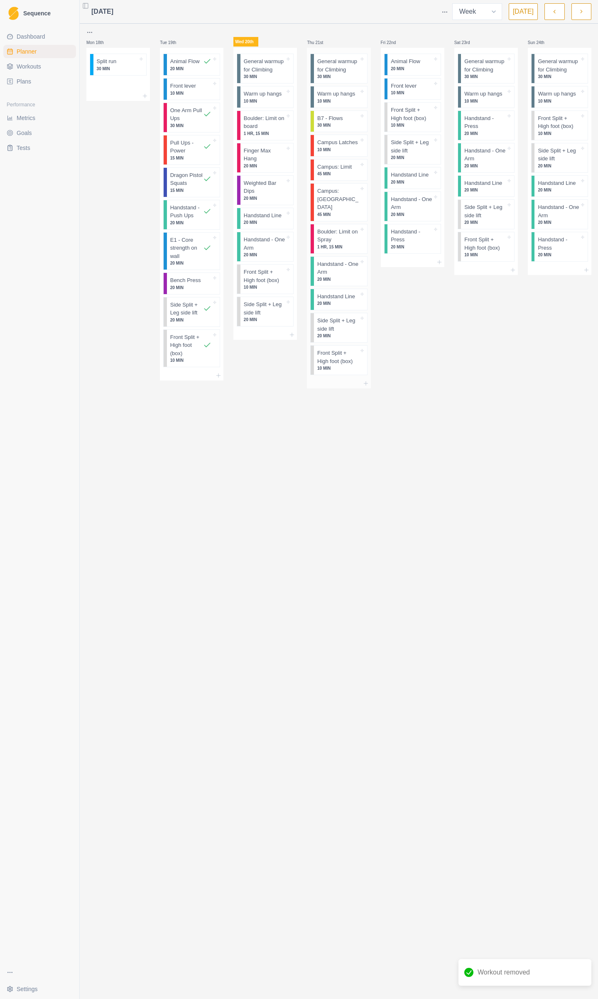
click at [346, 260] on p "Handstand - One Arm" at bounding box center [338, 268] width 42 height 16
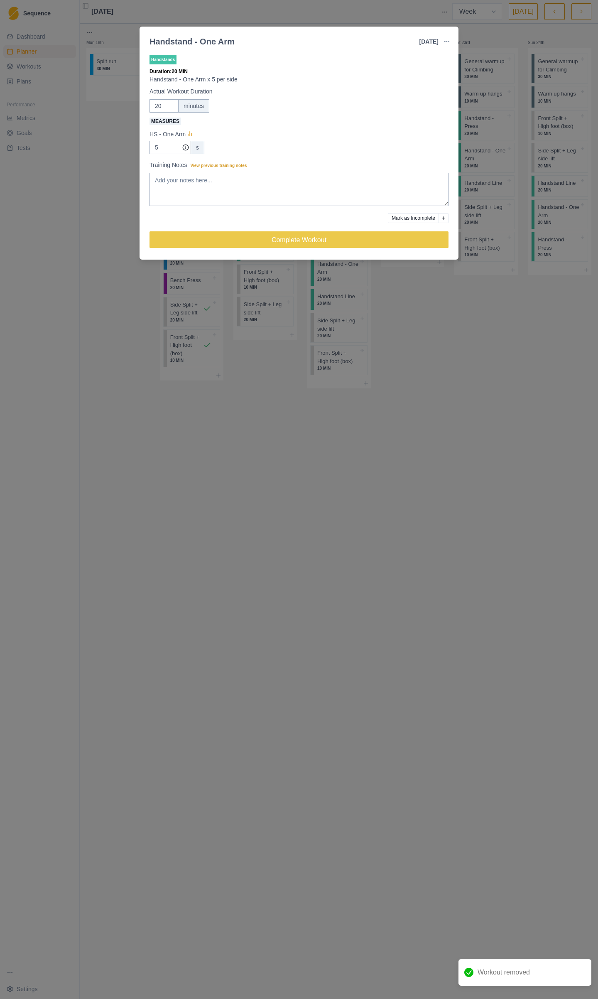
click at [449, 37] on button "button" at bounding box center [447, 41] width 17 height 17
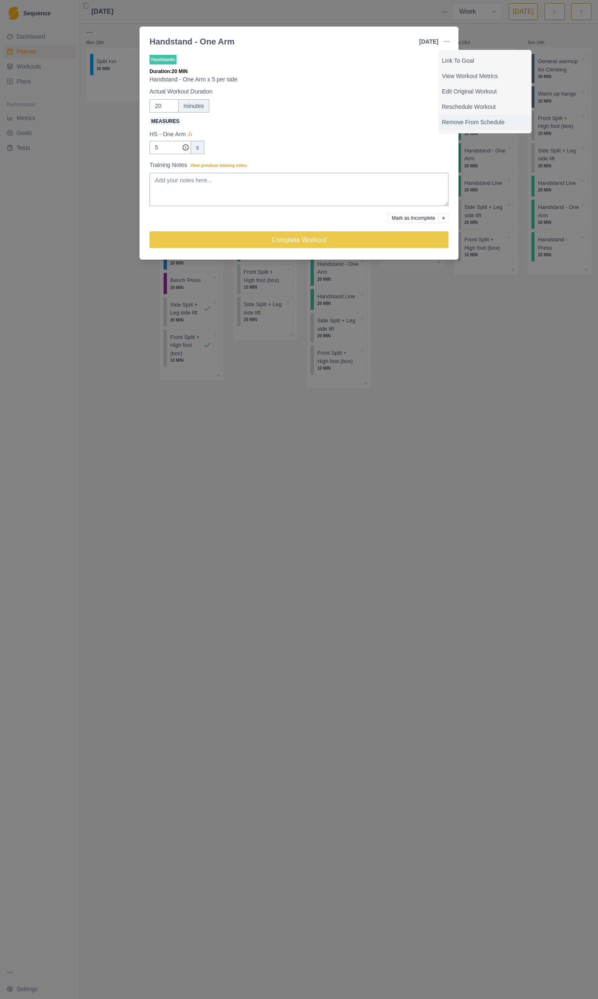
click at [460, 124] on p "Remove From Schedule" at bounding box center [485, 122] width 86 height 9
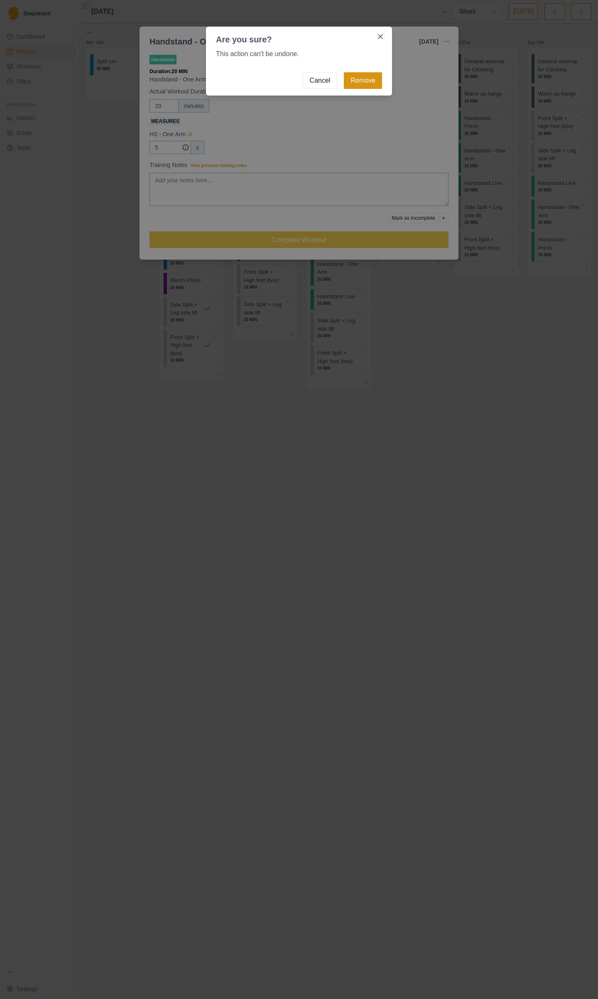
click at [358, 74] on button "Remove" at bounding box center [363, 80] width 38 height 17
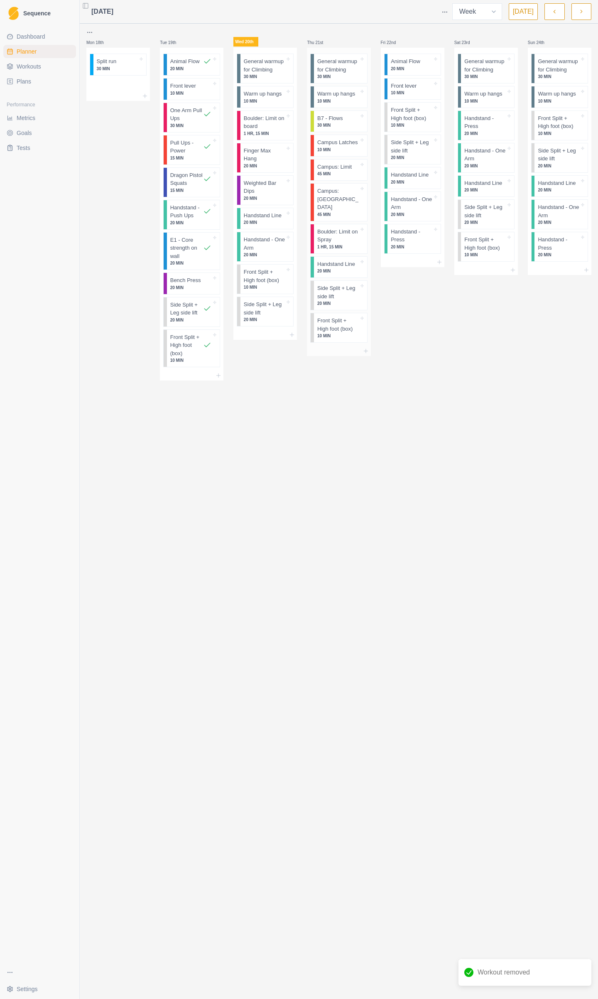
click at [339, 260] on p "Handstand Line" at bounding box center [336, 264] width 38 height 8
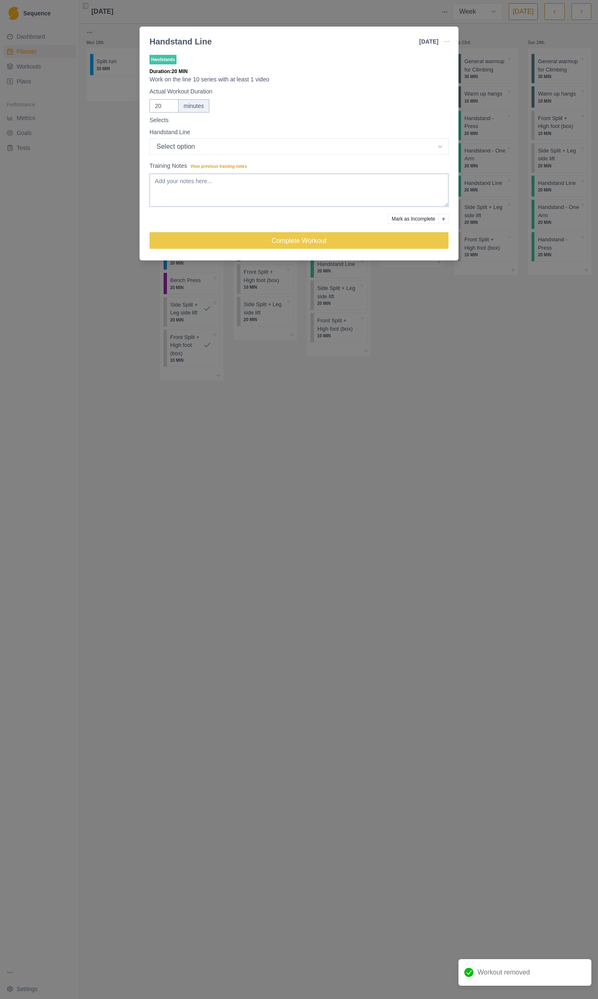
click at [444, 42] on icon "button" at bounding box center [447, 41] width 7 height 7
click at [481, 123] on p "Remove From Schedule" at bounding box center [485, 122] width 86 height 9
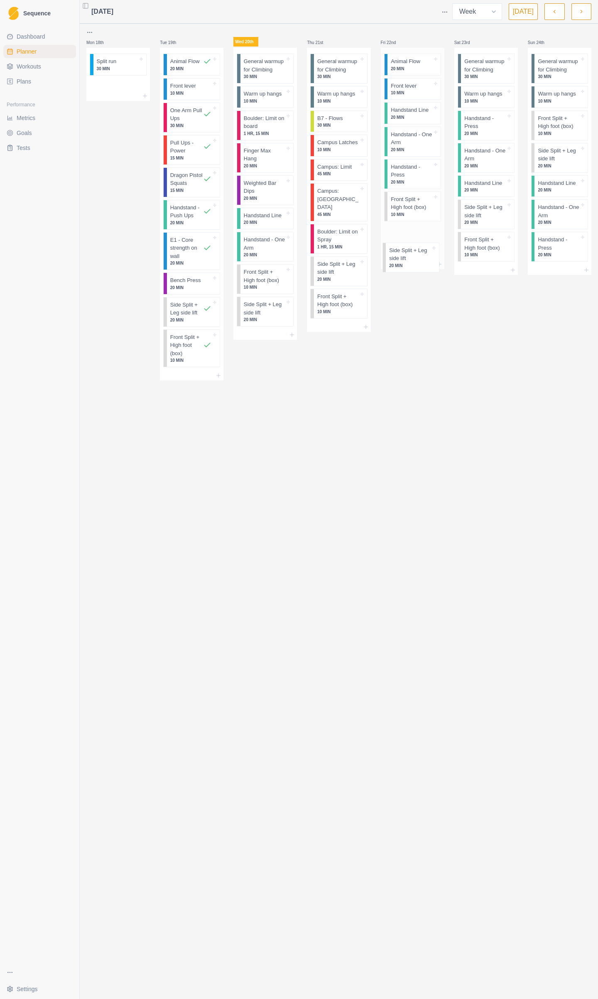
drag, startPoint x: 414, startPoint y: 117, endPoint x: 412, endPoint y: 266, distance: 149.6
click at [412, 266] on div "Animal Flow 20 MIN Front lever 10 MIN Side Split + Leg side lift 20 MIN Handsta…" at bounding box center [413, 158] width 64 height 221
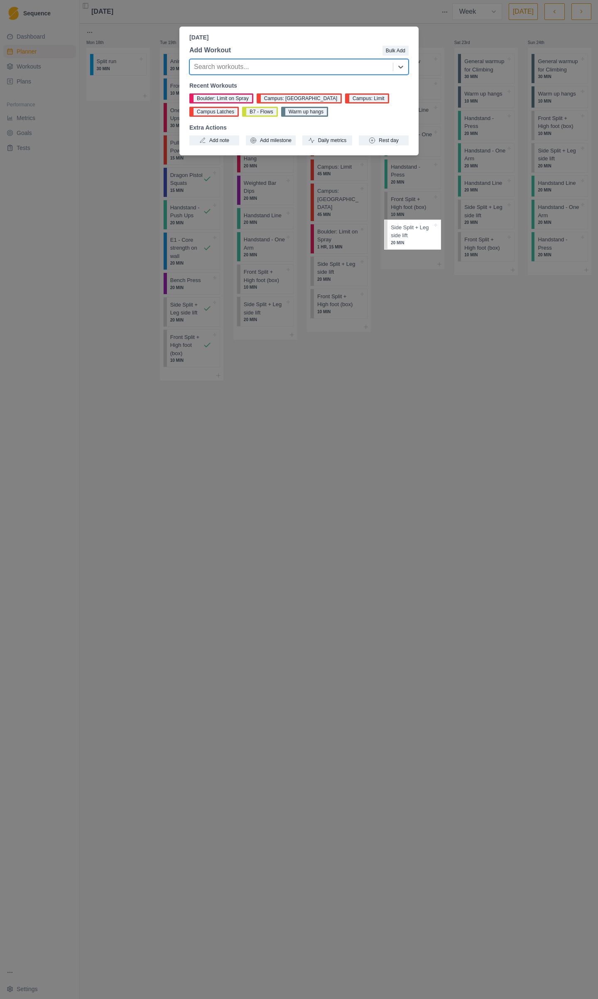
click at [406, 376] on div "[DATE] Add Workout Bulk Add Search workouts... Recent Workouts [GEOGRAPHIC_DATA…" at bounding box center [299, 499] width 598 height 999
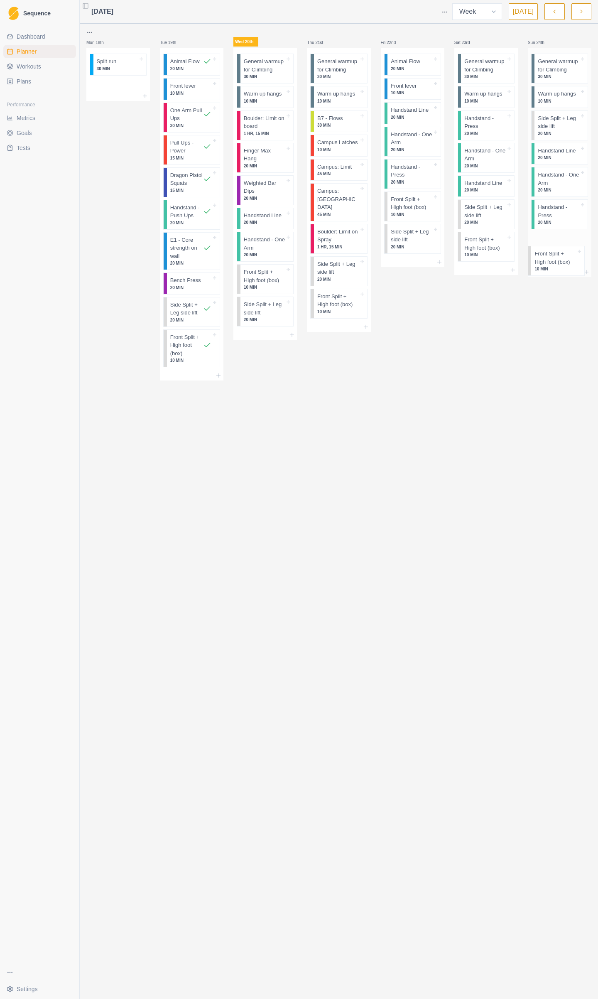
drag, startPoint x: 567, startPoint y: 121, endPoint x: 563, endPoint y: 262, distance: 140.9
click at [563, 262] on div "General warmup for Climbing 30 MIN Warm up hangs 10 MIN Front Split + High foot…" at bounding box center [560, 157] width 64 height 219
drag, startPoint x: 550, startPoint y: 128, endPoint x: 548, endPoint y: 263, distance: 135.0
click at [548, 263] on div "General warmup for Climbing 30 MIN Warm up hangs 10 MIN Side Split + Leg side l…" at bounding box center [560, 157] width 64 height 219
click at [438, 260] on icon at bounding box center [439, 262] width 7 height 7
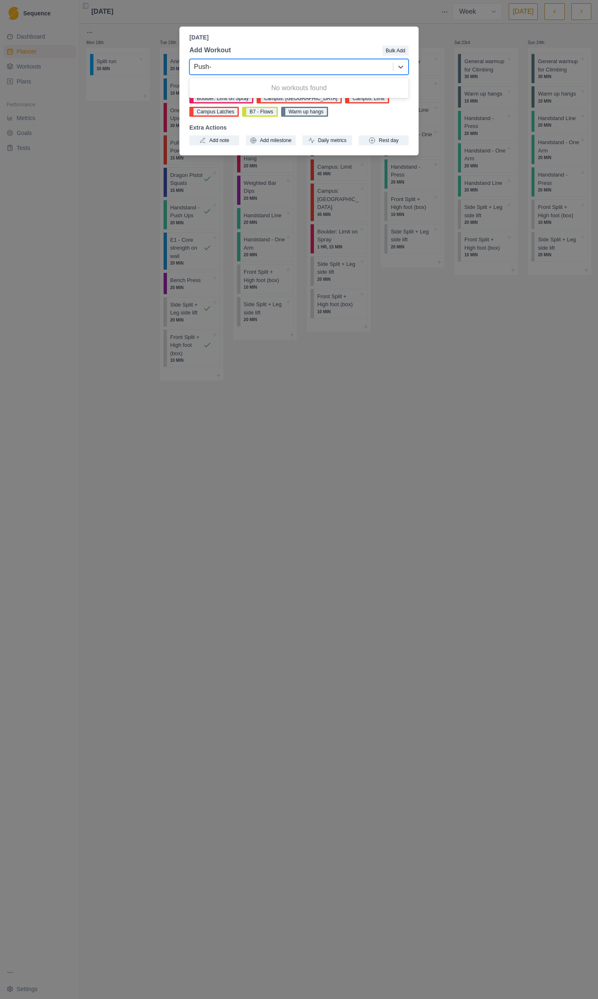
type input "Push"
click at [256, 103] on div "Handstand - Push Ups" at bounding box center [298, 100] width 219 height 17
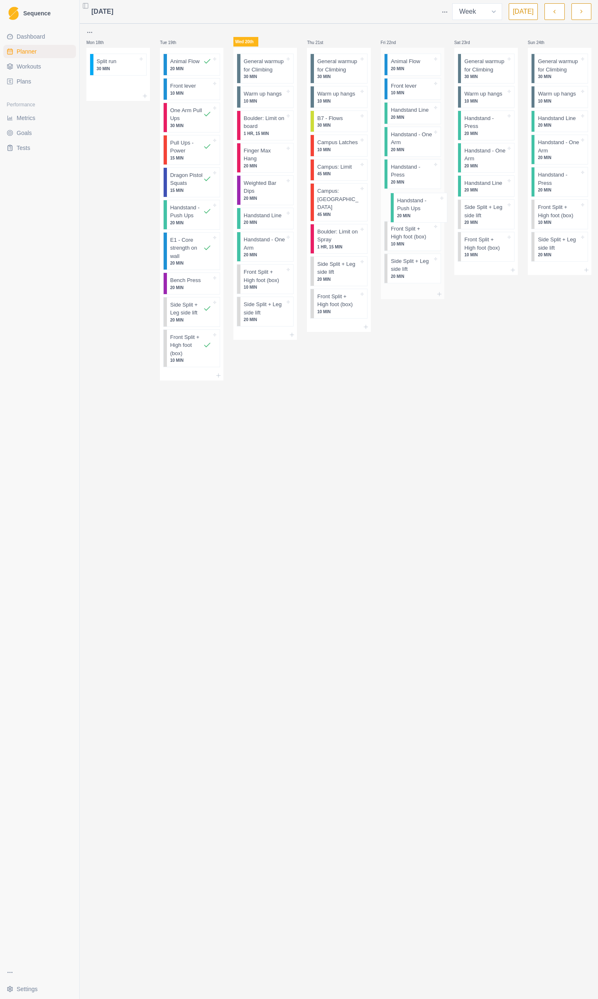
drag, startPoint x: 403, startPoint y: 266, endPoint x: 410, endPoint y: 201, distance: 65.9
click at [410, 201] on div "Animal Flow 20 MIN Front lever 10 MIN Handstand Line 20 MIN Handstand - One Arm…" at bounding box center [413, 168] width 64 height 241
drag, startPoint x: 189, startPoint y: 280, endPoint x: 412, endPoint y: 231, distance: 229.0
click at [412, 231] on div "Mon 18th Split run 30 MIN Tue 19th Animal Flow 20 MIN Front lever 10 MIN One Ar…" at bounding box center [338, 204] width 505 height 355
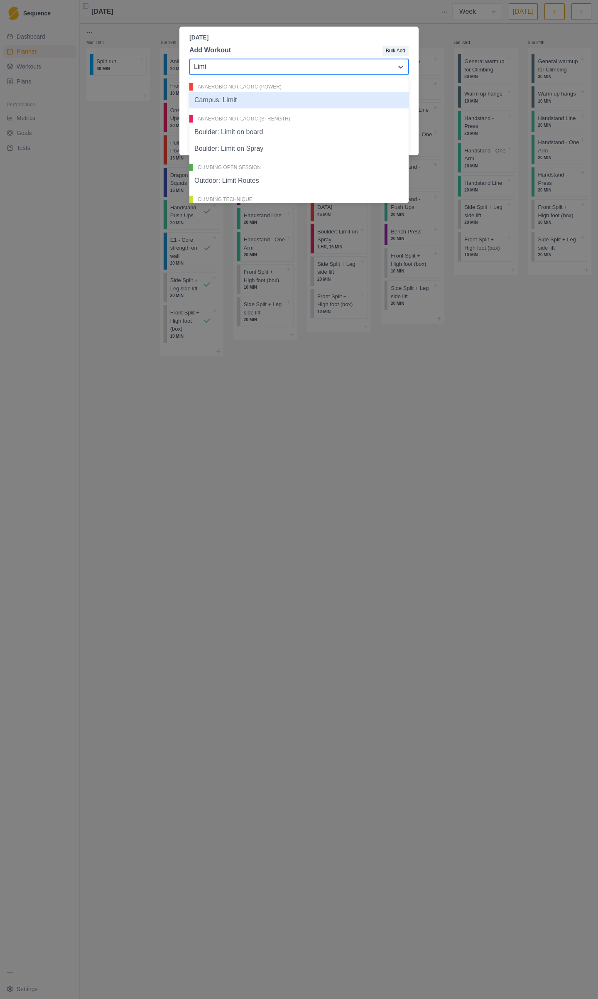
type input "Limit"
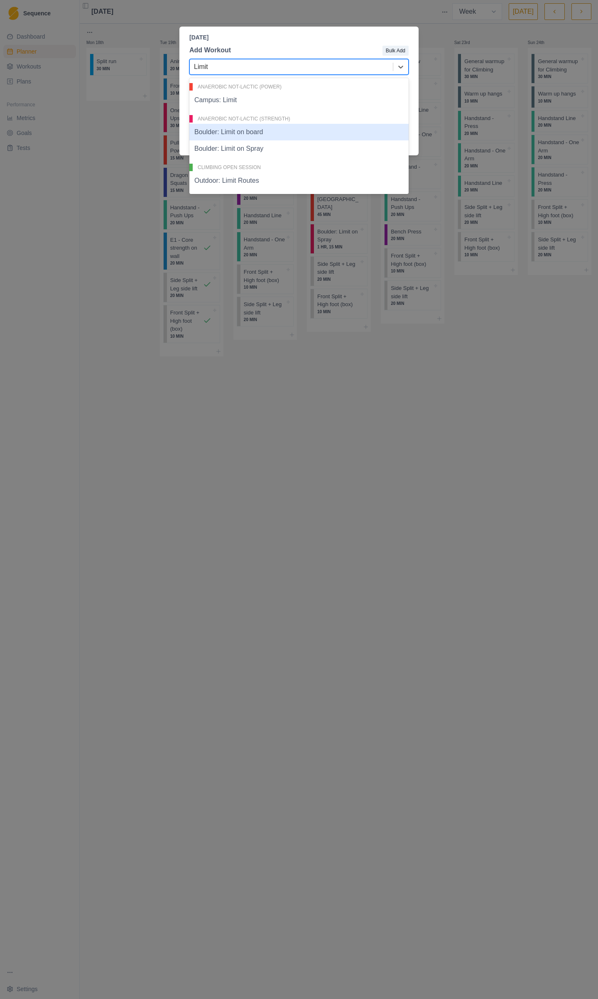
click at [251, 134] on div "Boulder: Limit on board" at bounding box center [298, 132] width 219 height 17
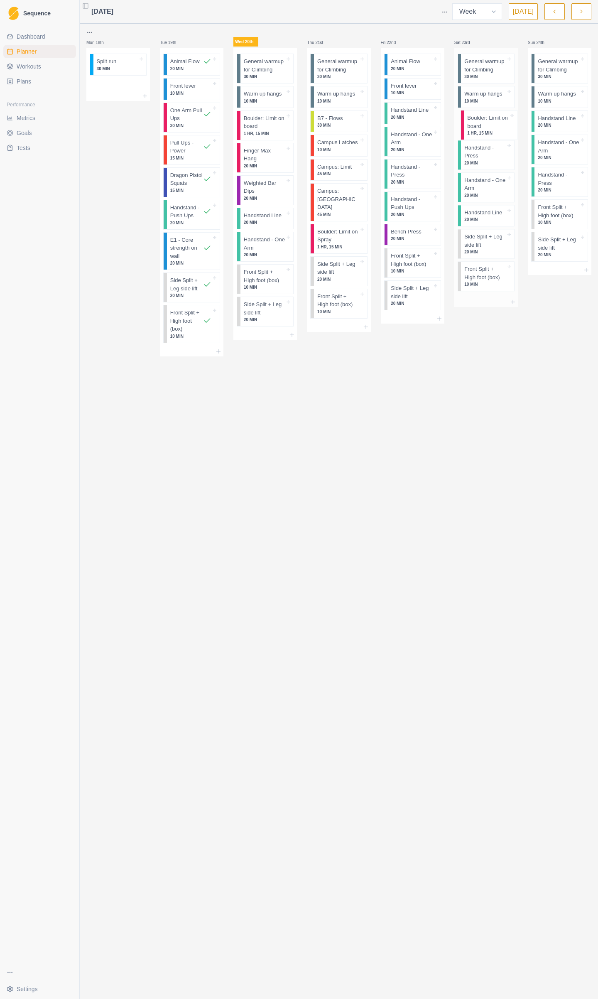
drag, startPoint x: 481, startPoint y: 278, endPoint x: 483, endPoint y: 122, distance: 156.2
click at [483, 122] on div "General warmup for Climbing 30 MIN Warm up hangs 10 MIN Handstand - Press 20 MI…" at bounding box center [487, 172] width 64 height 249
click at [515, 299] on icon at bounding box center [513, 302] width 7 height 7
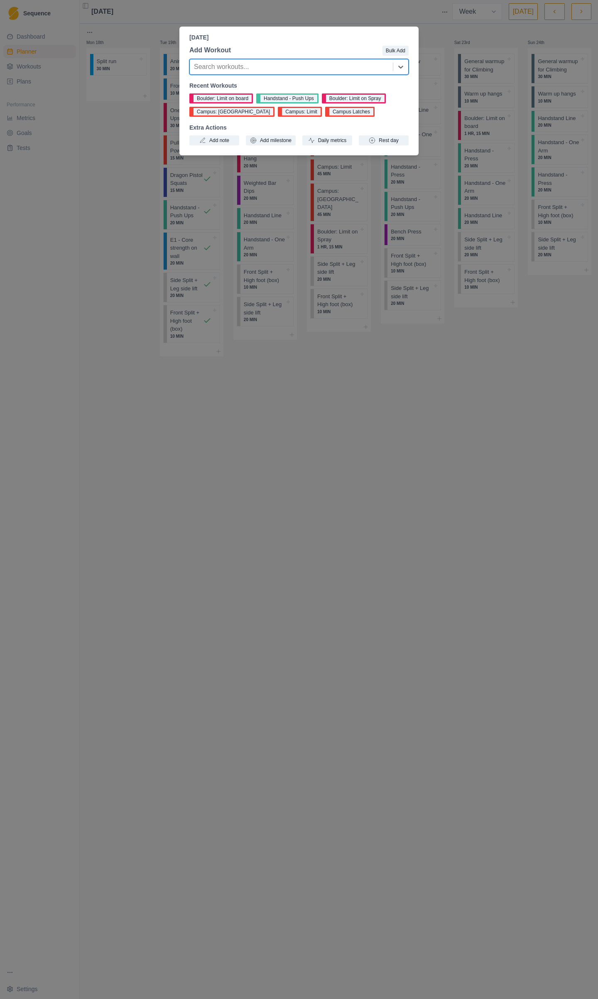
click at [280, 66] on div at bounding box center [291, 67] width 195 height 12
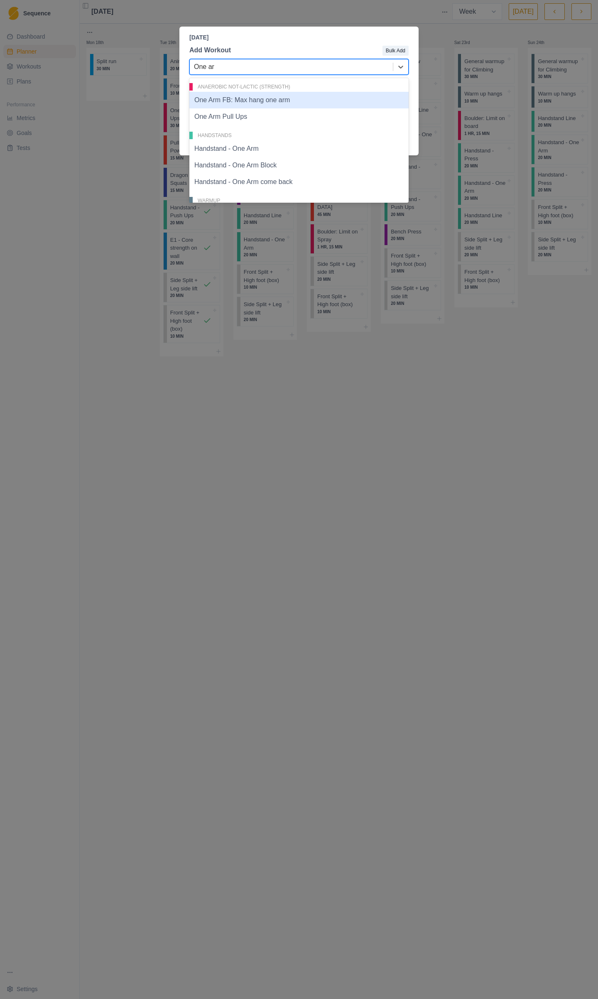
type input "One arm"
click at [285, 116] on div "One Arm Pull Ups" at bounding box center [298, 116] width 219 height 17
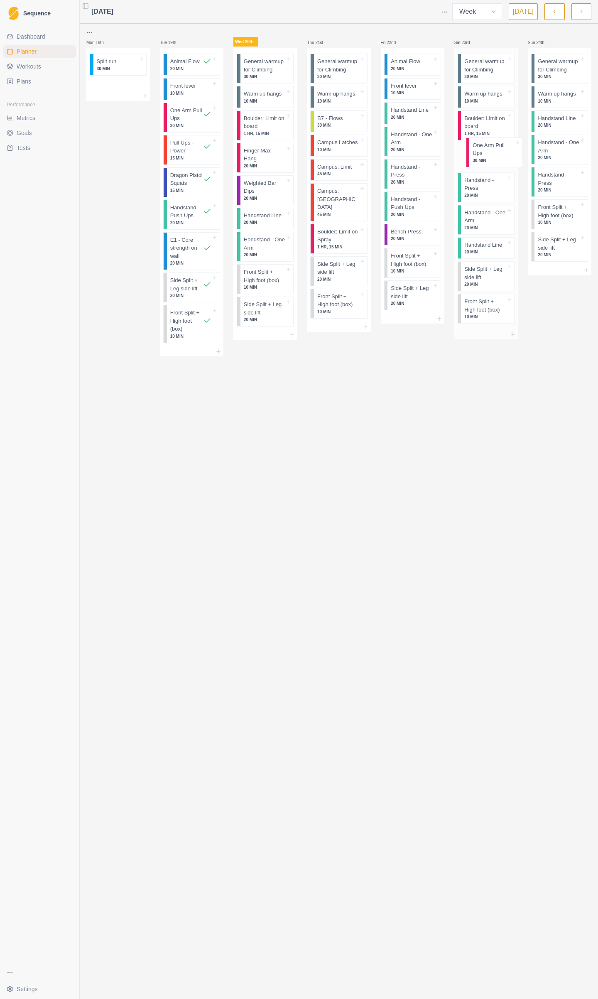
drag, startPoint x: 479, startPoint y: 315, endPoint x: 488, endPoint y: 156, distance: 159.8
click at [488, 156] on div "General warmup for Climbing 30 MIN Warm up hangs 10 MIN Boulder: Limit on board…" at bounding box center [487, 189] width 64 height 282
click at [513, 332] on icon at bounding box center [513, 335] width 7 height 7
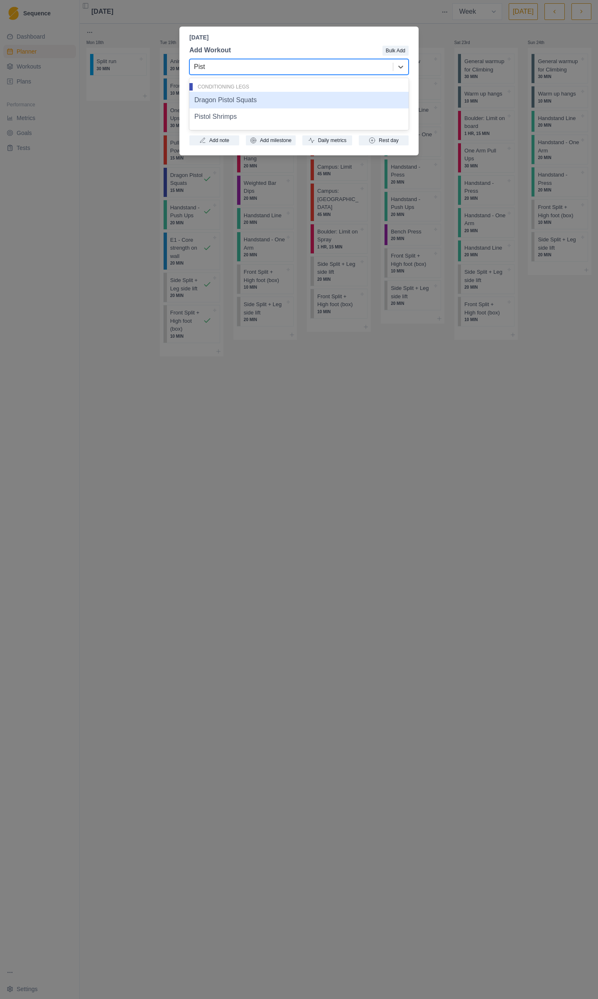
type input "Pisto"
click at [229, 117] on div "Pistol Shrimps" at bounding box center [298, 116] width 219 height 17
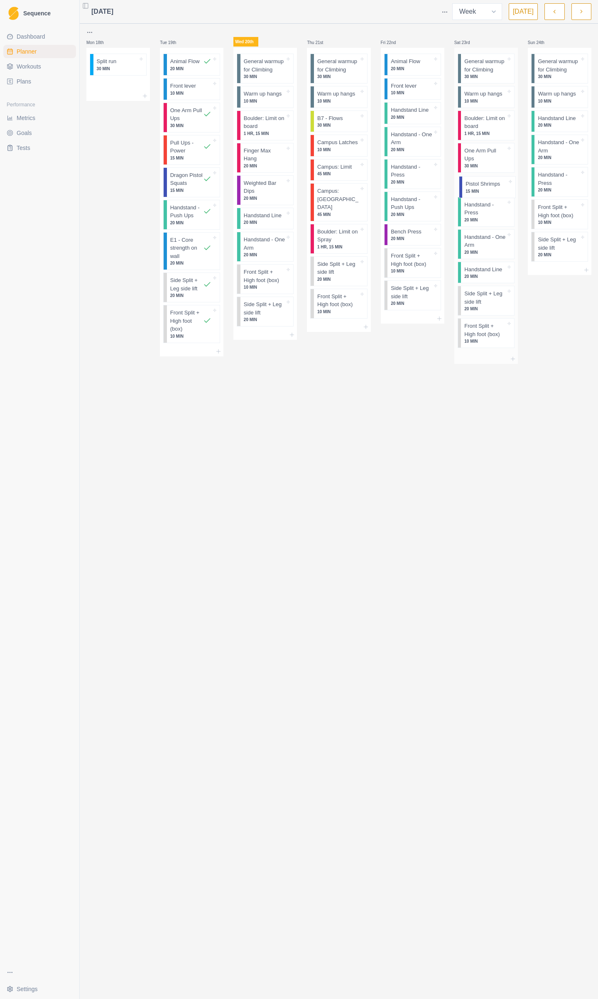
drag, startPoint x: 477, startPoint y: 339, endPoint x: 479, endPoint y: 183, distance: 156.6
click at [479, 183] on div "General warmup for Climbing 30 MIN Warm up hangs 10 MIN Boulder: Limit on board…" at bounding box center [487, 201] width 64 height 306
click at [484, 245] on p "Handstand - One Arm" at bounding box center [485, 244] width 42 height 16
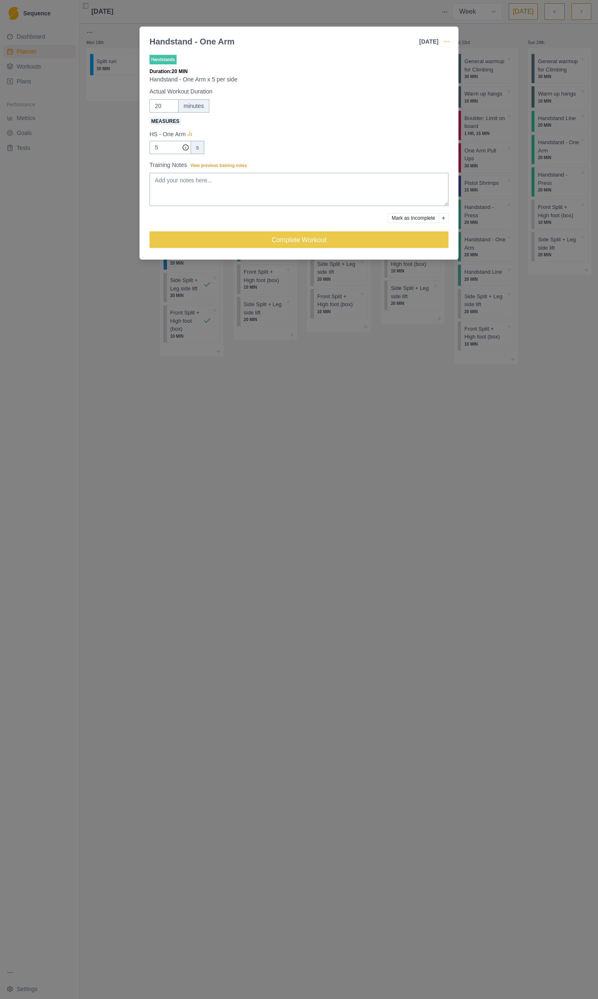
click at [449, 39] on icon "button" at bounding box center [447, 41] width 7 height 7
click at [477, 127] on div "Remove From Schedule" at bounding box center [485, 122] width 93 height 15
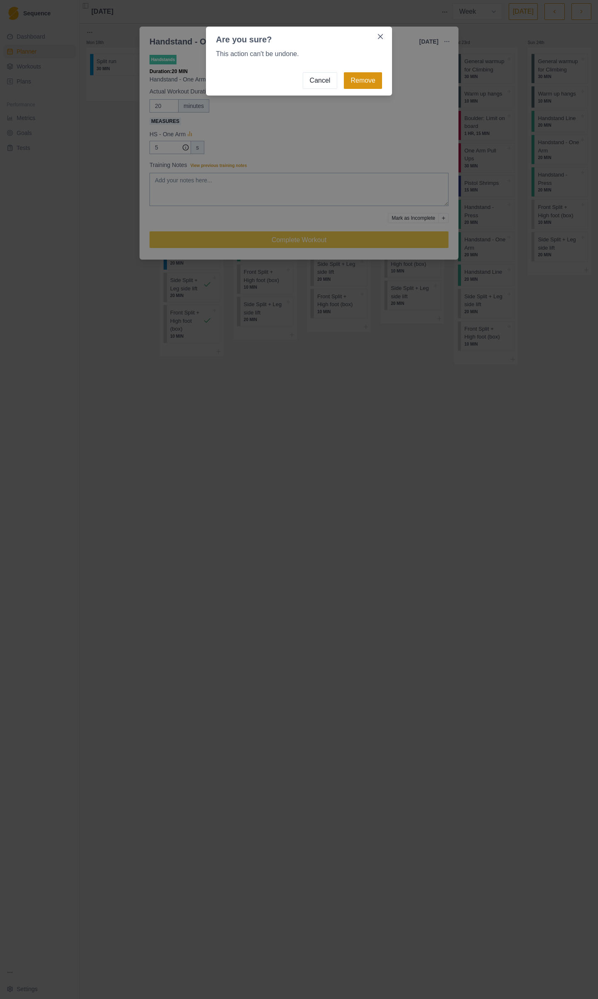
click at [379, 86] on button "Remove" at bounding box center [363, 80] width 38 height 17
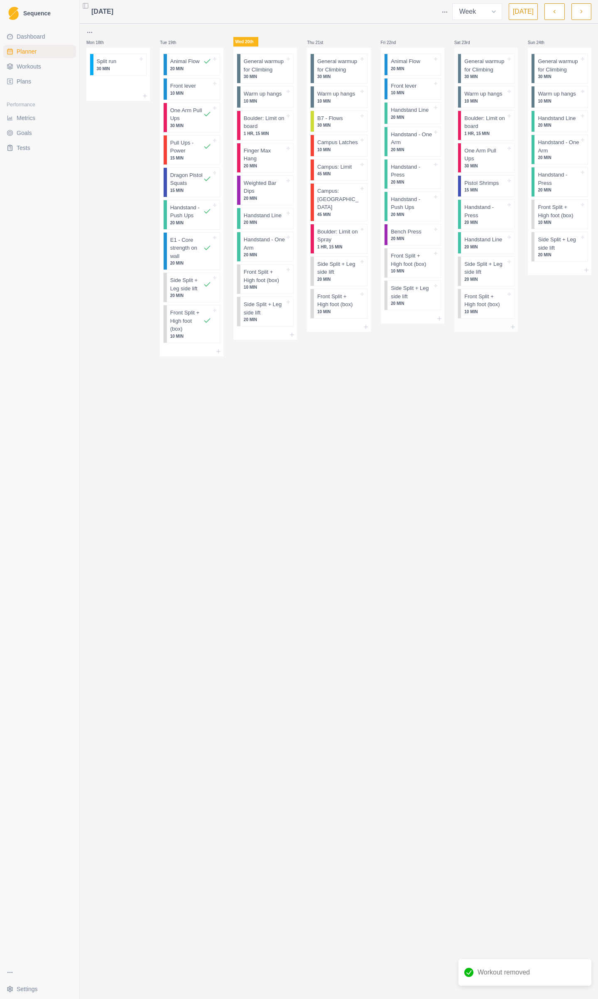
click at [486, 250] on div "Handstand Line 20 MIN" at bounding box center [487, 242] width 53 height 21
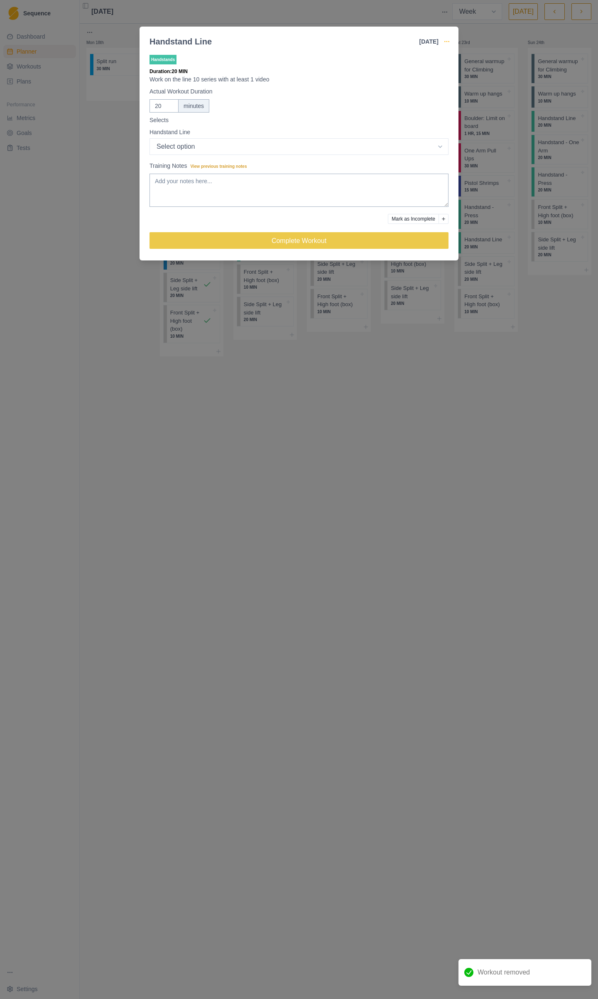
click at [446, 43] on icon "button" at bounding box center [447, 41] width 7 height 7
click at [486, 128] on div "Remove From Schedule" at bounding box center [485, 122] width 93 height 15
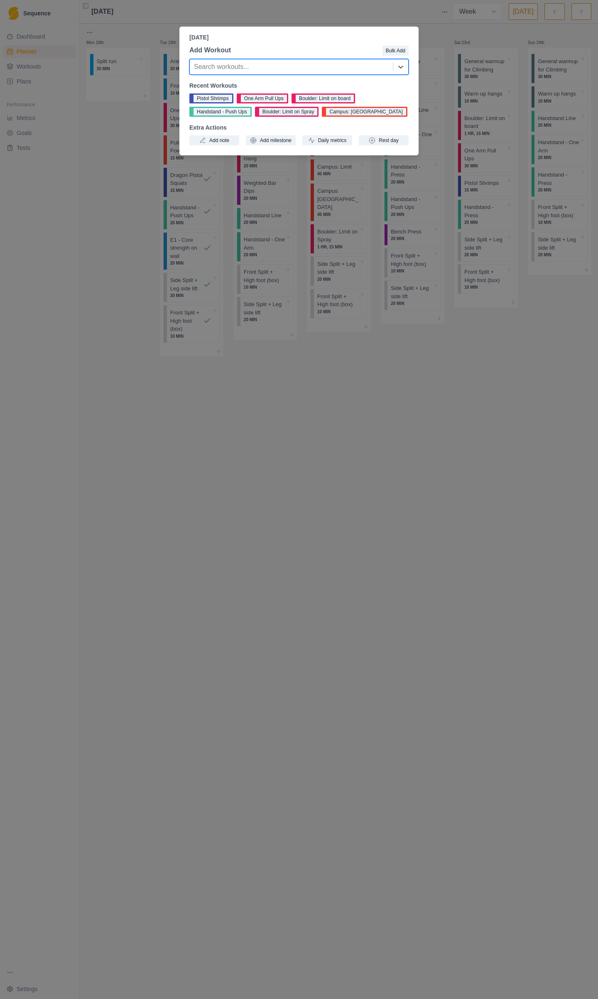
click at [299, 70] on div at bounding box center [291, 67] width 195 height 12
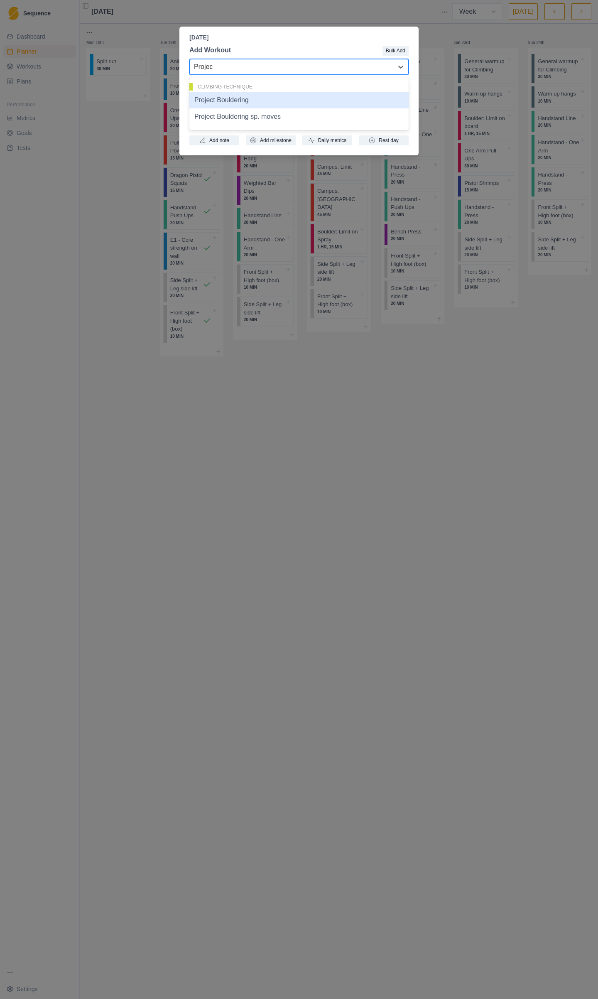
type input "Project"
click at [297, 98] on div "Project Bouldering" at bounding box center [298, 100] width 219 height 17
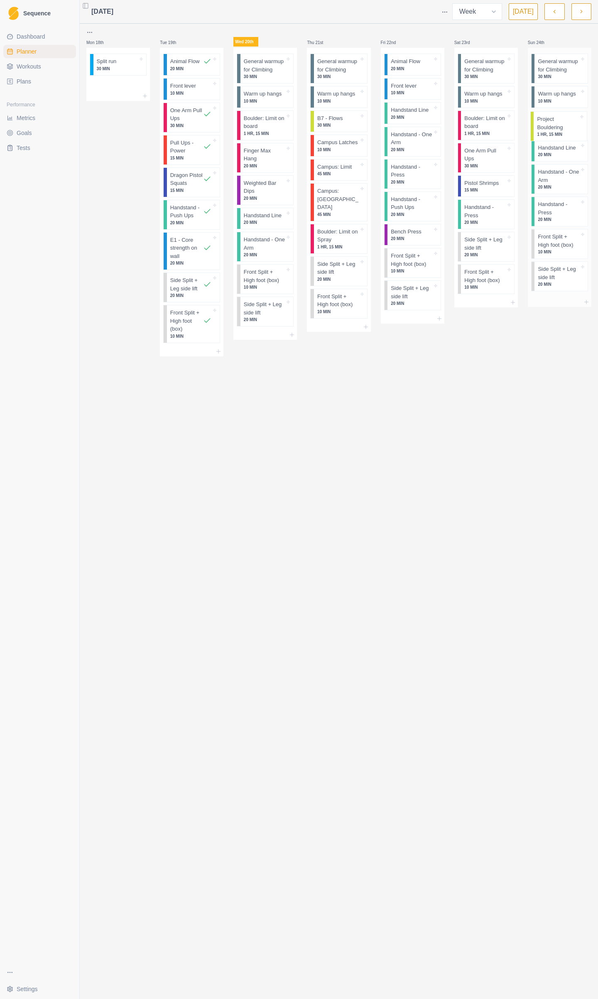
drag, startPoint x: 551, startPoint y: 277, endPoint x: 550, endPoint y: 120, distance: 156.2
click at [550, 120] on div "General warmup for Climbing 30 MIN Warm up hangs 10 MIN Handstand Line 20 MIN H…" at bounding box center [560, 172] width 64 height 249
click at [590, 299] on icon at bounding box center [586, 302] width 7 height 7
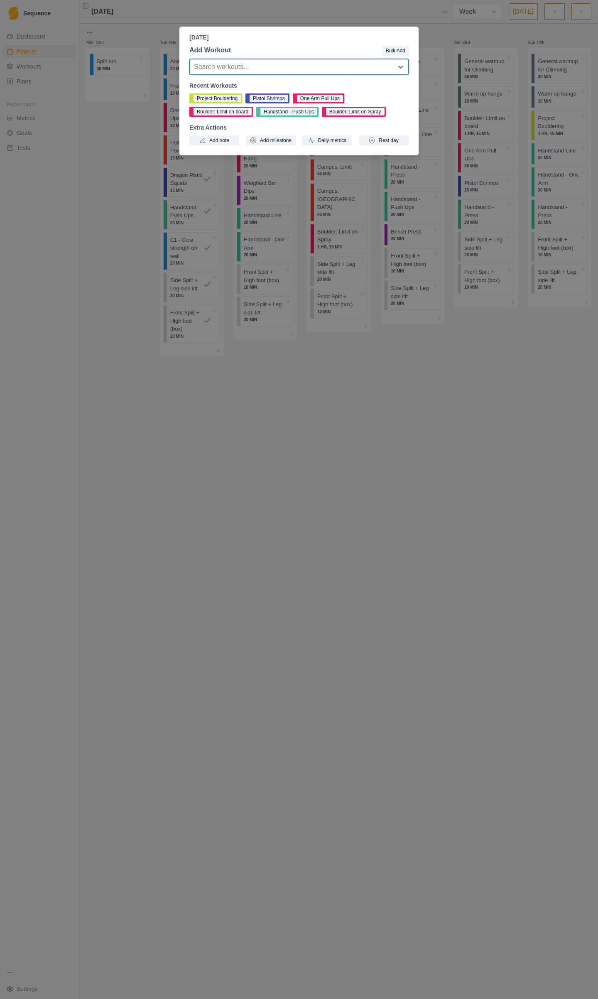
click at [218, 67] on div at bounding box center [291, 67] width 195 height 12
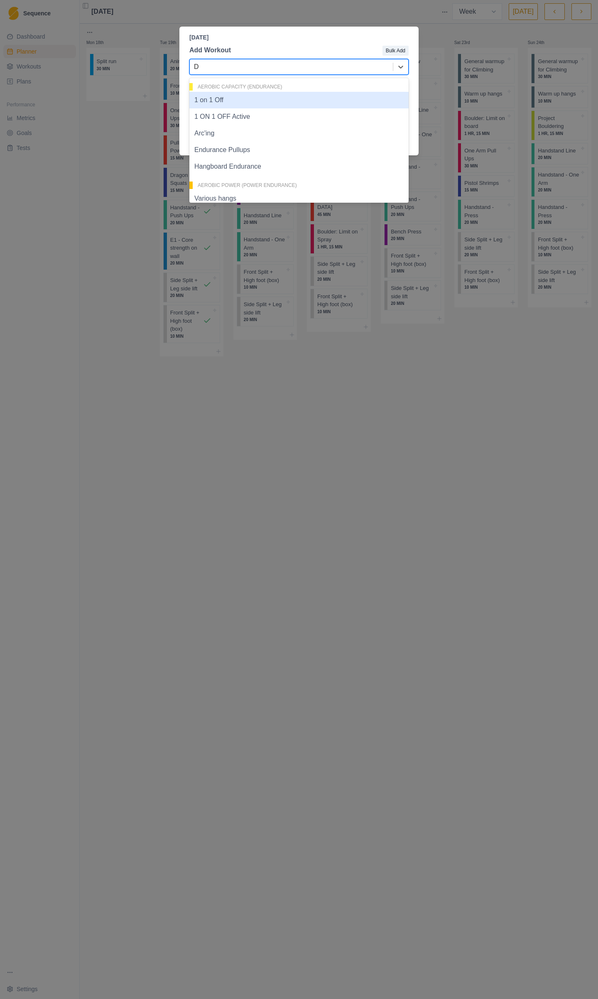
type input "D3"
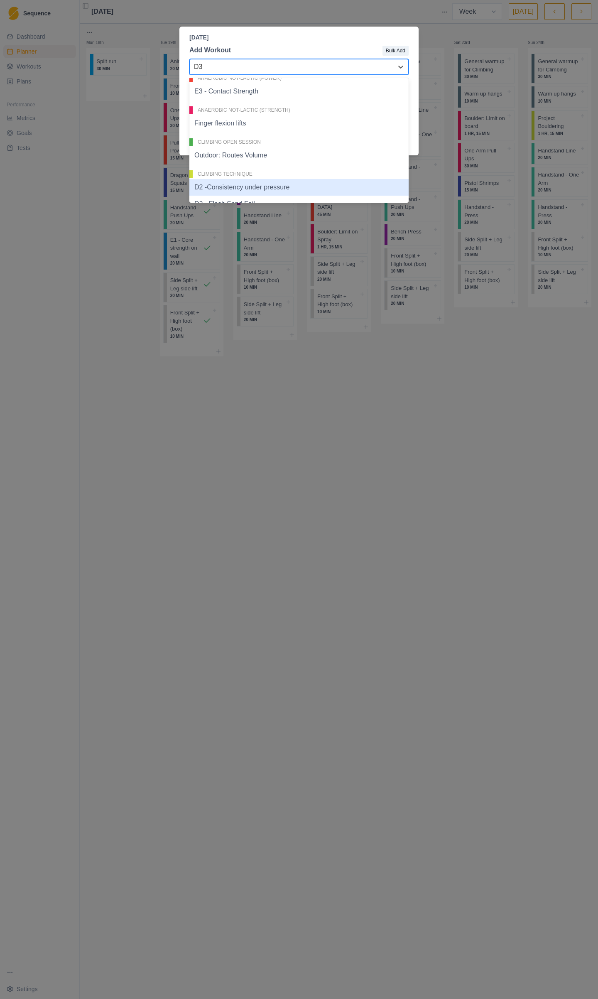
scroll to position [125, 0]
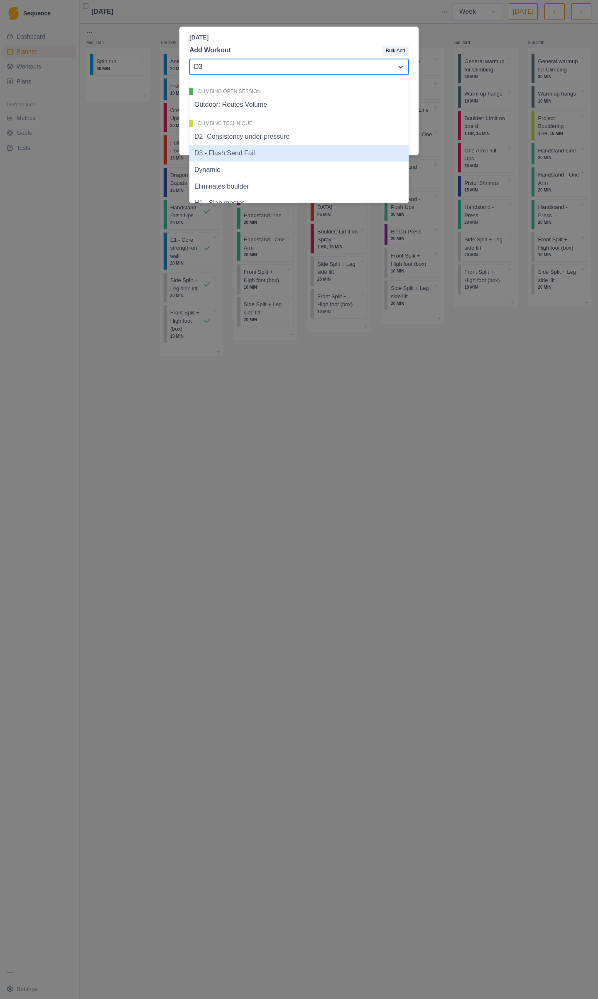
click at [236, 152] on div "D3 - Flash Send Fail" at bounding box center [298, 153] width 219 height 17
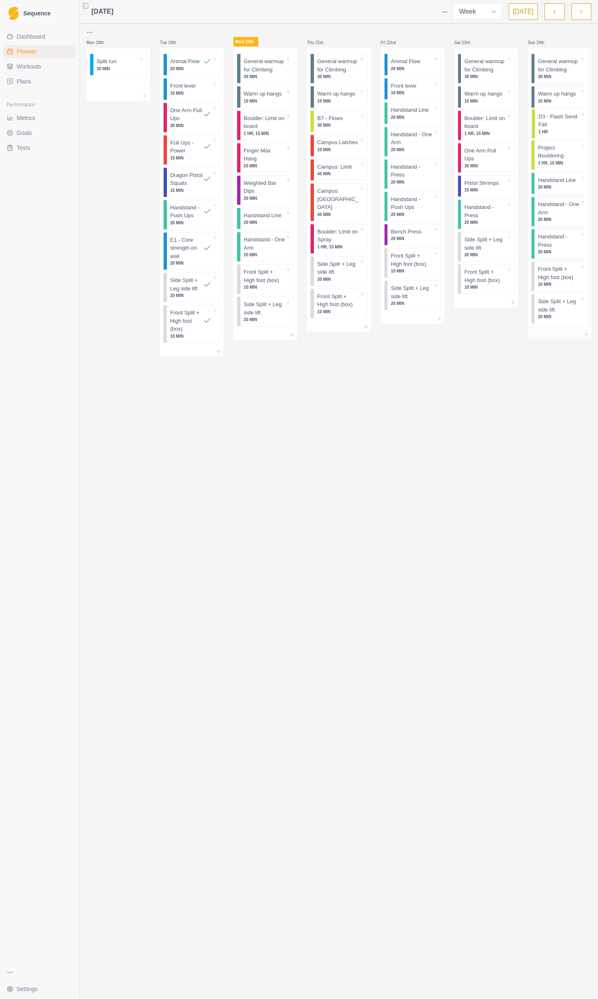
drag, startPoint x: 555, startPoint y: 314, endPoint x: 552, endPoint y: 125, distance: 189.1
click at [552, 125] on div "General warmup for Climbing 30 MIN Warm up hangs 10 MIN Project Bouldering 1 HR…" at bounding box center [560, 189] width 64 height 282
drag, startPoint x: 565, startPoint y: 126, endPoint x: 566, endPoint y: 160, distance: 34.1
click at [566, 160] on div "General warmup for Climbing 30 MIN Warm up hangs 10 MIN D3 - Flash Send Fail 1 …" at bounding box center [560, 190] width 64 height 284
click at [584, 333] on icon at bounding box center [586, 335] width 7 height 7
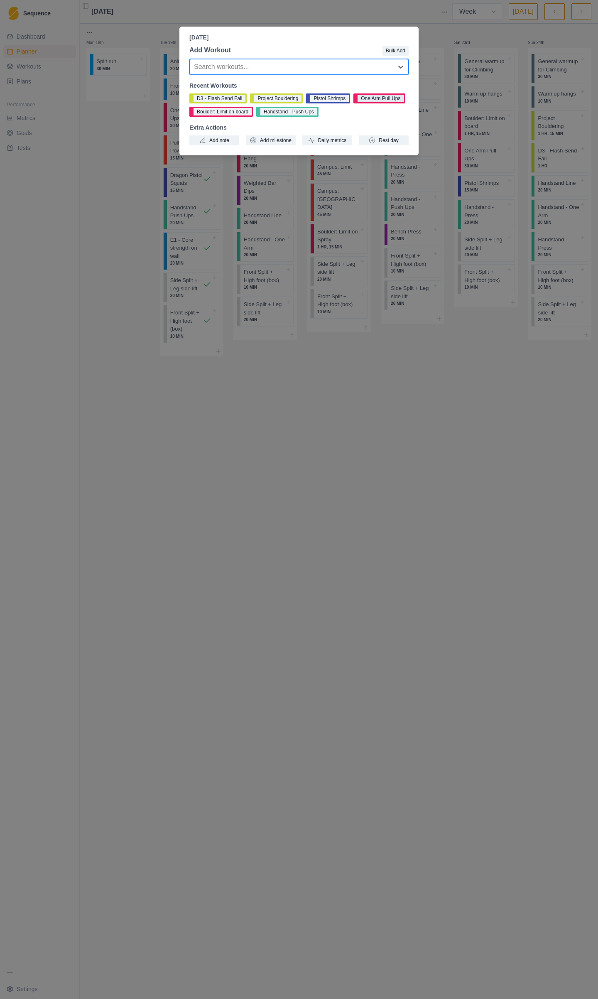
click at [369, 97] on button "One Arm Pull Ups" at bounding box center [380, 98] width 52 height 10
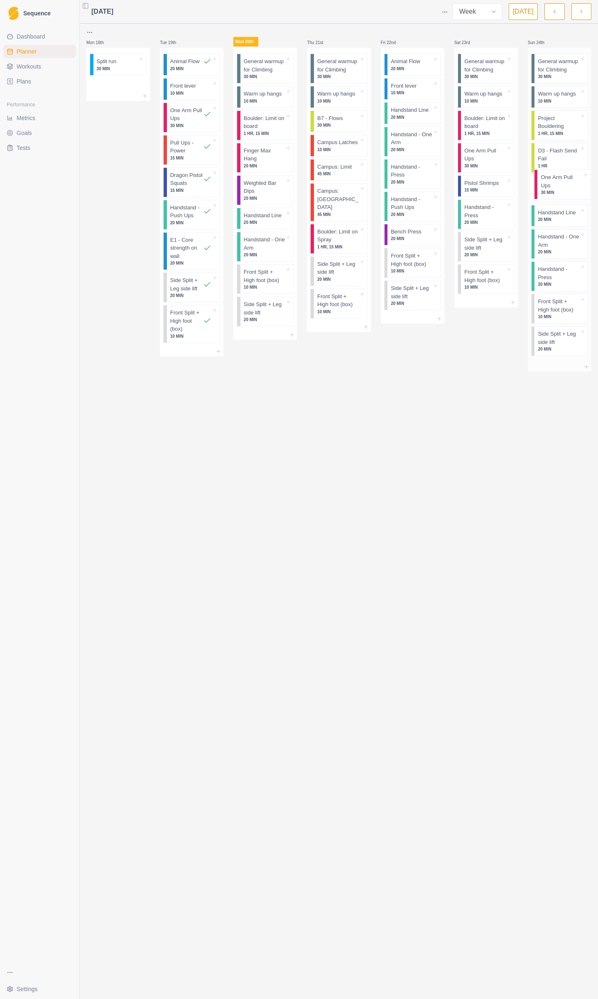
drag, startPoint x: 558, startPoint y: 351, endPoint x: 562, endPoint y: 190, distance: 161.7
click at [562, 190] on div "General warmup for Climbing 30 MIN Warm up hangs 10 MIN Project Bouldering 1 HR…" at bounding box center [560, 205] width 64 height 314
click at [570, 216] on p "Handstand Line" at bounding box center [557, 215] width 38 height 8
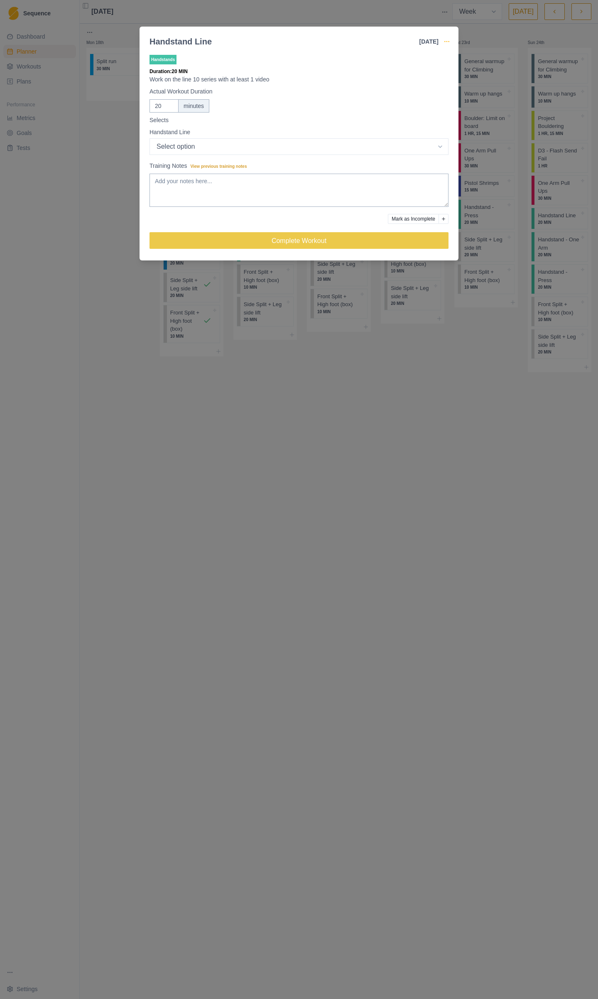
click at [448, 39] on icon "button" at bounding box center [447, 41] width 7 height 7
click at [489, 121] on p "Remove From Schedule" at bounding box center [485, 122] width 86 height 9
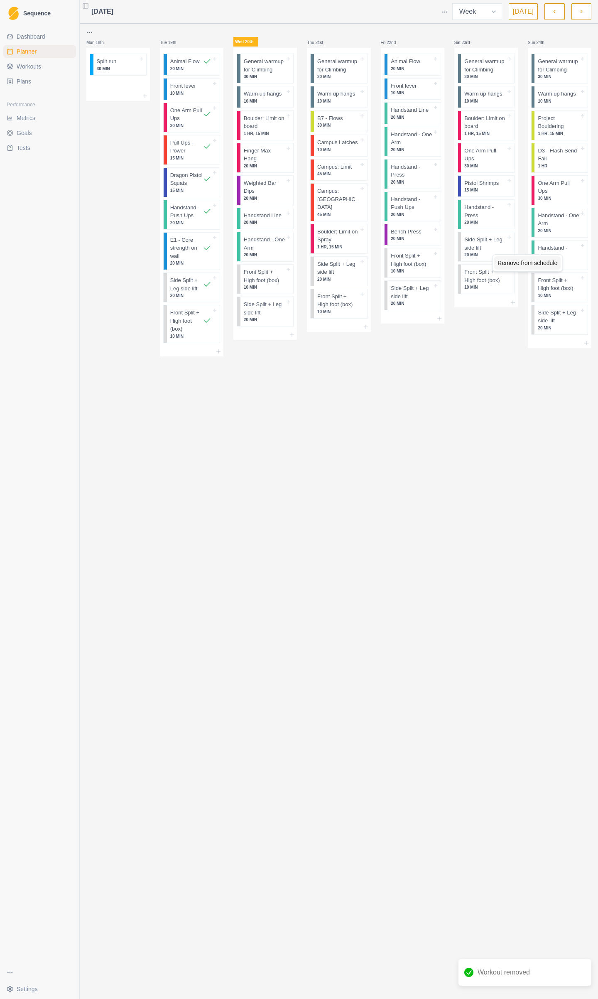
click at [543, 264] on div "Remove from schedule" at bounding box center [527, 262] width 66 height 13
click at [450, 15] on html "Sequence Dashboard Planner Workouts Plans Performance Metrics Goals Tests Setti…" at bounding box center [299, 499] width 598 height 999
click at [435, 4] on html "Sequence Dashboard Planner Workouts Plans Performance Metrics Goals Tests Setti…" at bounding box center [299, 499] width 598 height 999
click at [451, 13] on html "Sequence Dashboard Planner Workouts Plans Performance Metrics Goals Tests Setti…" at bounding box center [299, 499] width 598 height 999
click at [413, 4] on html "Sequence Dashboard Planner Workouts Plans Performance Metrics Goals Tests Setti…" at bounding box center [299, 499] width 598 height 999
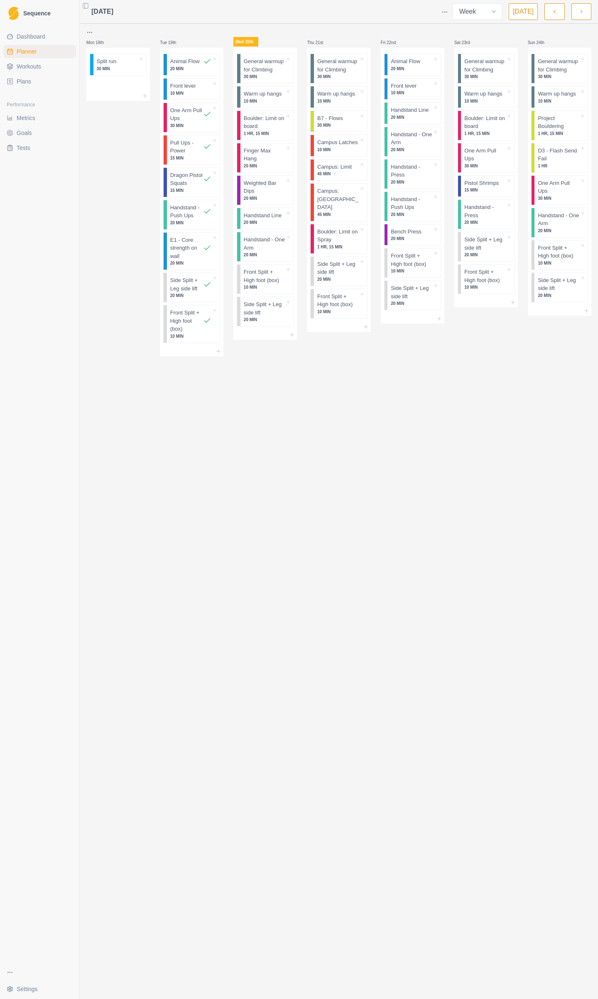
click at [582, 13] on icon "button" at bounding box center [582, 11] width 6 height 8
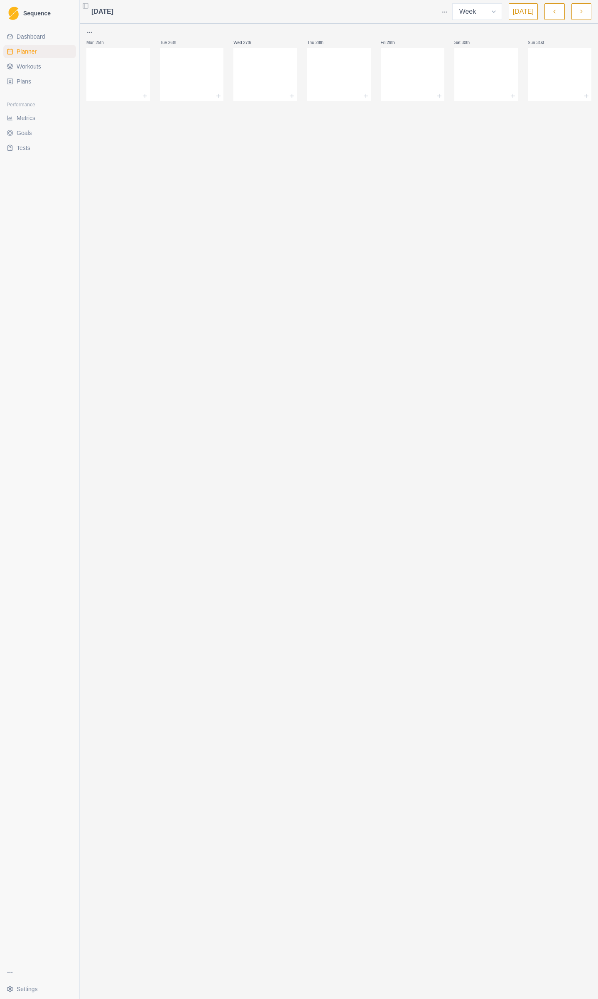
click at [448, 15] on html "Sequence Dashboard Planner Workouts Plans Performance Metrics Goals Tests Setti…" at bounding box center [299, 499] width 598 height 999
click at [233, 231] on html "Sequence Dashboard Planner Workouts Plans Performance Metrics Goals Tests Setti…" at bounding box center [299, 499] width 598 height 999
drag, startPoint x: 562, startPoint y: 15, endPoint x: 548, endPoint y: 19, distance: 14.9
click at [561, 15] on button "button" at bounding box center [555, 11] width 20 height 17
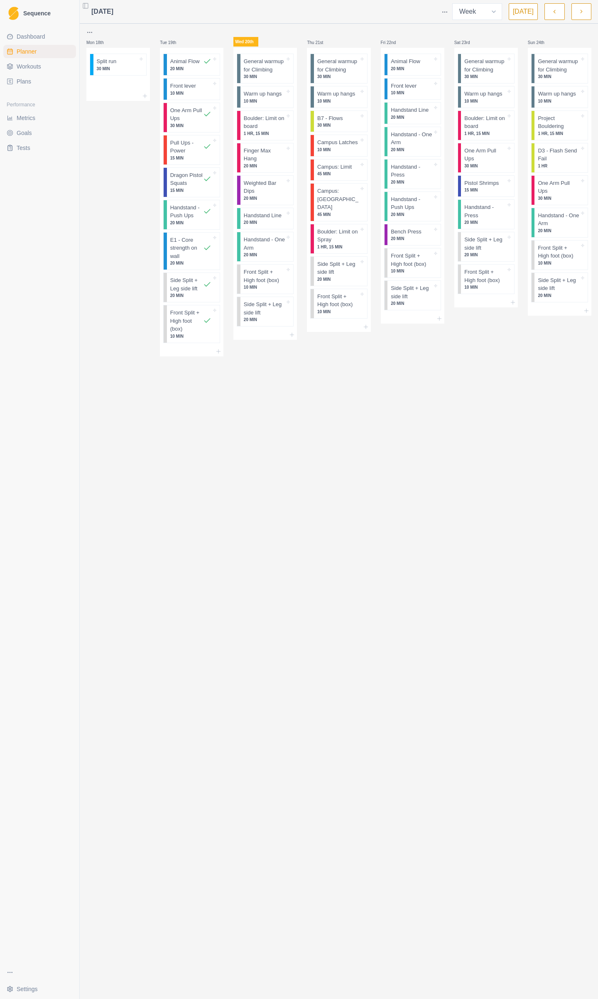
click at [90, 39] on div "Mon 18th Split run 30 MIN" at bounding box center [118, 191] width 64 height 329
click at [90, 32] on html "Sequence Dashboard Planner Workouts Plans Performance Metrics Goals Tests Setti…" at bounding box center [299, 499] width 598 height 999
click at [127, 81] on div "Duplicate week" at bounding box center [127, 79] width 79 height 13
click at [581, 20] on button "button" at bounding box center [582, 11] width 20 height 17
click at [116, 64] on p "Split run" at bounding box center [107, 61] width 20 height 8
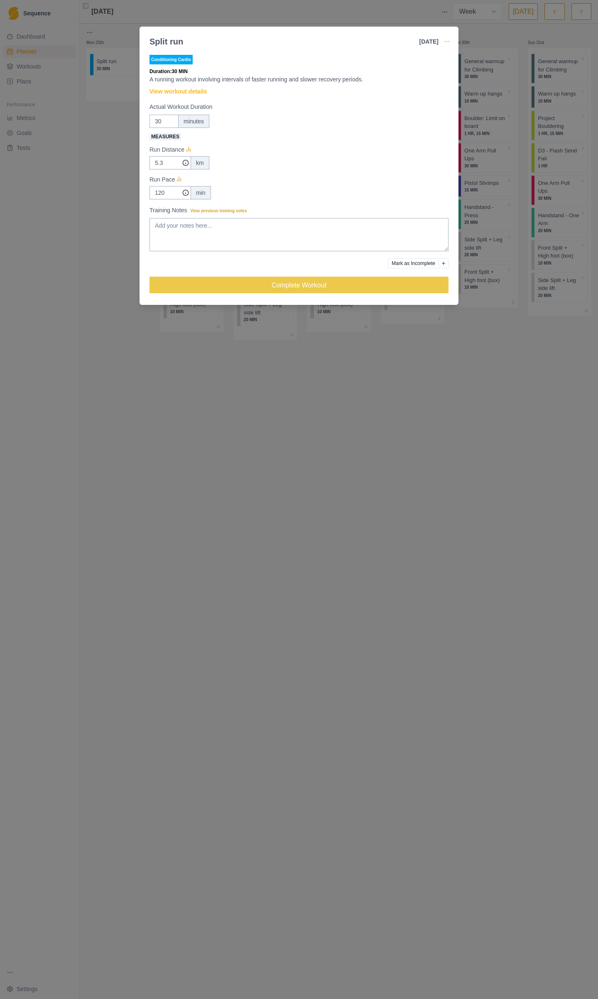
click at [447, 41] on circle "button" at bounding box center [447, 41] width 0 height 0
click at [481, 122] on p "Remove From Schedule" at bounding box center [485, 122] width 86 height 9
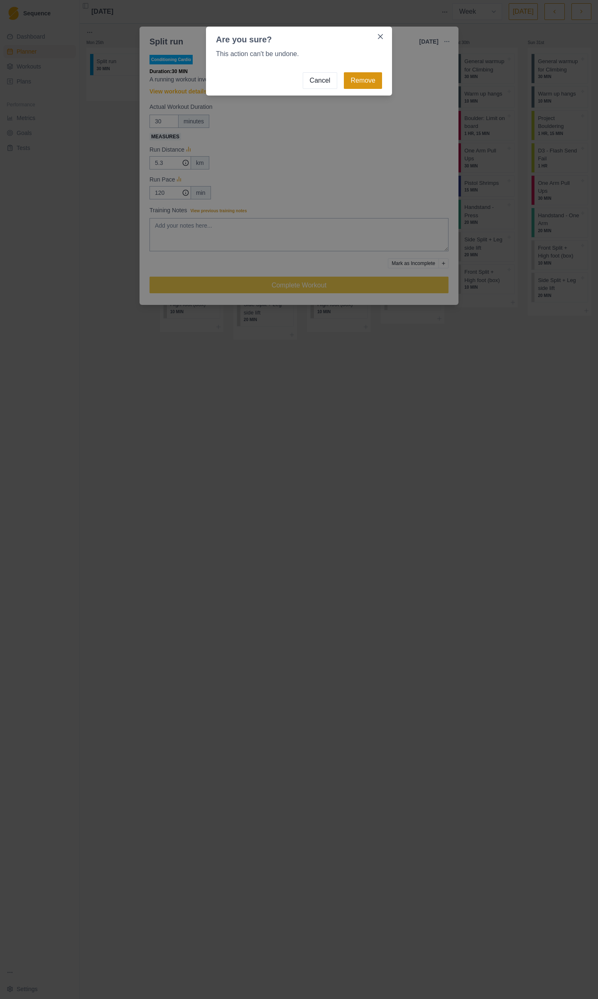
click at [357, 78] on button "Remove" at bounding box center [363, 80] width 38 height 17
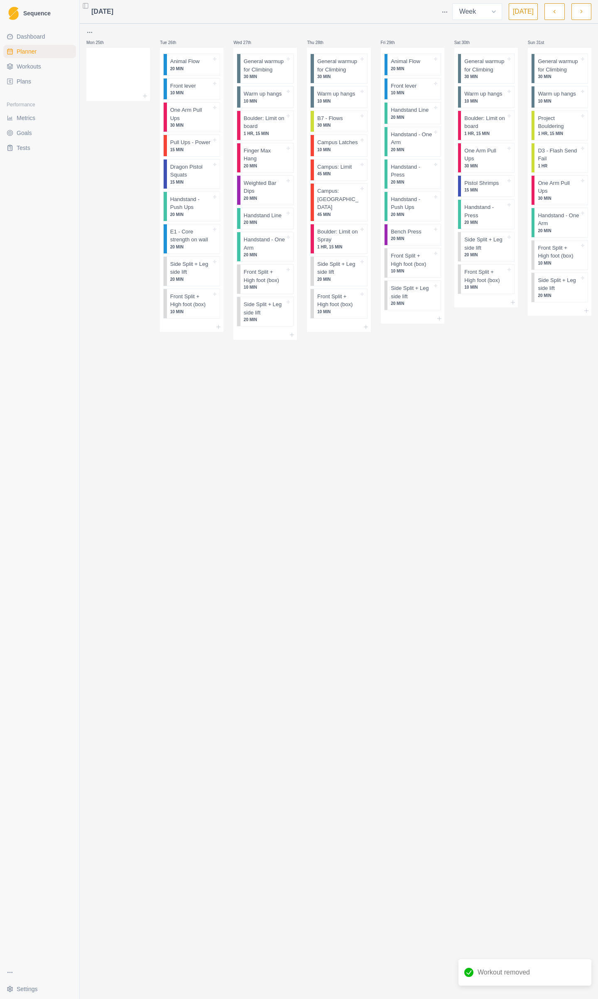
click at [555, 14] on icon "button" at bounding box center [555, 11] width 6 height 8
click at [137, 66] on p "30 MIN" at bounding box center [118, 69] width 42 height 6
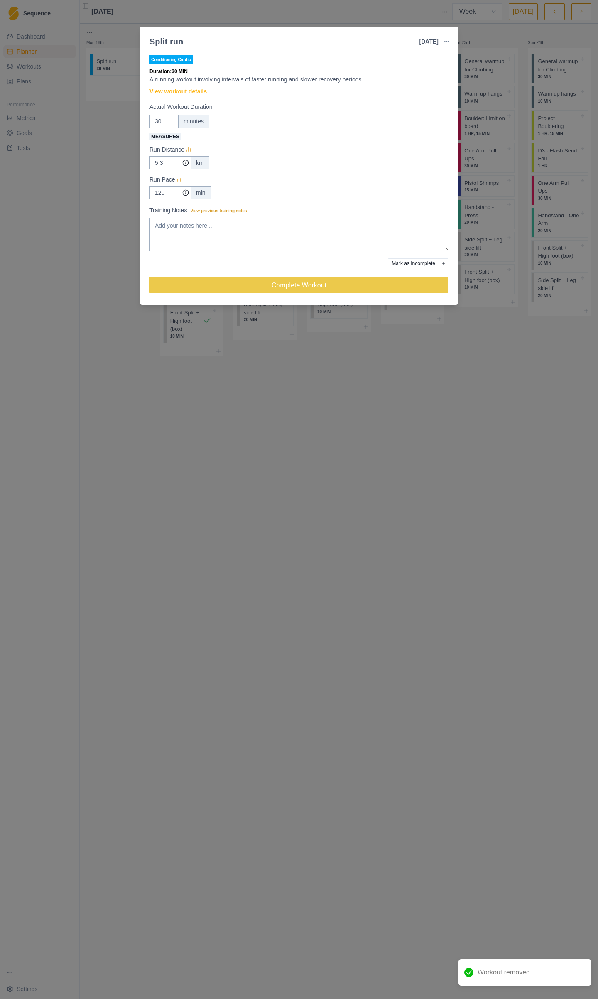
click at [451, 41] on button "button" at bounding box center [447, 41] width 17 height 17
click at [480, 125] on p "Remove From Schedule" at bounding box center [485, 122] width 86 height 9
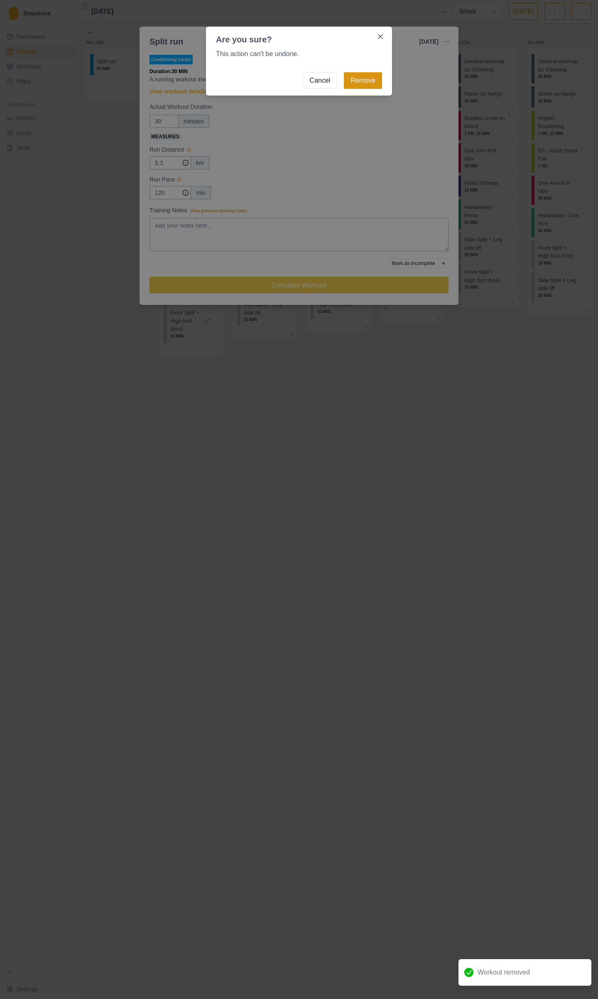
click at [367, 79] on button "Remove" at bounding box center [363, 80] width 38 height 17
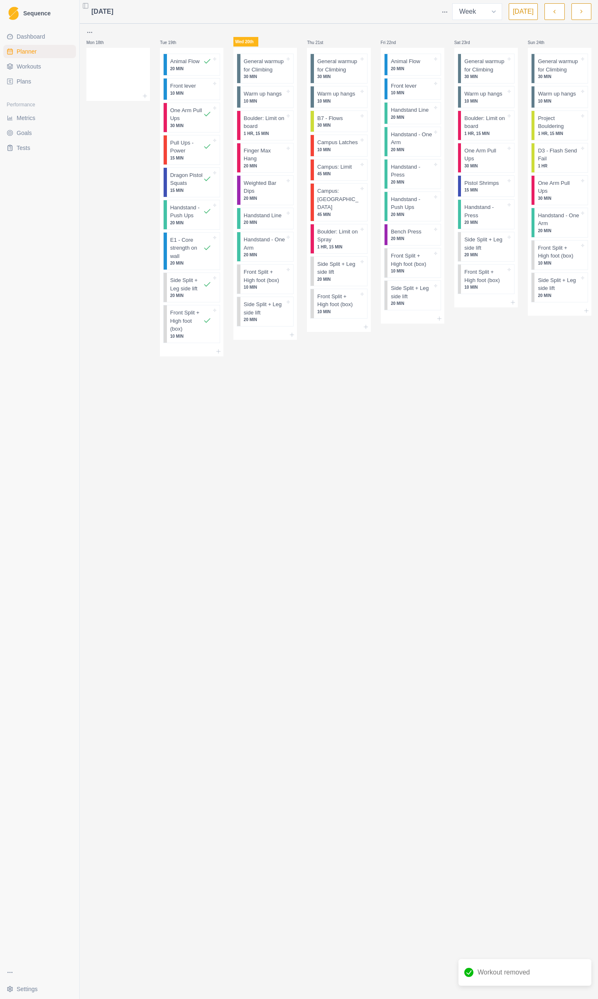
click at [586, 11] on button "button" at bounding box center [582, 11] width 20 height 17
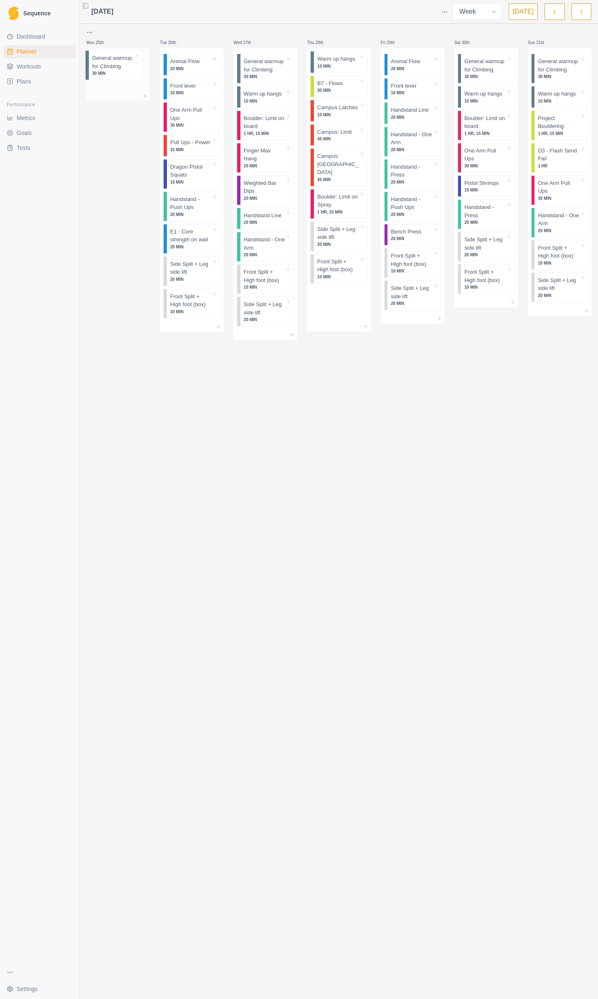
drag, startPoint x: 343, startPoint y: 71, endPoint x: 113, endPoint y: 68, distance: 229.8
click at [113, 68] on div "Mon 25th Tue 26th Animal Flow 20 MIN Front lever 10 MIN One Arm Pull Ups 30 MIN…" at bounding box center [338, 183] width 505 height 312
drag, startPoint x: 324, startPoint y: 62, endPoint x: 96, endPoint y: 95, distance: 230.8
click at [96, 95] on div "Mon 25th General warmup for Climbing 30 MIN Tue 26th Animal Flow 20 MIN Front l…" at bounding box center [338, 183] width 505 height 312
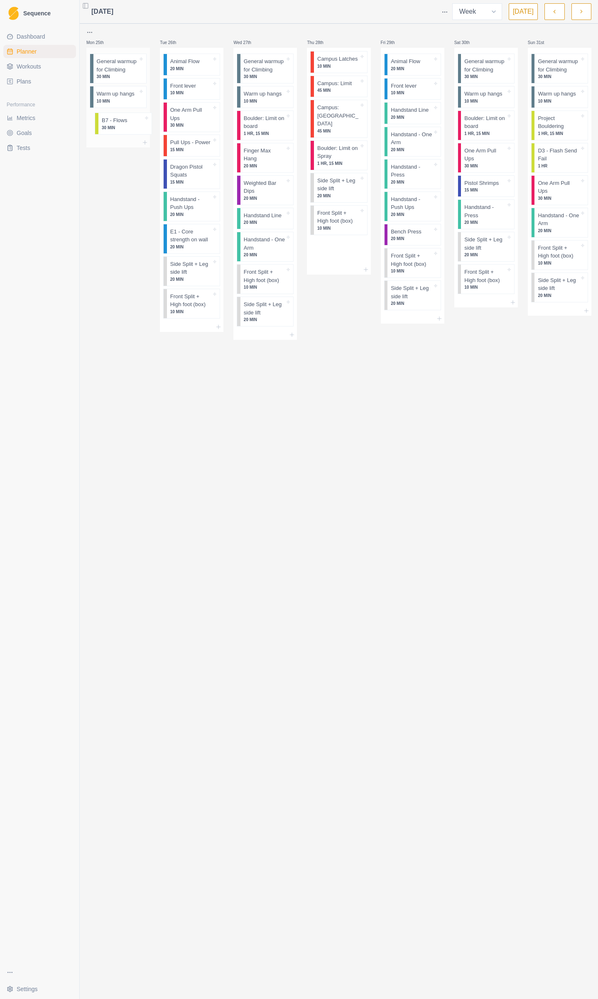
drag, startPoint x: 336, startPoint y: 62, endPoint x: 117, endPoint y: 123, distance: 227.4
click at [117, 123] on div "Mon 25th General warmup for Climbing 30 MIN Warm up hangs 10 MIN Tue 26th Anima…" at bounding box center [338, 183] width 505 height 312
drag, startPoint x: 343, startPoint y: 63, endPoint x: 117, endPoint y: 146, distance: 240.8
click at [117, 146] on div "Mon 25th General warmup for Climbing 30 MIN Warm up hangs 10 MIN B7 - Flows 30 …" at bounding box center [338, 183] width 505 height 312
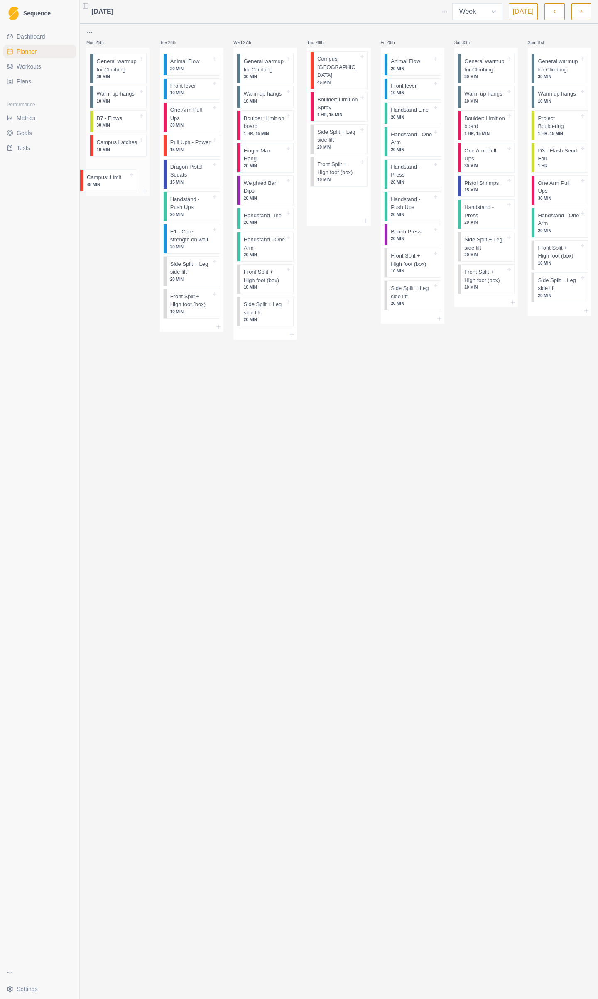
drag, startPoint x: 321, startPoint y: 66, endPoint x: 95, endPoint y: 173, distance: 250.1
click at [95, 173] on div "Mon 25th General warmup for Climbing 30 MIN Warm up hangs 10 MIN B7 - Flows 30 …" at bounding box center [338, 183] width 505 height 312
drag, startPoint x: 342, startPoint y: 63, endPoint x: 125, endPoint y: 202, distance: 257.3
click at [125, 202] on div "Mon 25th General warmup for Climbing 30 MIN Warm up hangs 10 MIN B7 - Flows 30 …" at bounding box center [338, 183] width 505 height 312
drag, startPoint x: 330, startPoint y: 79, endPoint x: 117, endPoint y: 237, distance: 265.4
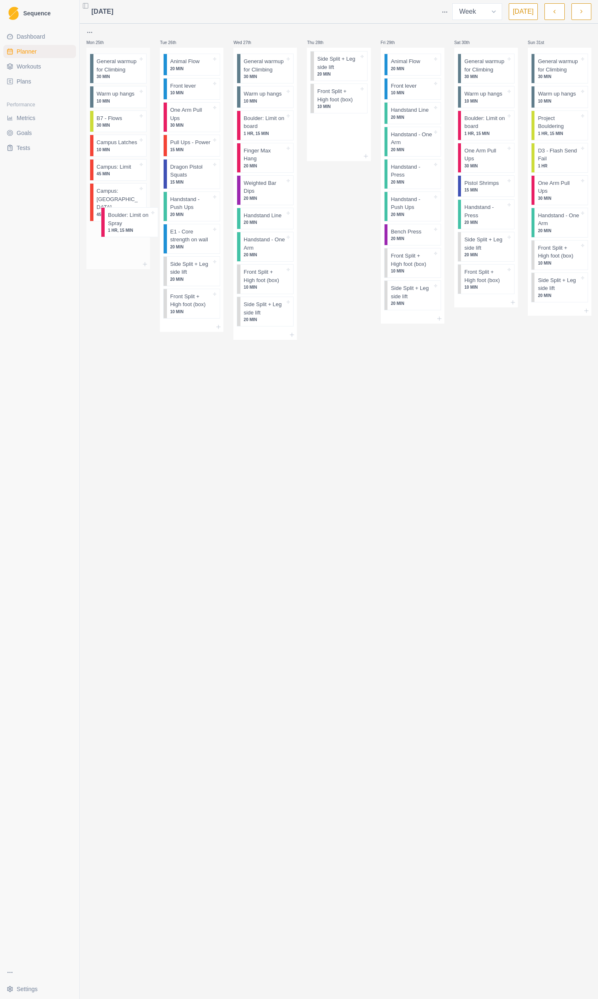
click at [117, 237] on div "Mon 25th General warmup for Climbing 30 MIN Warm up hangs 10 MIN B7 - Flows 30 …" at bounding box center [338, 183] width 505 height 312
drag, startPoint x: 342, startPoint y: 71, endPoint x: 210, endPoint y: 138, distance: 147.2
click at [210, 138] on div "Mon 25th General warmup for Climbing 30 MIN Warm up hangs 10 MIN B7 - Flows 30 …" at bounding box center [338, 183] width 505 height 312
drag, startPoint x: 279, startPoint y: 70, endPoint x: 256, endPoint y: 43, distance: 35.6
click at [256, 43] on div "Wed 27th General warmup for Climbing 30 MIN Warm up hangs 10 MIN Boulder: Limit…" at bounding box center [265, 183] width 64 height 312
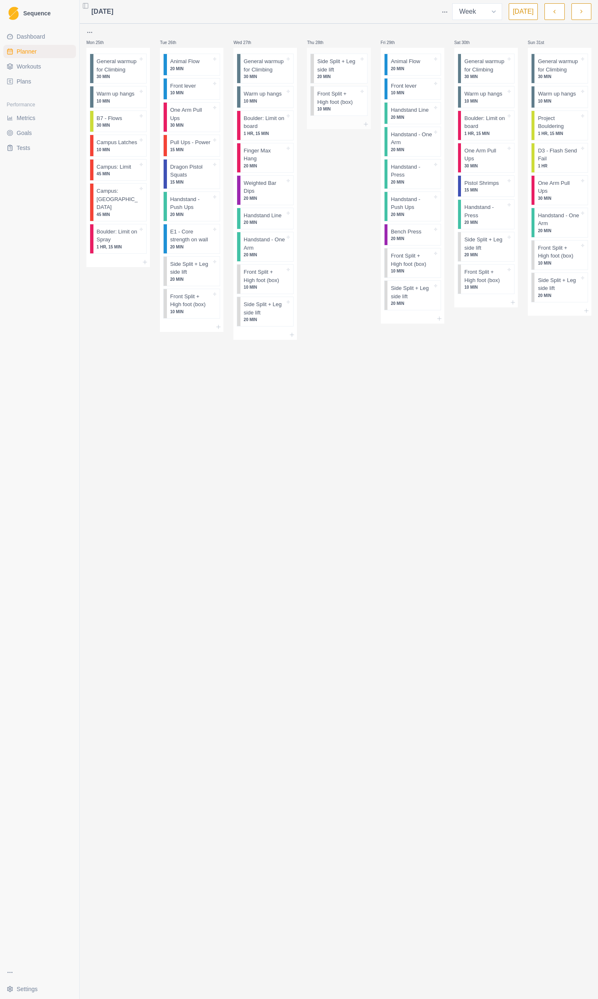
drag, startPoint x: 329, startPoint y: 52, endPoint x: 324, endPoint y: 65, distance: 14.3
click at [324, 65] on p "Side Split + Leg side lift" at bounding box center [338, 65] width 42 height 16
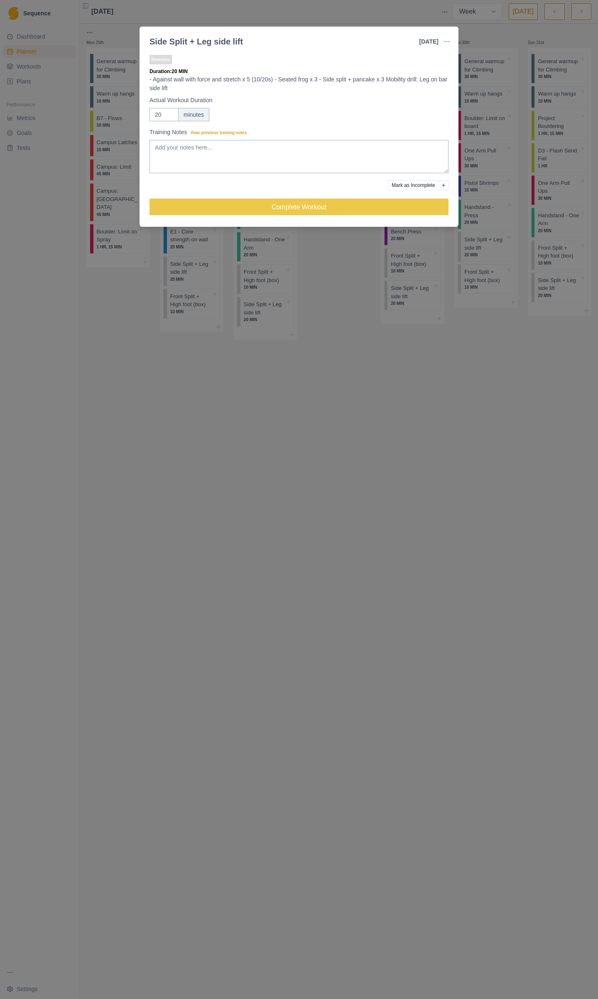
click at [424, 354] on div "Side Split + Leg side lift [DATE] Link To Goal View Workout Metrics Edit Origin…" at bounding box center [299, 499] width 598 height 999
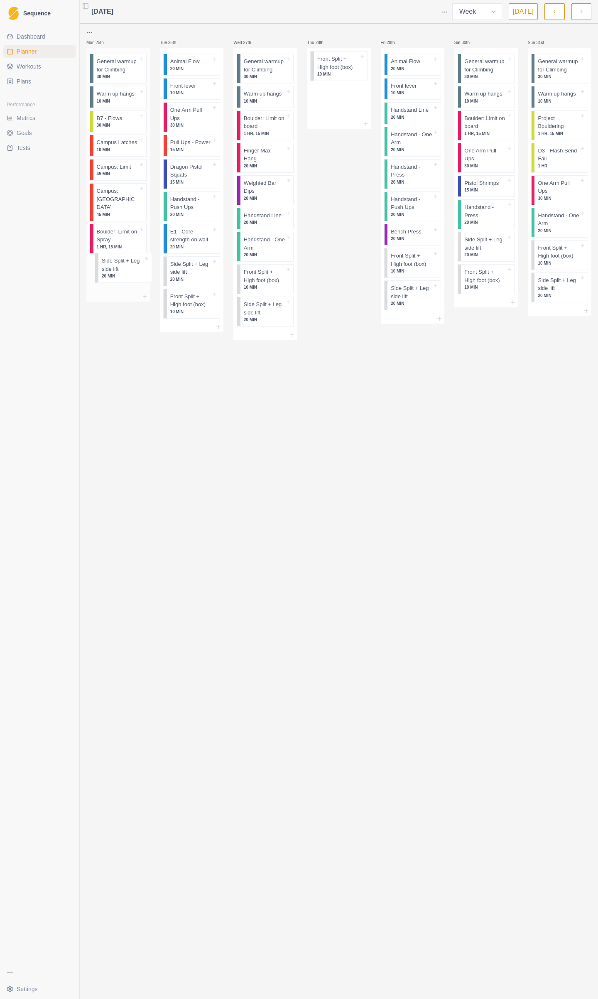
drag, startPoint x: 346, startPoint y: 70, endPoint x: 130, endPoint y: 271, distance: 295.1
click at [128, 271] on div "Mon 25th General warmup for Climbing 30 MIN Warm up hangs 10 MIN B7 - Flows 30 …" at bounding box center [338, 183] width 505 height 312
drag, startPoint x: 327, startPoint y: 73, endPoint x: 148, endPoint y: 283, distance: 276.4
click at [148, 285] on div "Mon 25th General warmup for Climbing 30 MIN Warm up hangs 10 MIN B7 - Flows 30 …" at bounding box center [338, 183] width 505 height 312
drag, startPoint x: 336, startPoint y: 76, endPoint x: 306, endPoint y: 68, distance: 31.2
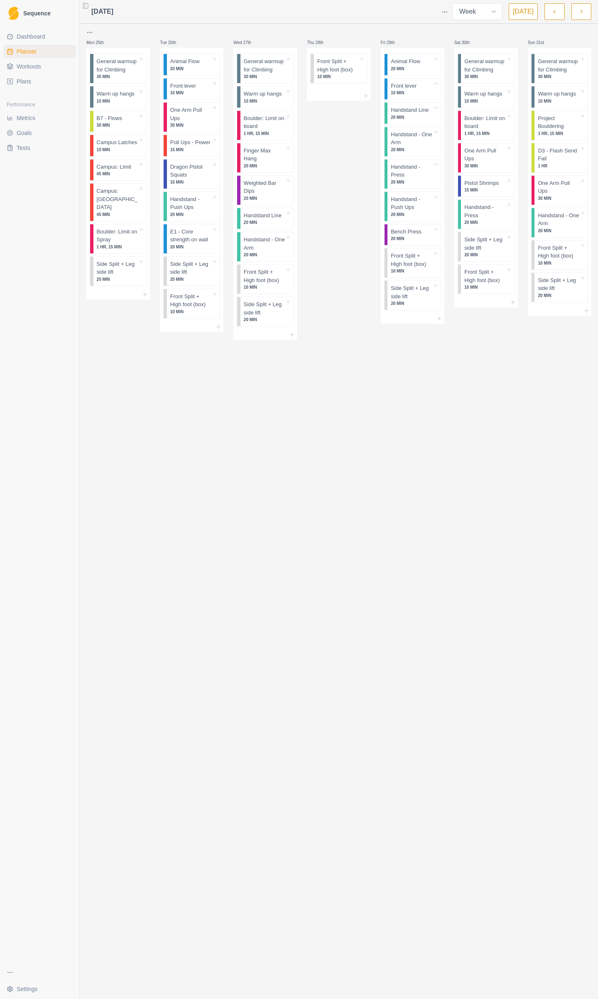
click at [142, 278] on div "Mon 25th General warmup for Climbing 30 MIN Warm up hangs 10 MIN B7 - Flows 30 …" at bounding box center [338, 183] width 505 height 312
drag, startPoint x: 330, startPoint y: 59, endPoint x: 240, endPoint y: 173, distance: 145.2
click at [209, 212] on div "Mon 25th General warmup for Climbing 30 MIN Warm up hangs 10 MIN B7 - Flows 30 …" at bounding box center [338, 183] width 505 height 312
drag, startPoint x: 336, startPoint y: 71, endPoint x: 320, endPoint y: 215, distance: 144.6
click at [321, 216] on div "Thu 28th Front Split + High foot (box) 10 MIN" at bounding box center [339, 183] width 64 height 312
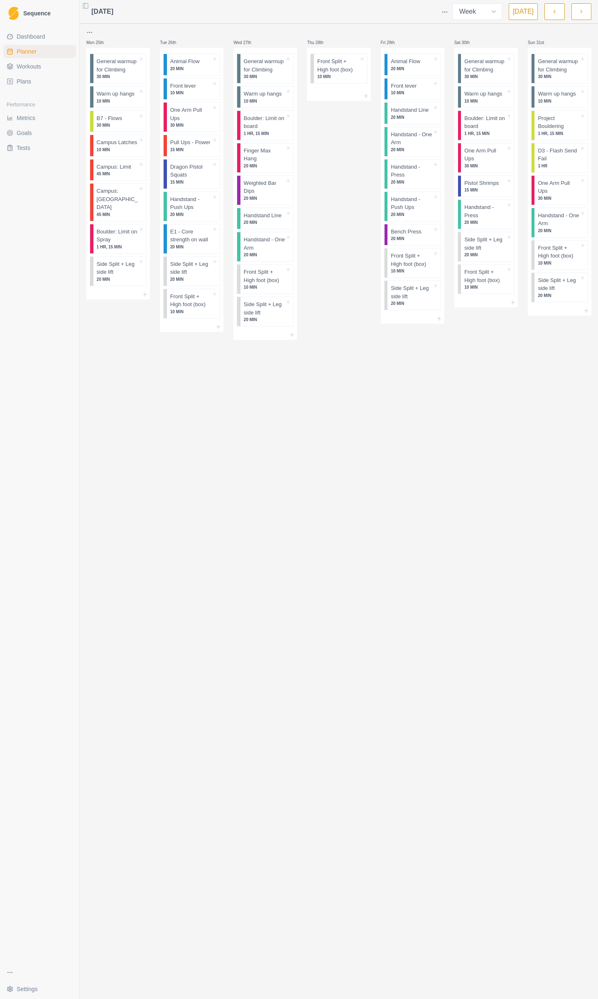
drag, startPoint x: 338, startPoint y: 169, endPoint x: 374, endPoint y: 1, distance: 171.6
click at [339, 165] on div "Thu 28th Front Split + High foot (box) 10 MIN" at bounding box center [339, 183] width 64 height 312
click at [318, 66] on p "Front Split + High foot (box)" at bounding box center [338, 65] width 42 height 16
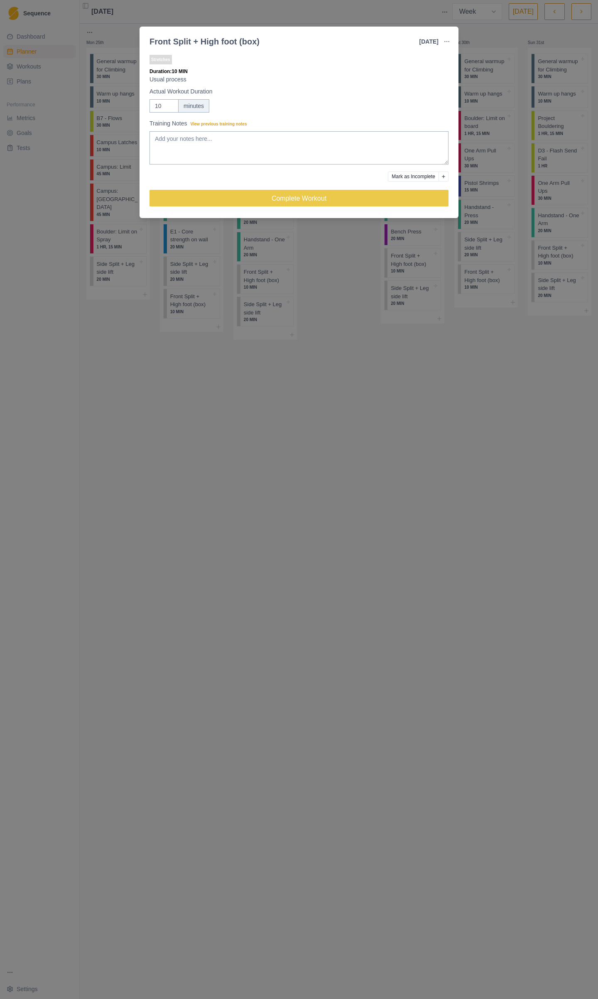
drag, startPoint x: 371, startPoint y: 454, endPoint x: 378, endPoint y: 227, distance: 227.0
click at [372, 449] on div "Front Split + High foot (box) [DATE] Link To Goal View Workout Metrics Edit Ori…" at bounding box center [299, 499] width 598 height 999
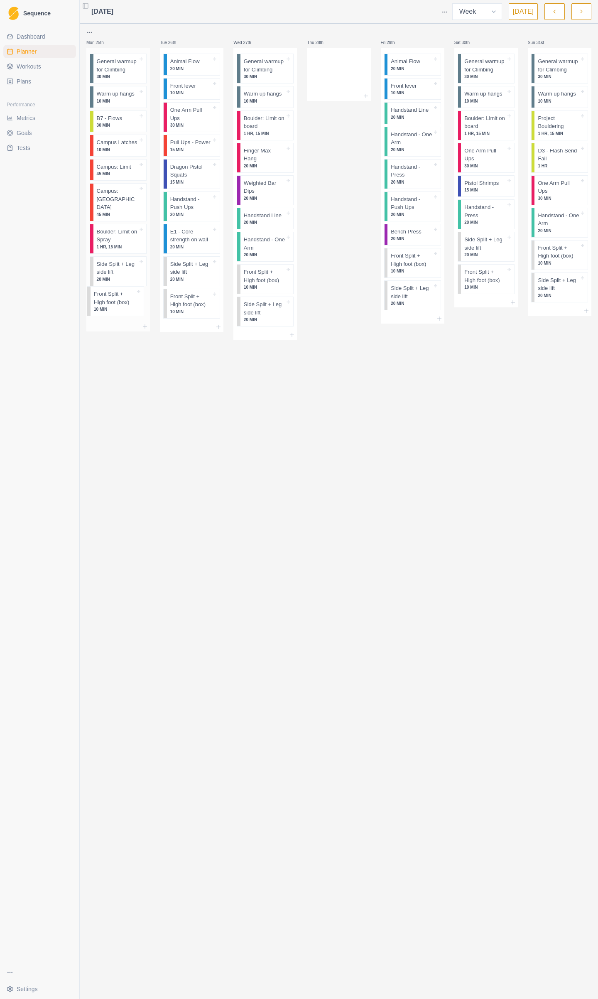
drag, startPoint x: 332, startPoint y: 67, endPoint x: 110, endPoint y: 302, distance: 323.0
click at [110, 302] on div "Mon 25th General warmup for Climbing 30 MIN Warm up hangs 10 MIN B7 - Flows 30 …" at bounding box center [338, 183] width 505 height 312
drag, startPoint x: 108, startPoint y: 300, endPoint x: 106, endPoint y: 251, distance: 49.1
click at [106, 251] on div "General warmup for Climbing 30 MIN Warm up hangs 10 MIN B7 - Flows 30 MIN Campu…" at bounding box center [118, 185] width 64 height 274
drag, startPoint x: 191, startPoint y: 300, endPoint x: 191, endPoint y: 255, distance: 45.3
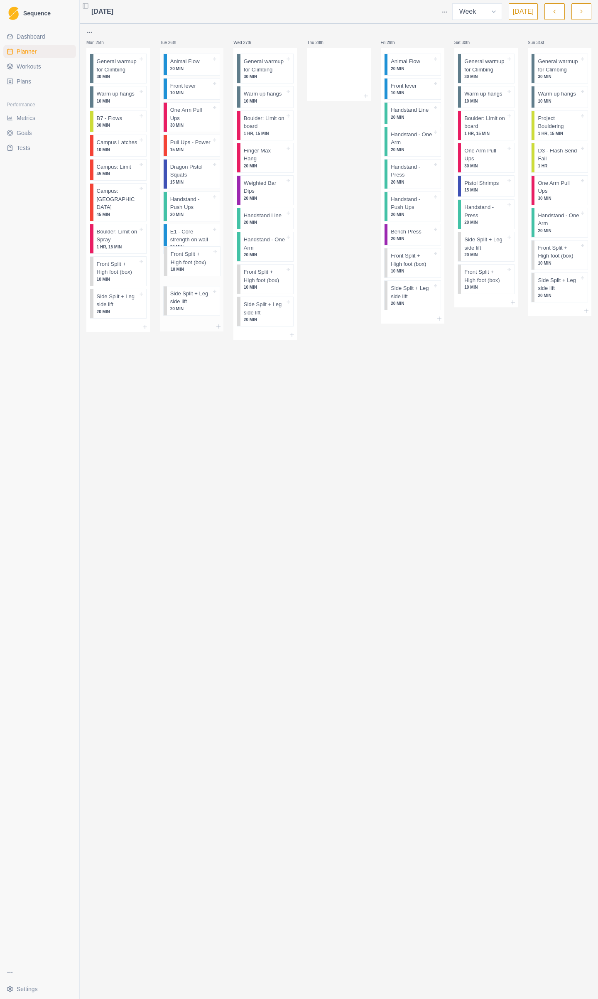
click at [191, 255] on div "Animal Flow 20 MIN Front lever 10 MIN One Arm Pull Ups 30 MIN Pull Ups - Power …" at bounding box center [192, 185] width 64 height 274
drag, startPoint x: 487, startPoint y: 281, endPoint x: 487, endPoint y: 245, distance: 36.6
click at [487, 245] on div "General warmup for Climbing 30 MIN Warm up hangs 10 MIN Boulder: Limit on board…" at bounding box center [487, 172] width 64 height 249
drag, startPoint x: 412, startPoint y: 68, endPoint x: 349, endPoint y: 64, distance: 63.3
click at [349, 64] on div "Mon 25th General warmup for Climbing 30 MIN Warm up hangs 10 MIN B7 - Flows 30 …" at bounding box center [338, 183] width 505 height 312
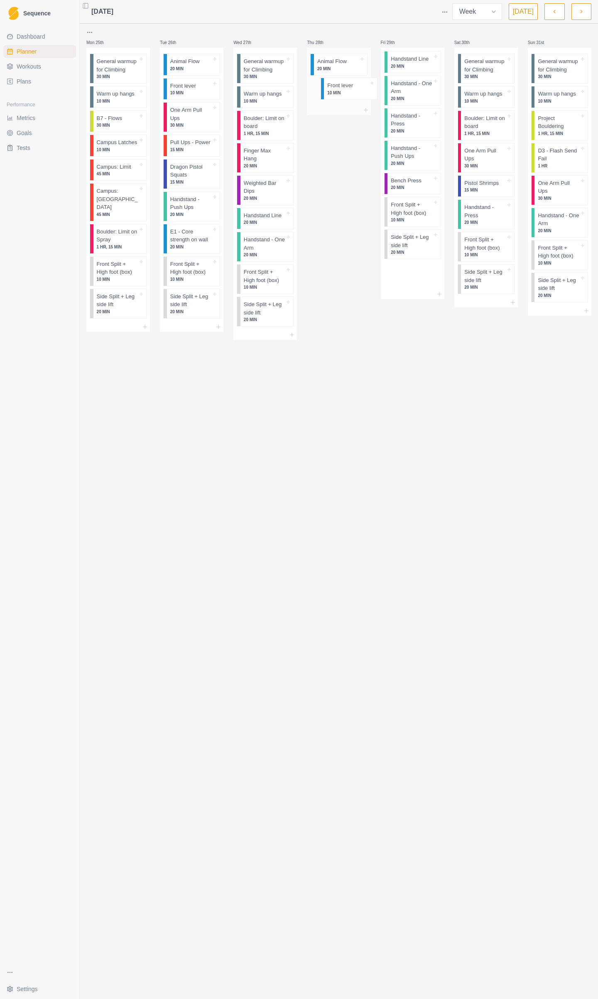
drag, startPoint x: 421, startPoint y: 64, endPoint x: 354, endPoint y: 90, distance: 72.5
click at [354, 90] on div "Mon 25th General warmup for Climbing 30 MIN Warm up hangs 10 MIN B7 - Flows 30 …" at bounding box center [338, 183] width 505 height 312
drag, startPoint x: 417, startPoint y: 64, endPoint x: 349, endPoint y: 114, distance: 84.3
click at [349, 114] on div "Mon 25th General warmup for Climbing 30 MIN Warm up hangs 10 MIN B7 - Flows 30 …" at bounding box center [338, 183] width 505 height 312
drag, startPoint x: 415, startPoint y: 69, endPoint x: 380, endPoint y: 101, distance: 47.7
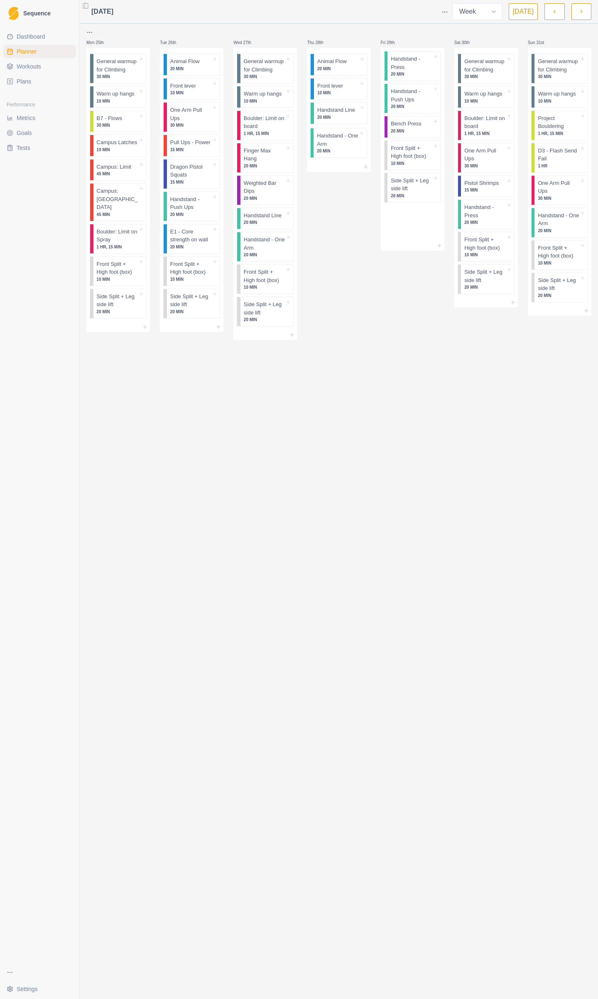
click at [345, 138] on div "Mon 25th General warmup for Climbing 30 MIN Warm up hangs 10 MIN B7 - Flows 30 …" at bounding box center [338, 183] width 505 height 312
drag, startPoint x: 403, startPoint y: 67, endPoint x: 388, endPoint y: 107, distance: 42.5
click at [334, 171] on div "Mon 25th General warmup for Climbing 30 MIN Warm up hangs 10 MIN B7 - Flows 30 …" at bounding box center [338, 183] width 505 height 312
drag, startPoint x: 413, startPoint y: 65, endPoint x: 364, endPoint y: 151, distance: 99.0
click at [335, 214] on div "Mon 25th General warmup for Climbing 30 MIN Warm up hangs 10 MIN B7 - Flows 30 …" at bounding box center [338, 183] width 505 height 312
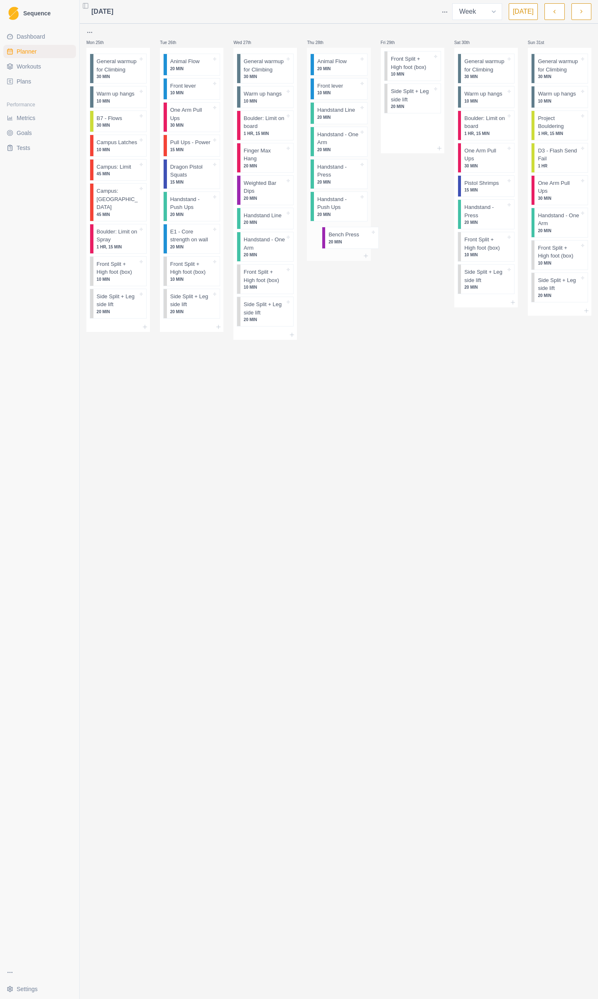
drag, startPoint x: 416, startPoint y: 73, endPoint x: 371, endPoint y: 216, distance: 149.7
click at [357, 238] on div "Mon 25th General warmup for Climbing 30 MIN Warm up hangs 10 MIN B7 - Flows 30 …" at bounding box center [338, 183] width 505 height 312
drag, startPoint x: 405, startPoint y: 81, endPoint x: 339, endPoint y: 265, distance: 195.2
click at [340, 266] on div "Mon 25th General warmup for Climbing 30 MIN Warm up hangs 10 MIN B7 - Flows 30 …" at bounding box center [338, 183] width 505 height 312
drag, startPoint x: 409, startPoint y: 93, endPoint x: 346, endPoint y: 305, distance: 220.7
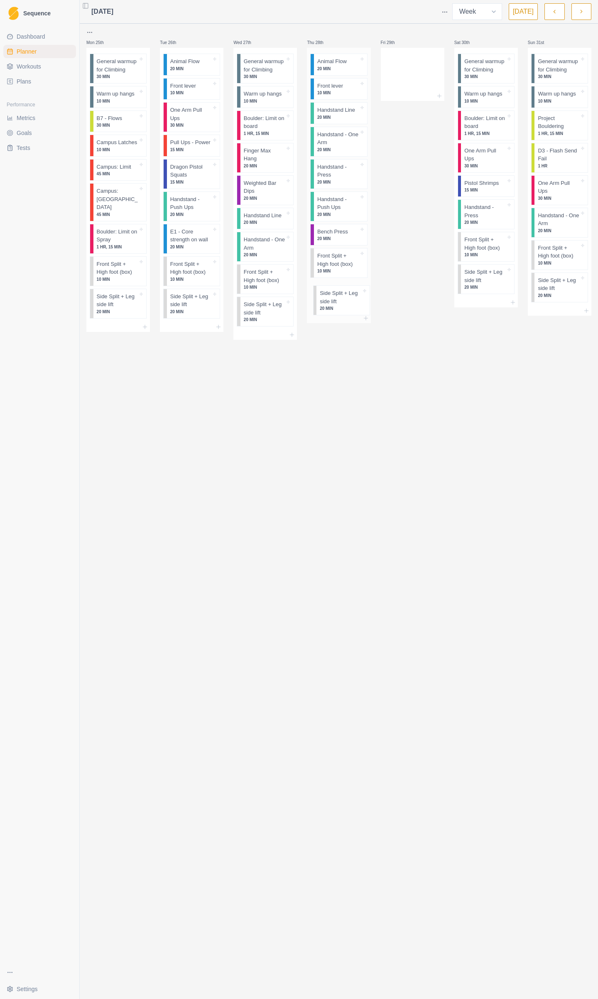
click at [346, 306] on div "Mon 25th General warmup for Climbing 30 MIN Warm up hangs 10 MIN B7 - Flows 30 …" at bounding box center [338, 183] width 505 height 312
click at [91, 31] on html "Sequence Dashboard Planner Workouts Plans Performance Metrics Goals Tests Setti…" at bounding box center [299, 499] width 598 height 999
click at [126, 80] on div "Duplicate week" at bounding box center [127, 79] width 79 height 13
click at [246, 32] on div at bounding box center [265, 32] width 64 height 10
click at [583, 10] on icon "button" at bounding box center [582, 11] width 6 height 8
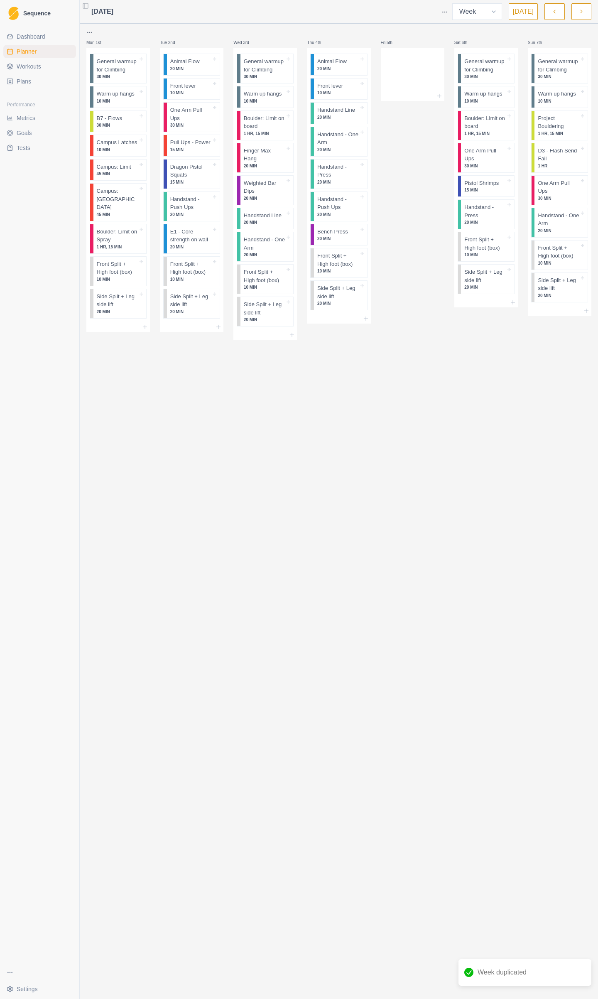
click at [553, 12] on icon "button" at bounding box center [555, 11] width 6 height 8
click at [552, 13] on button "button" at bounding box center [555, 11] width 20 height 17
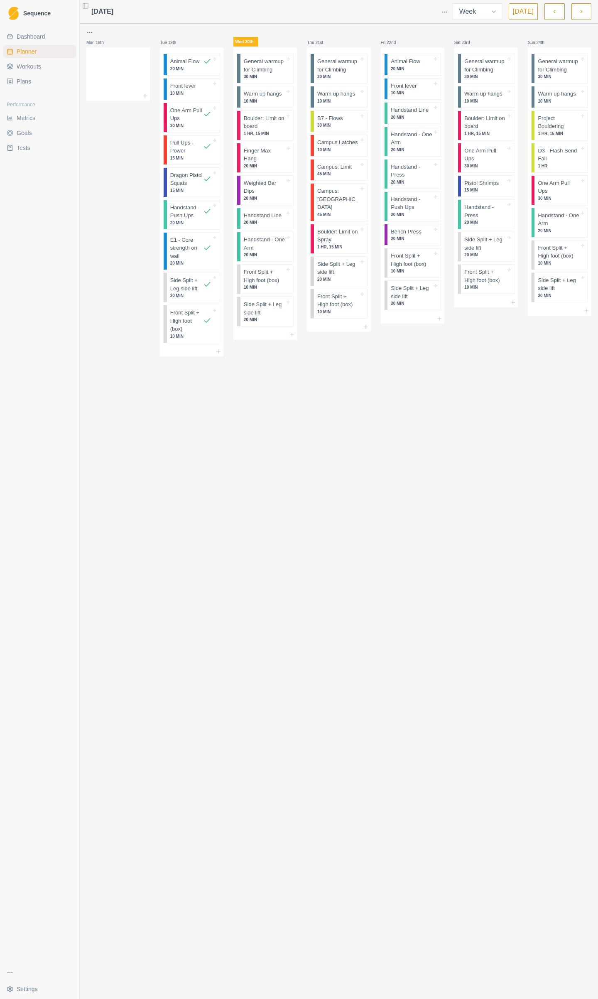
click at [550, 14] on button "button" at bounding box center [555, 11] width 20 height 17
